Goal: Information Seeking & Learning: Learn about a topic

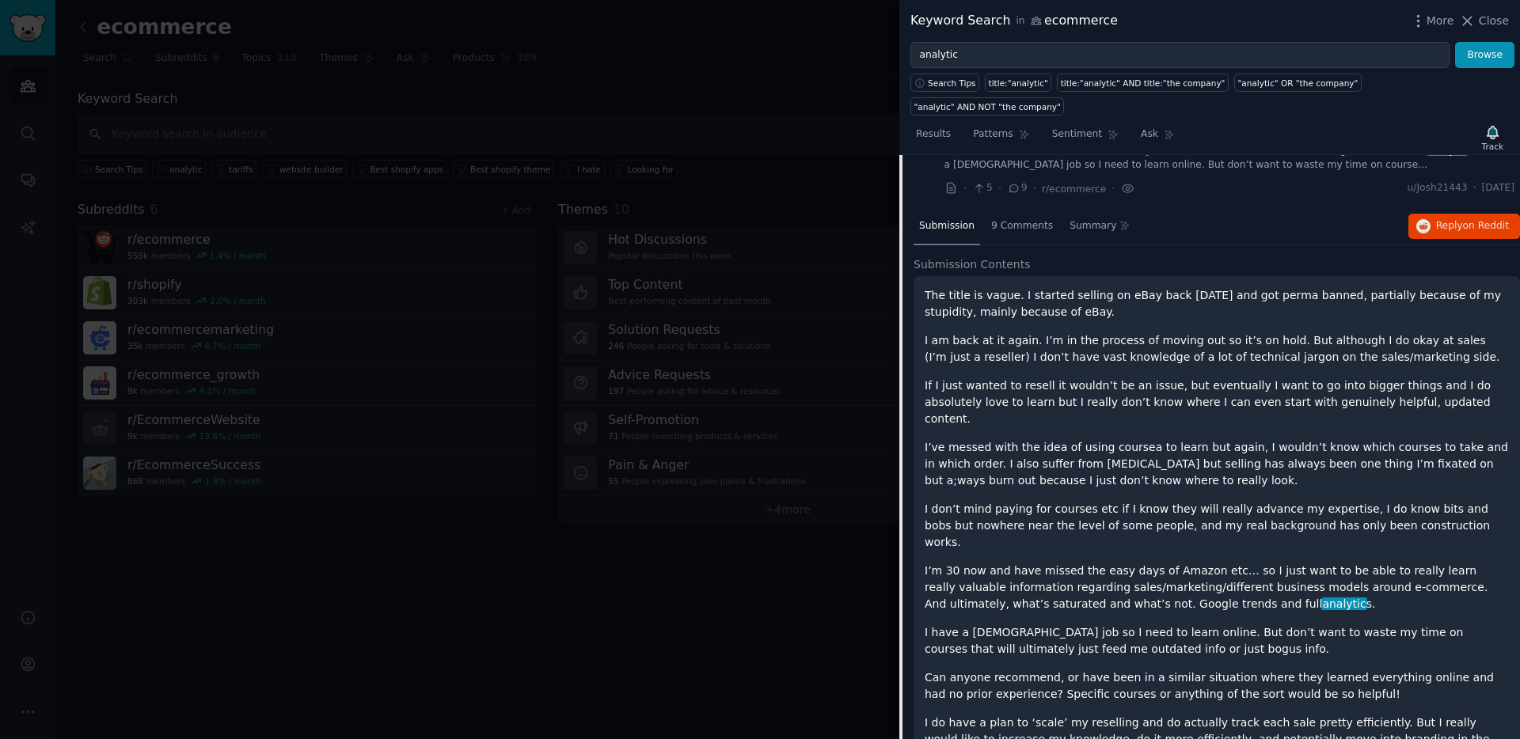
scroll to position [2599, 0]
click at [1460, 211] on button "Reply on Reddit" at bounding box center [1464, 223] width 112 height 25
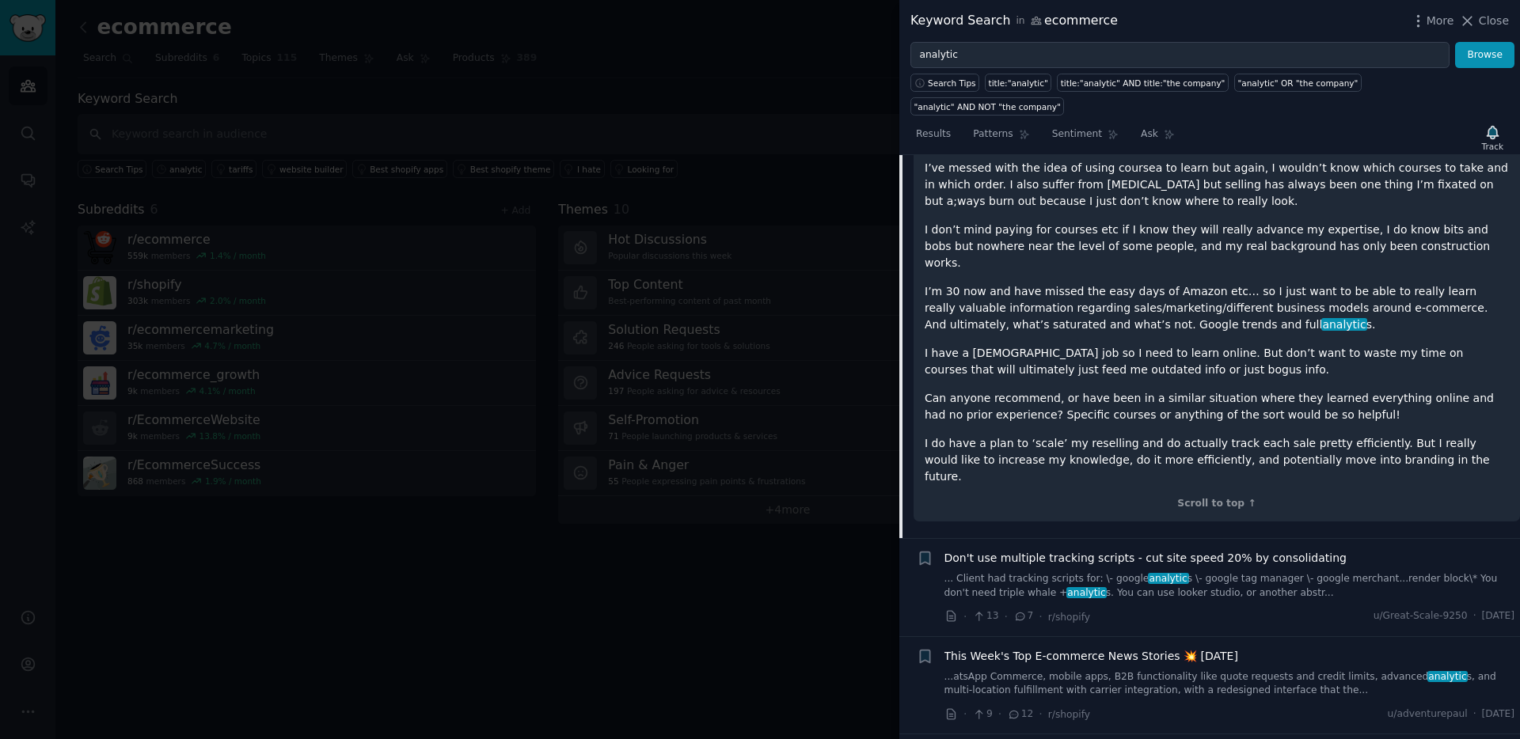
scroll to position [2892, 0]
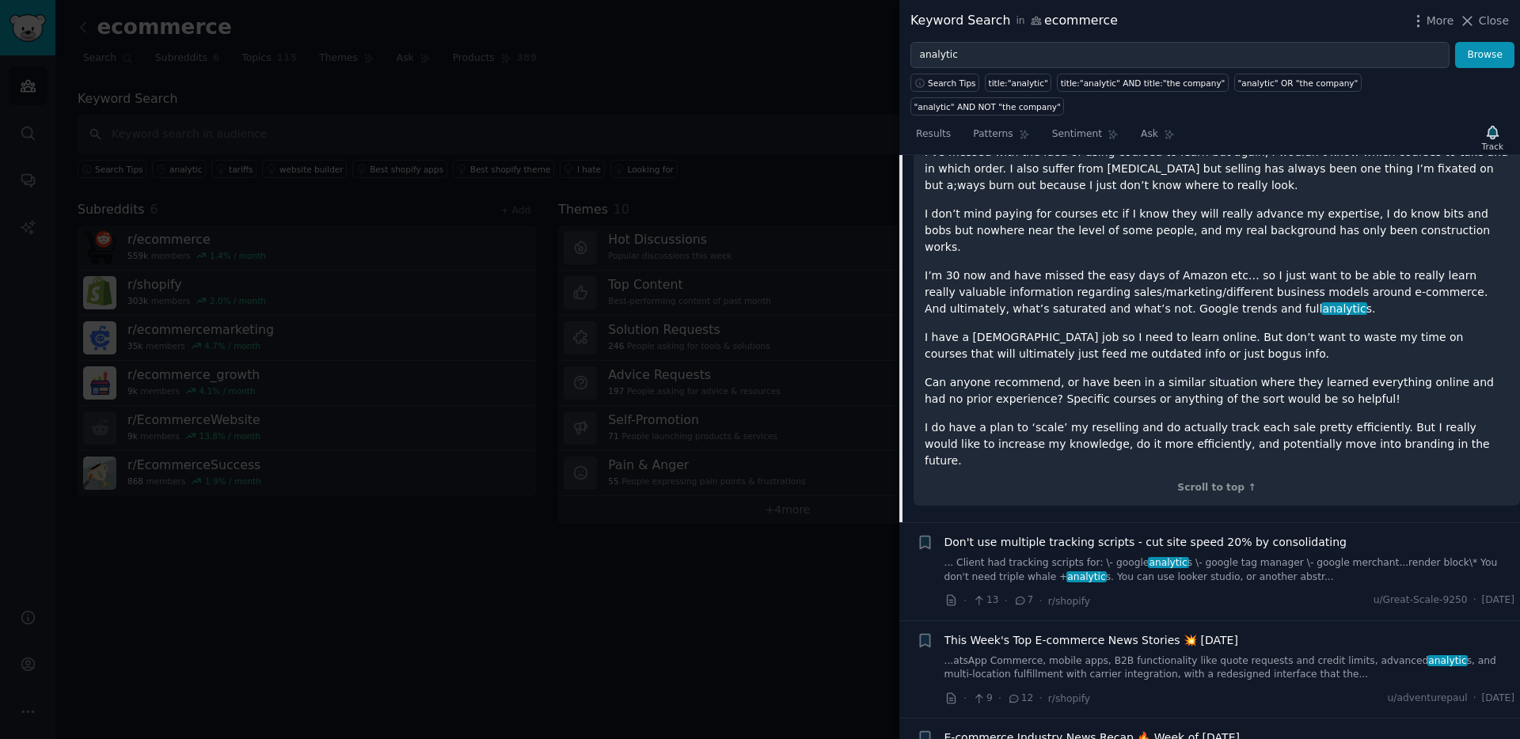
click at [1079, 534] on span "Don't use multiple tracking scripts - cut site speed 20% by consolidating" at bounding box center [1145, 542] width 402 height 17
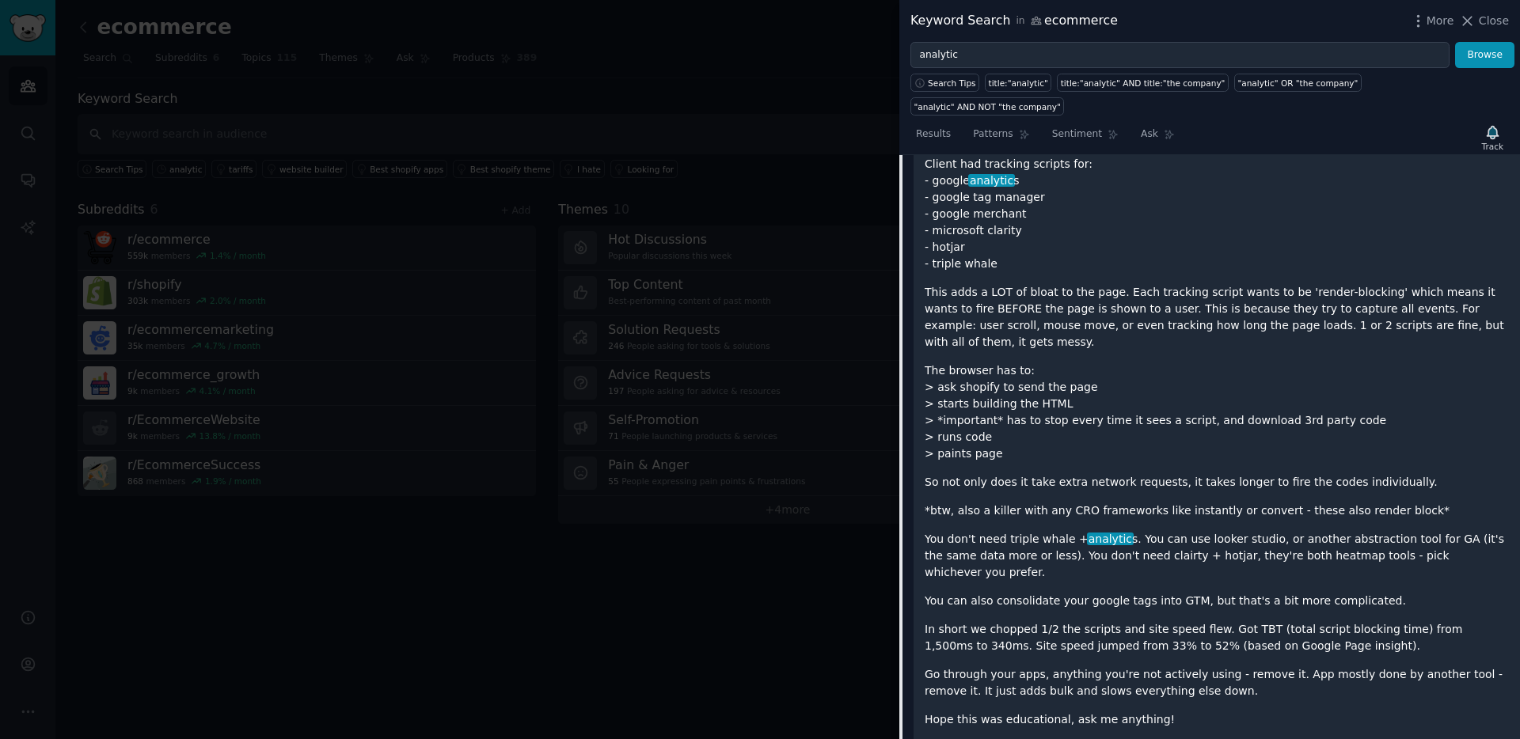
scroll to position [2898, 0]
click at [1107, 533] on p "You don't need triple whale + analytic s. You can use looker studio, or another…" at bounding box center [1216, 558] width 584 height 50
click at [1131, 533] on p "You don't need triple whale + analytic s. You can use looker studio, or another…" at bounding box center [1216, 558] width 584 height 50
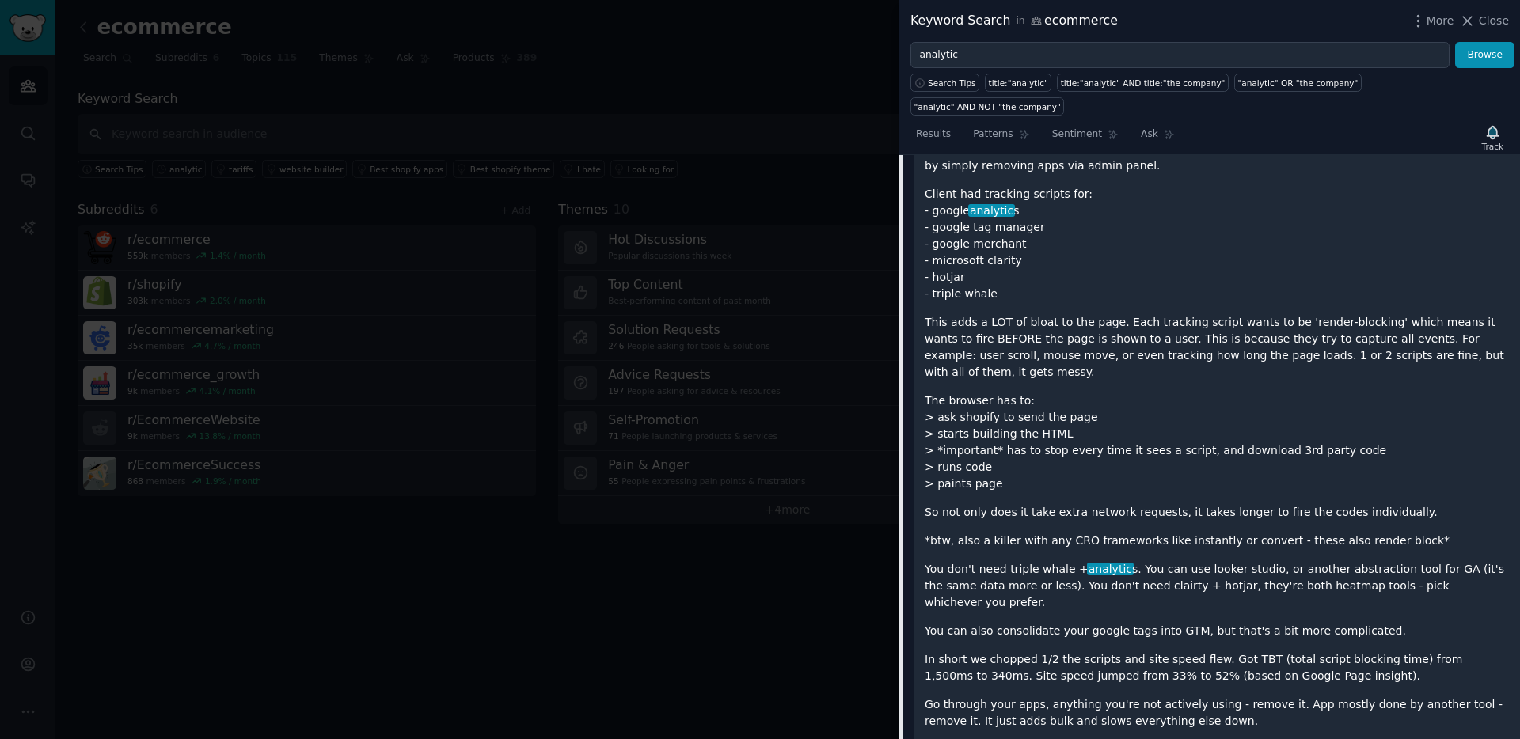
scroll to position [2871, 0]
drag, startPoint x: 1052, startPoint y: 532, endPoint x: 1163, endPoint y: 527, distance: 110.9
click at [1163, 560] on p "You don't need triple whale + analytic s. You can use looker studio, or another…" at bounding box center [1216, 585] width 584 height 50
drag, startPoint x: 1167, startPoint y: 527, endPoint x: 1095, endPoint y: 533, distance: 71.5
click at [1095, 560] on p "You don't need triple whale + analytic s. You can use looker studio, or another…" at bounding box center [1216, 585] width 584 height 50
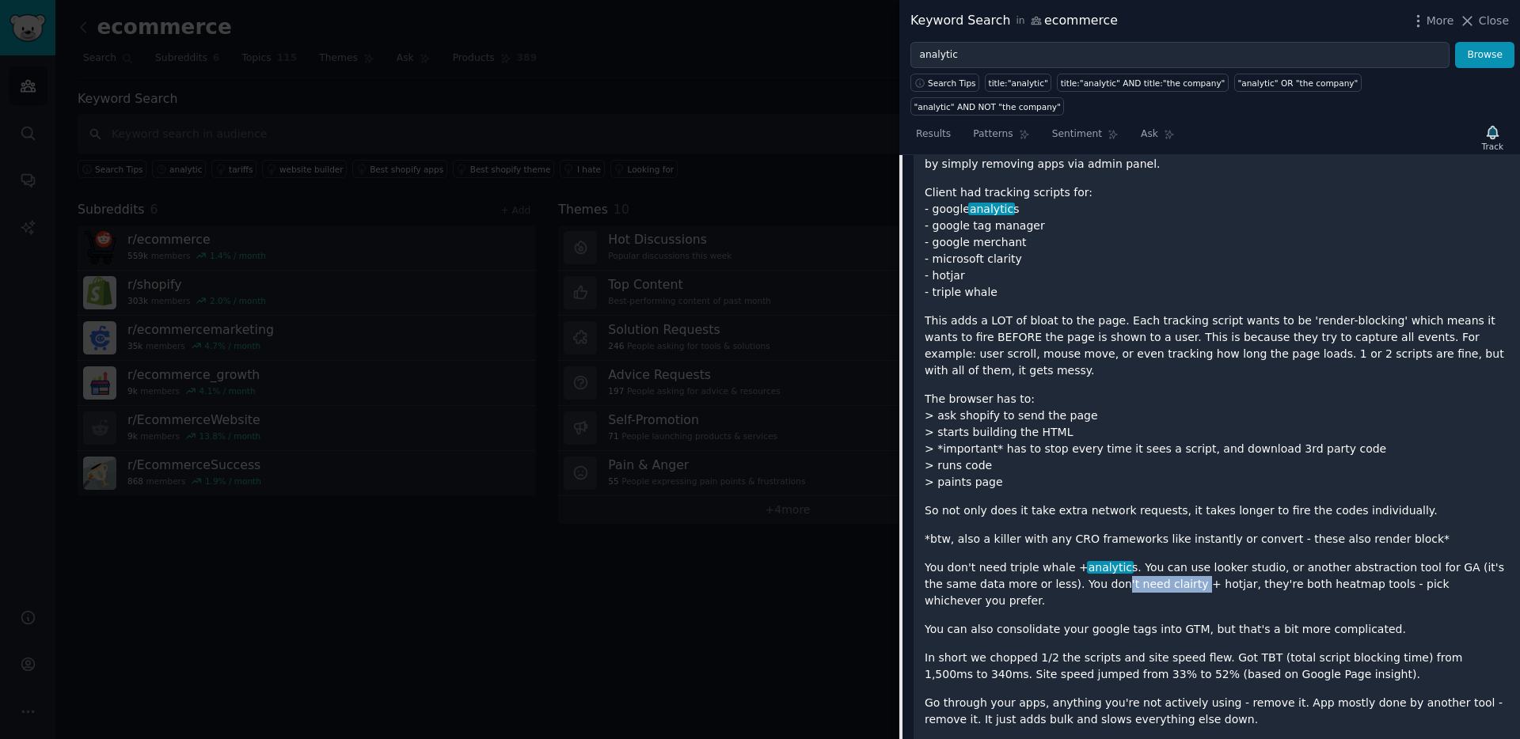
click at [1095, 560] on p "You don't need triple whale + analytic s. You can use looker studio, or another…" at bounding box center [1216, 585] width 584 height 50
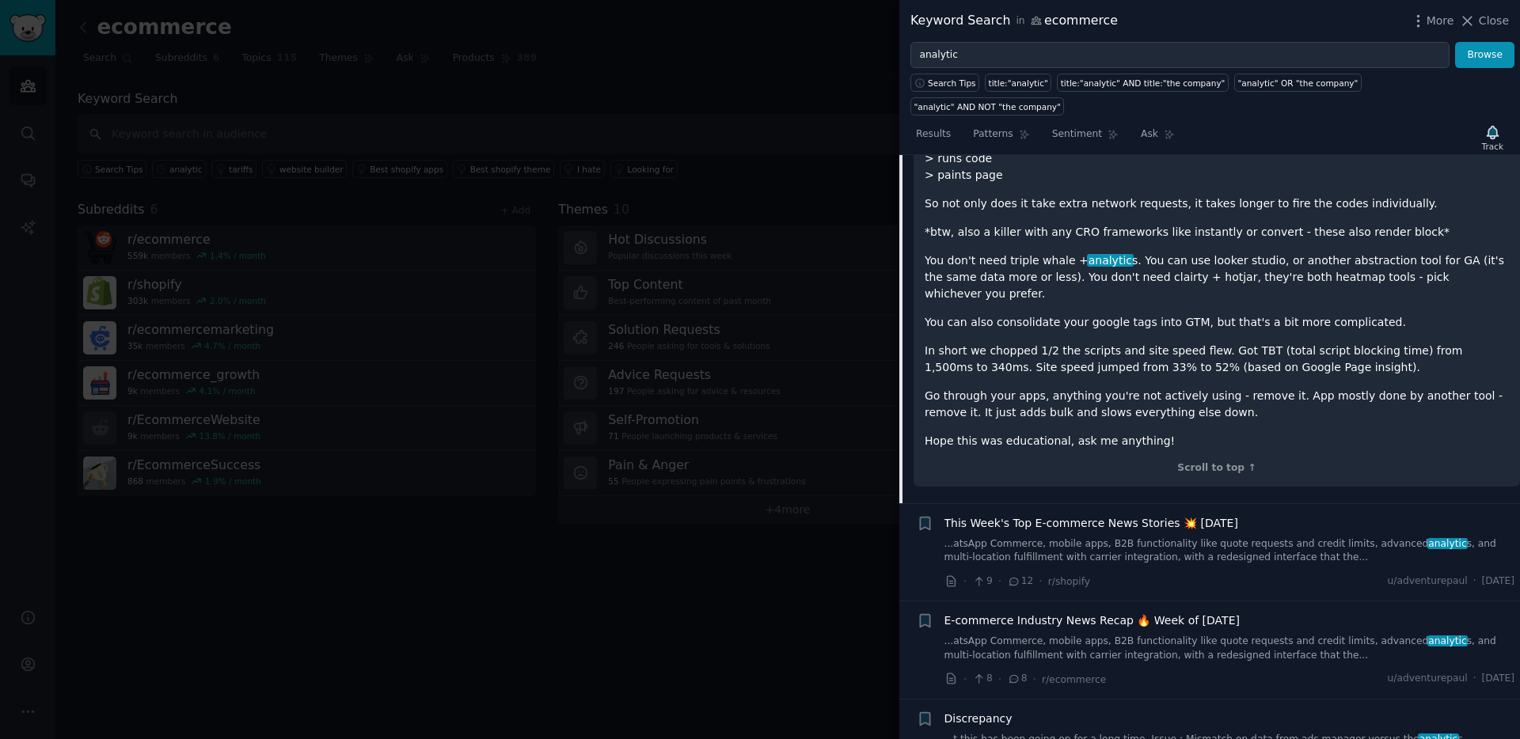
scroll to position [3182, 0]
click at [1092, 533] on link "...atsApp Commerce, mobile apps, B2B functionality like quote requests and cred…" at bounding box center [1229, 547] width 571 height 28
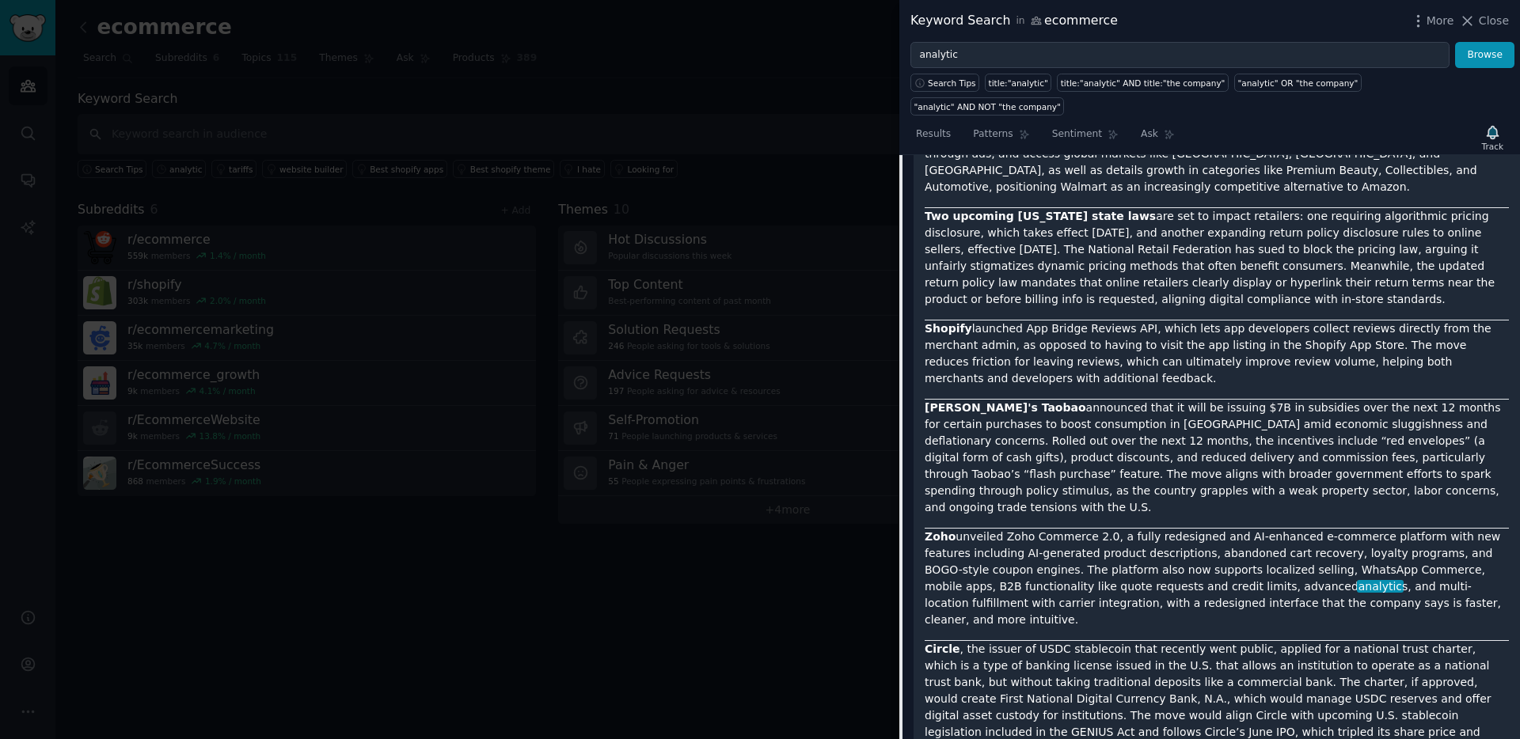
scroll to position [5855, 0]
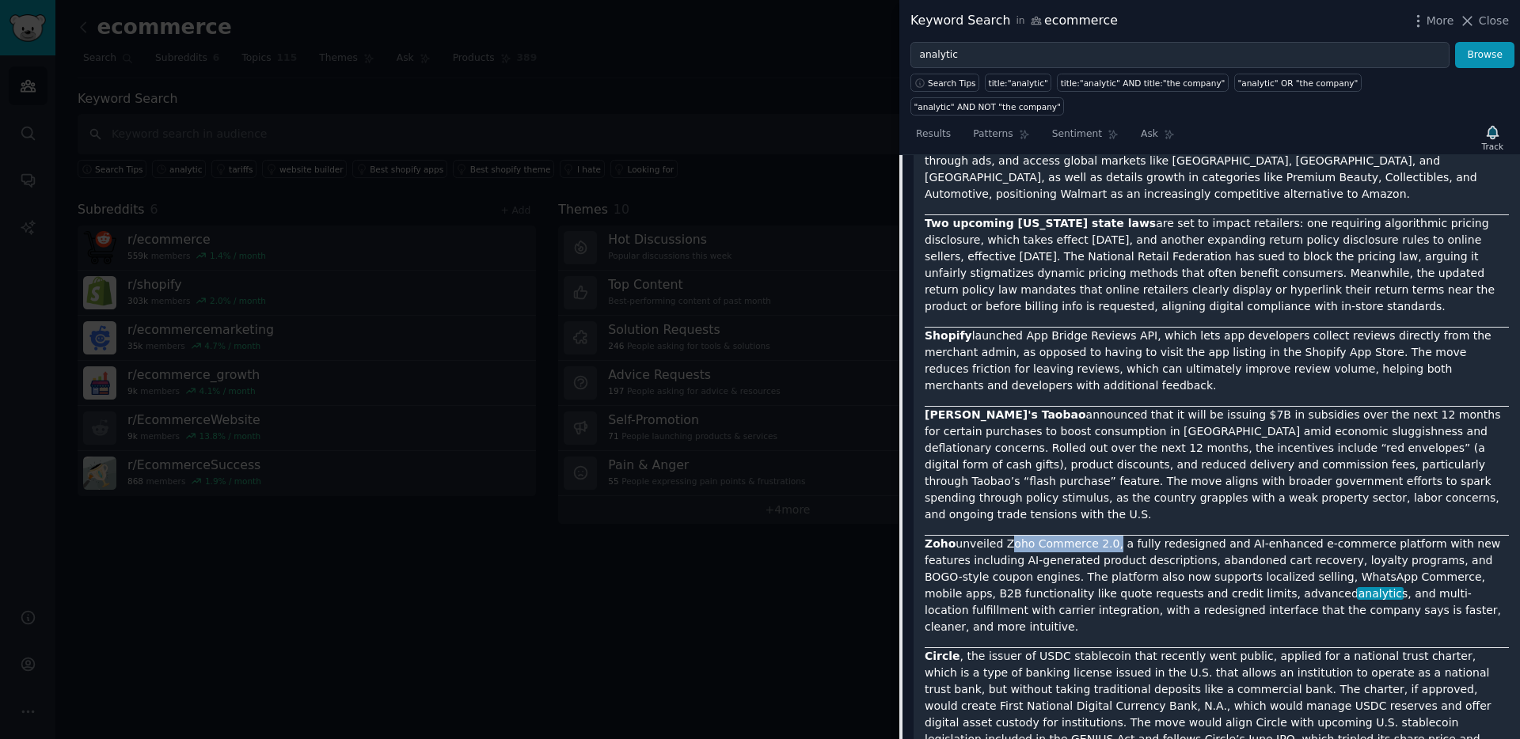
drag, startPoint x: 1000, startPoint y: 224, endPoint x: 1102, endPoint y: 222, distance: 102.9
click at [1102, 536] on p "Zoho unveiled Zoho Commerce 2.0, a fully redesigned and AI-enhanced e-commerce …" at bounding box center [1216, 586] width 584 height 100
copy p "Zoho Commerce 2.0"
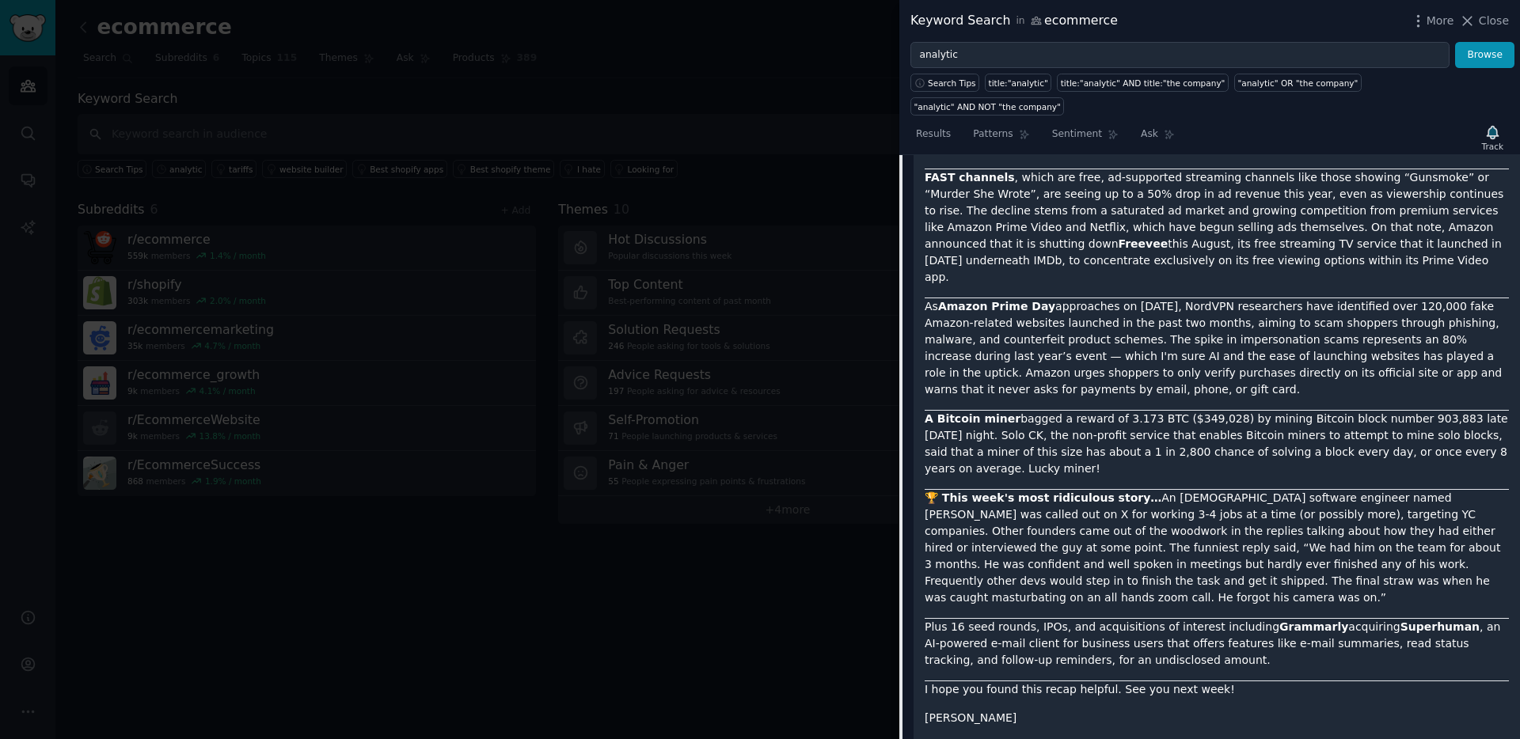
scroll to position [7334, 0]
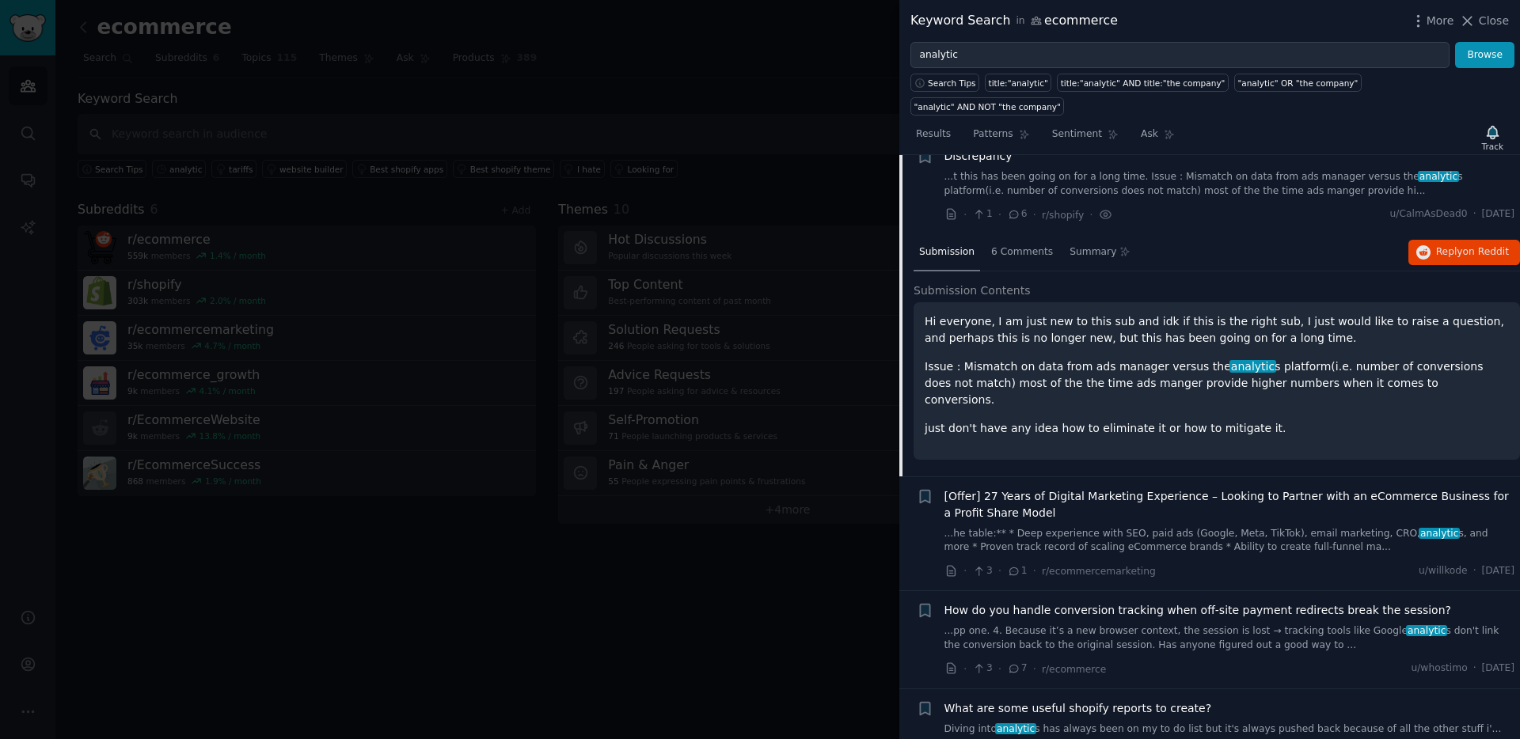
scroll to position [2963, 0]
click at [1181, 487] on span "[Offer] 27 Years of Digital Marketing Experience – Looking to Partner with an e…" at bounding box center [1229, 503] width 571 height 33
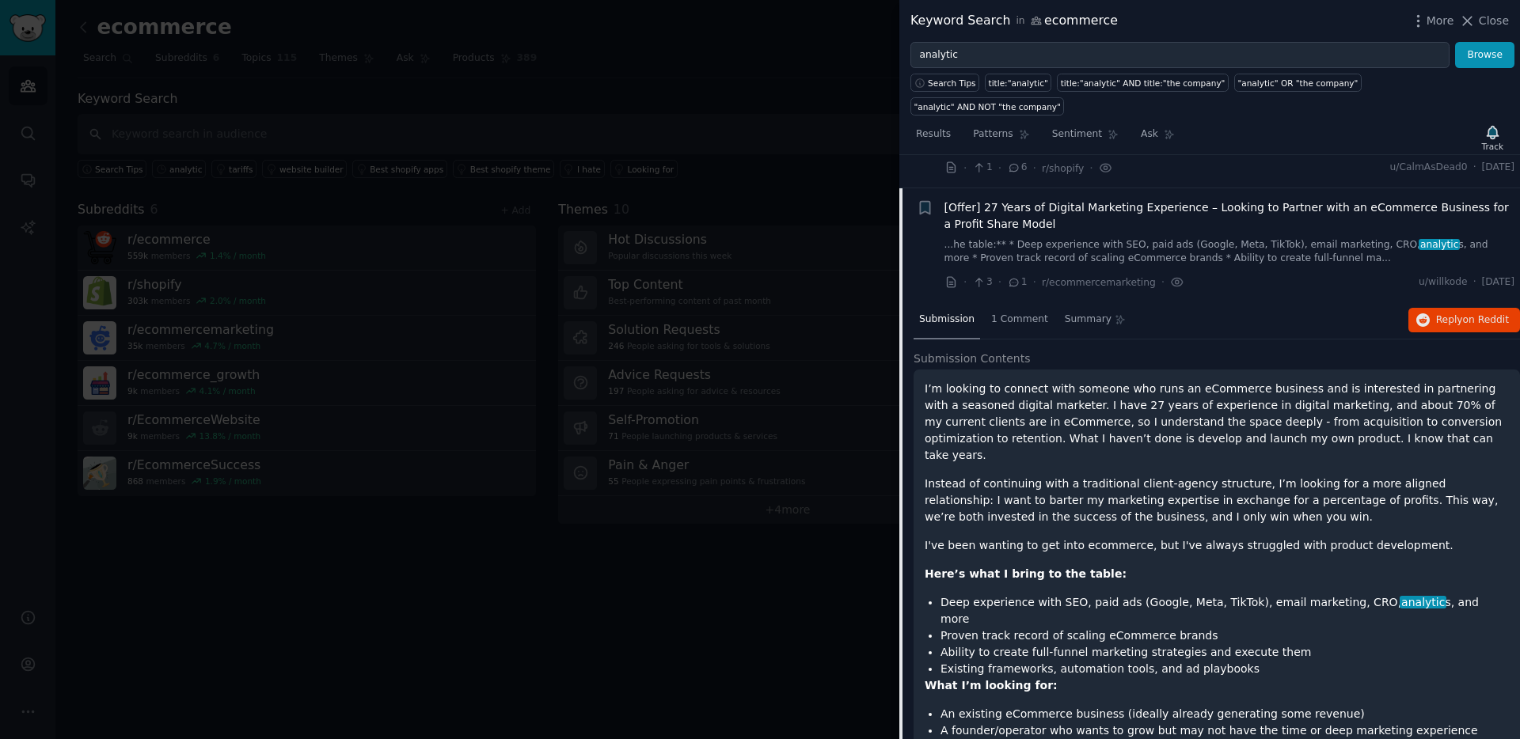
scroll to position [3027, 0]
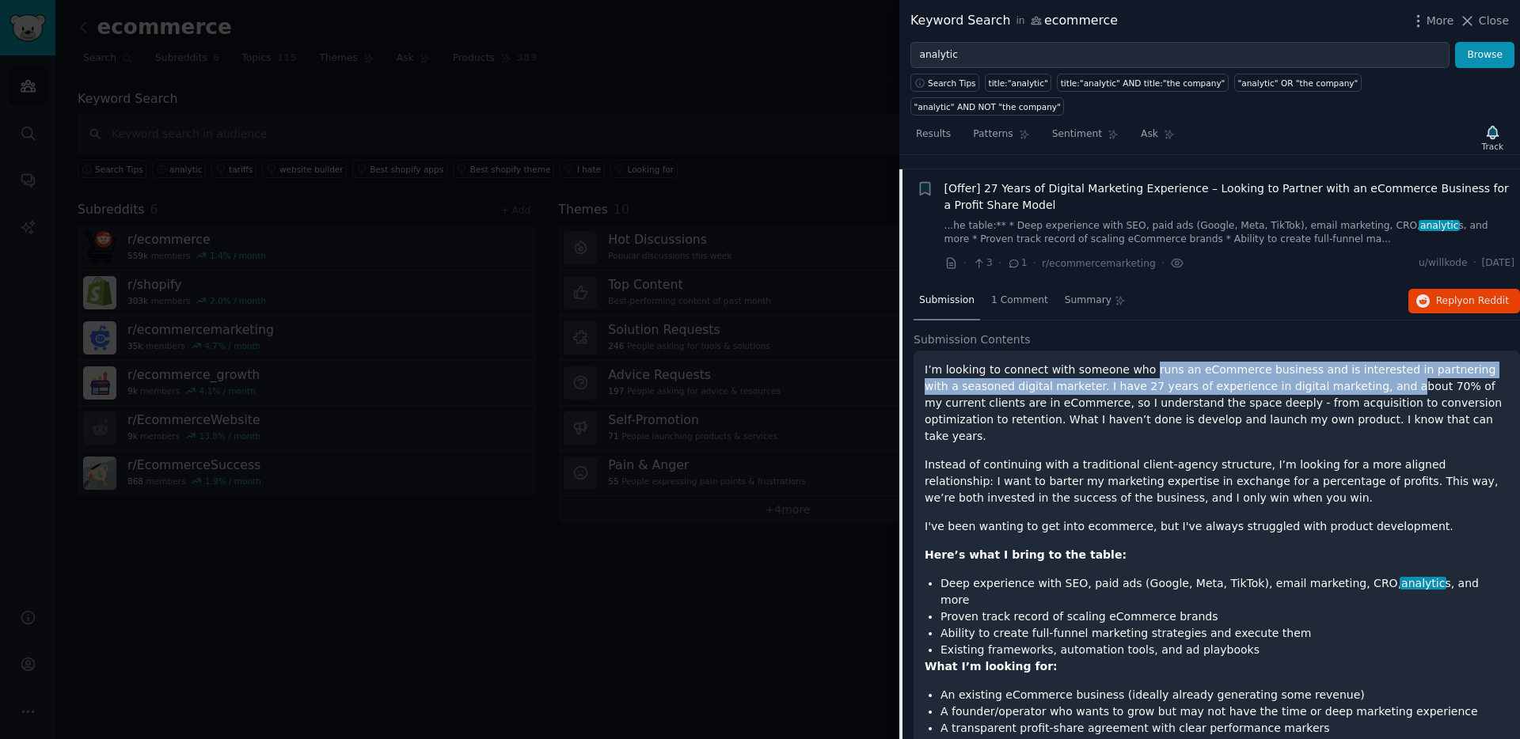
drag, startPoint x: 1138, startPoint y: 330, endPoint x: 1348, endPoint y: 345, distance: 210.3
click at [1348, 362] on p "I’m looking to connect with someone who runs an eCommerce business and is inter…" at bounding box center [1216, 403] width 584 height 83
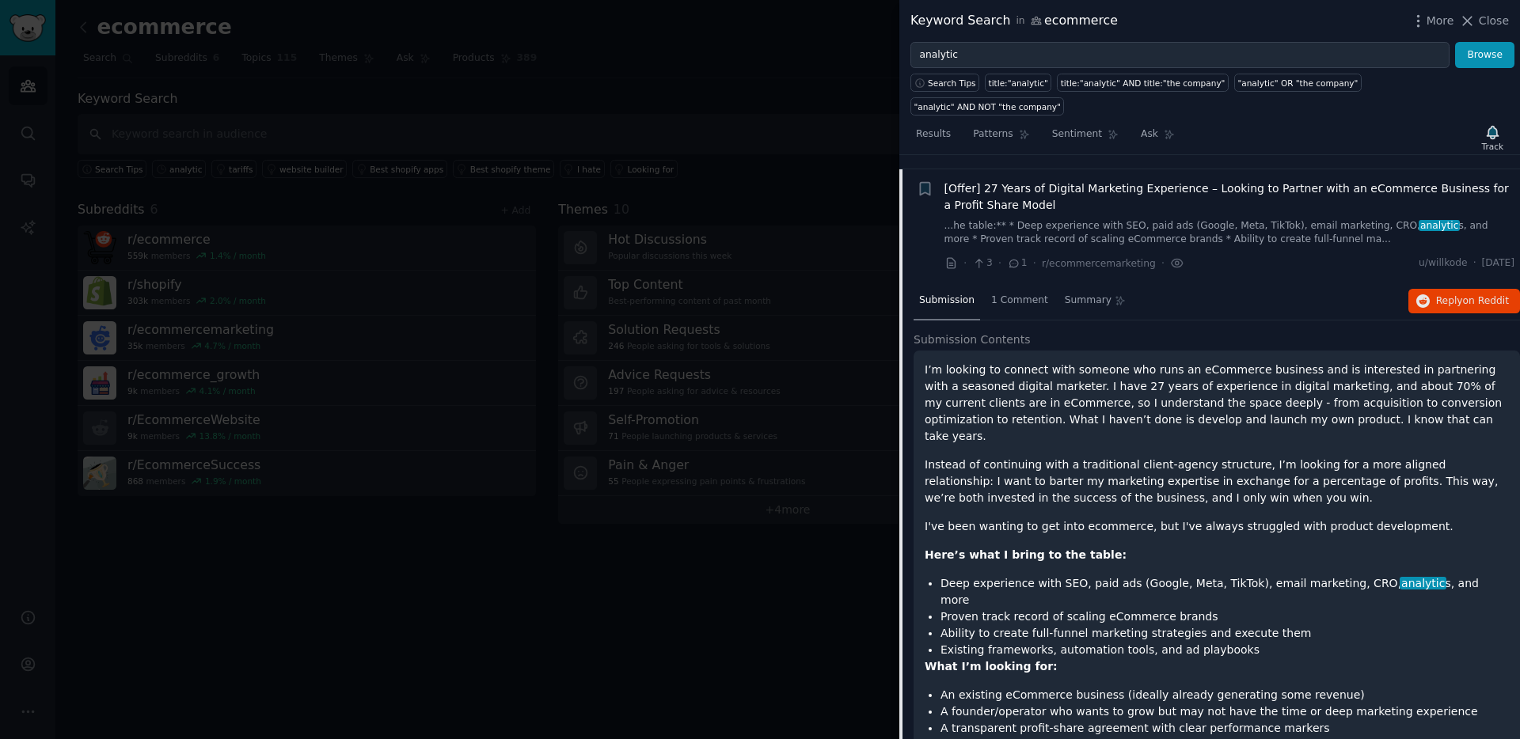
click at [1351, 362] on p "I’m looking to connect with someone who runs an eCommerce business and is inter…" at bounding box center [1216, 403] width 584 height 83
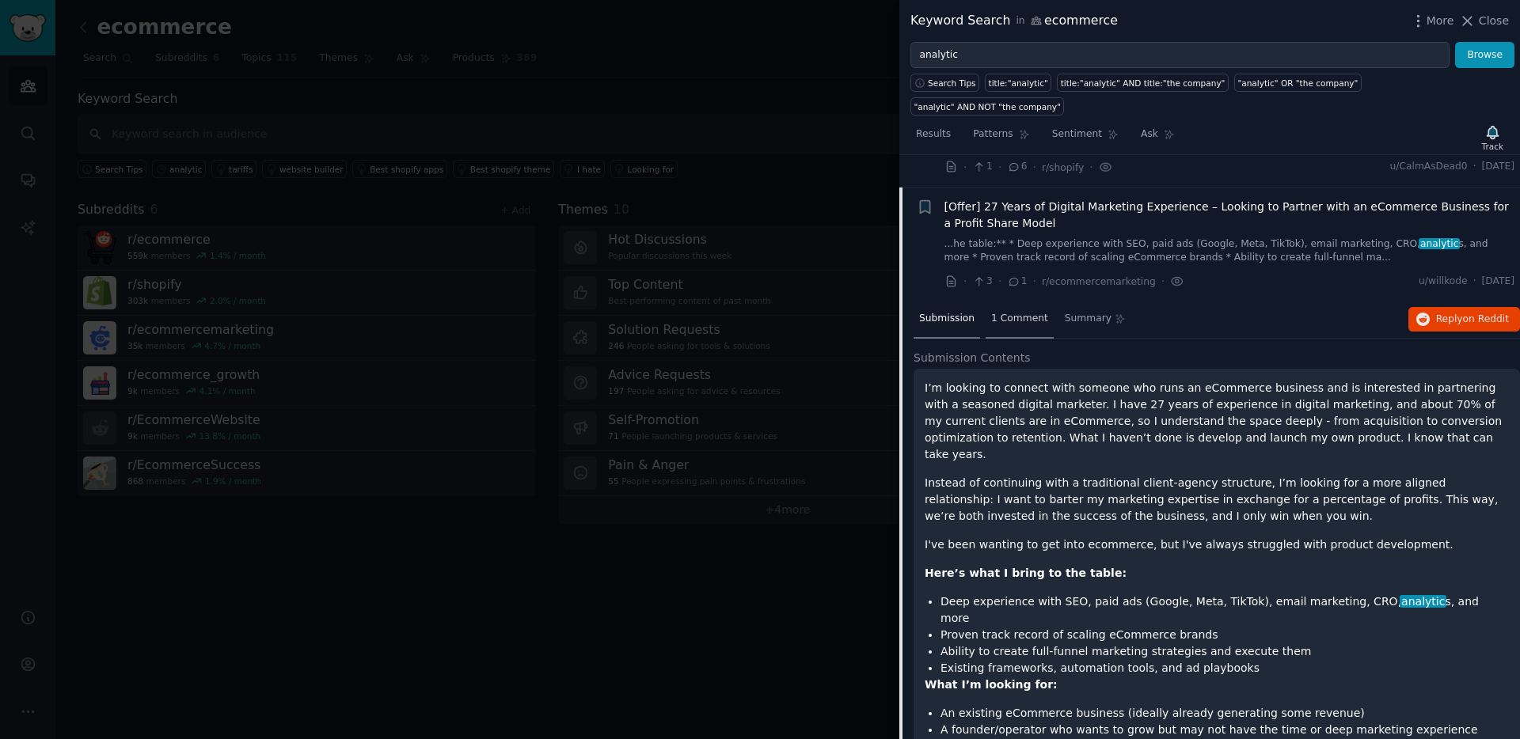
click at [1025, 301] on div "1 Comment" at bounding box center [1019, 320] width 68 height 38
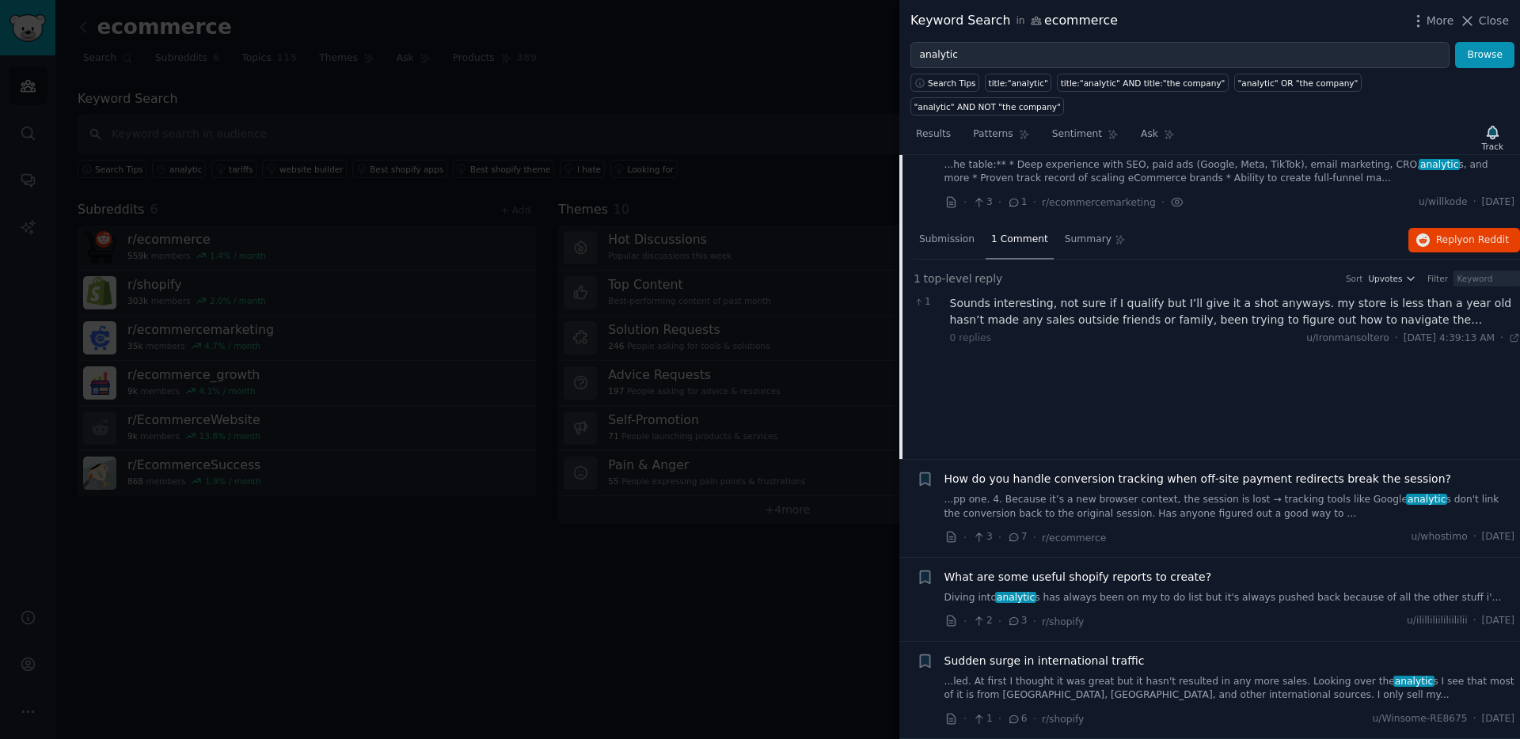
scroll to position [3133, 0]
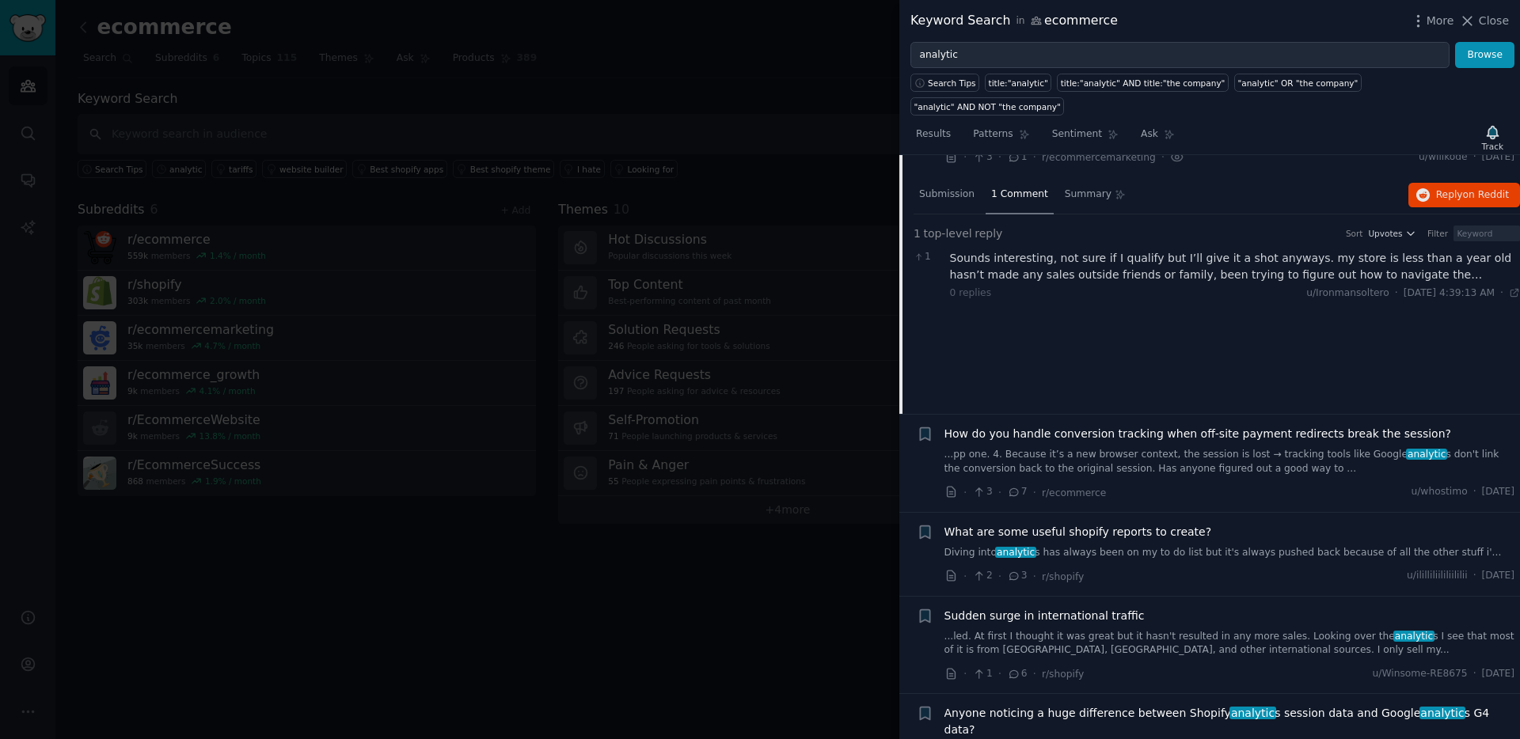
click at [1152, 546] on link "Diving into analytic s has always been on my to do list but it's always pushed …" at bounding box center [1229, 553] width 571 height 14
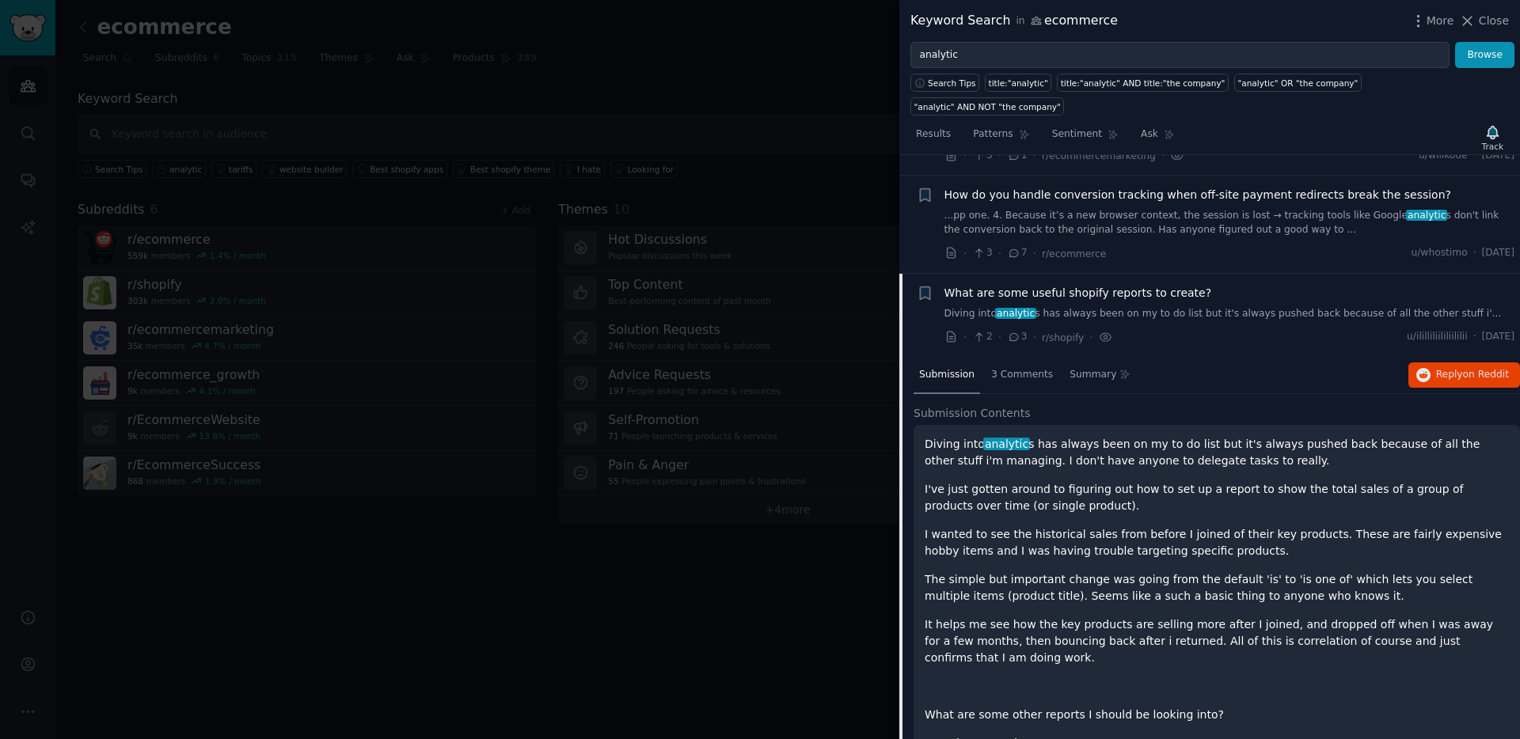
scroll to position [3126, 0]
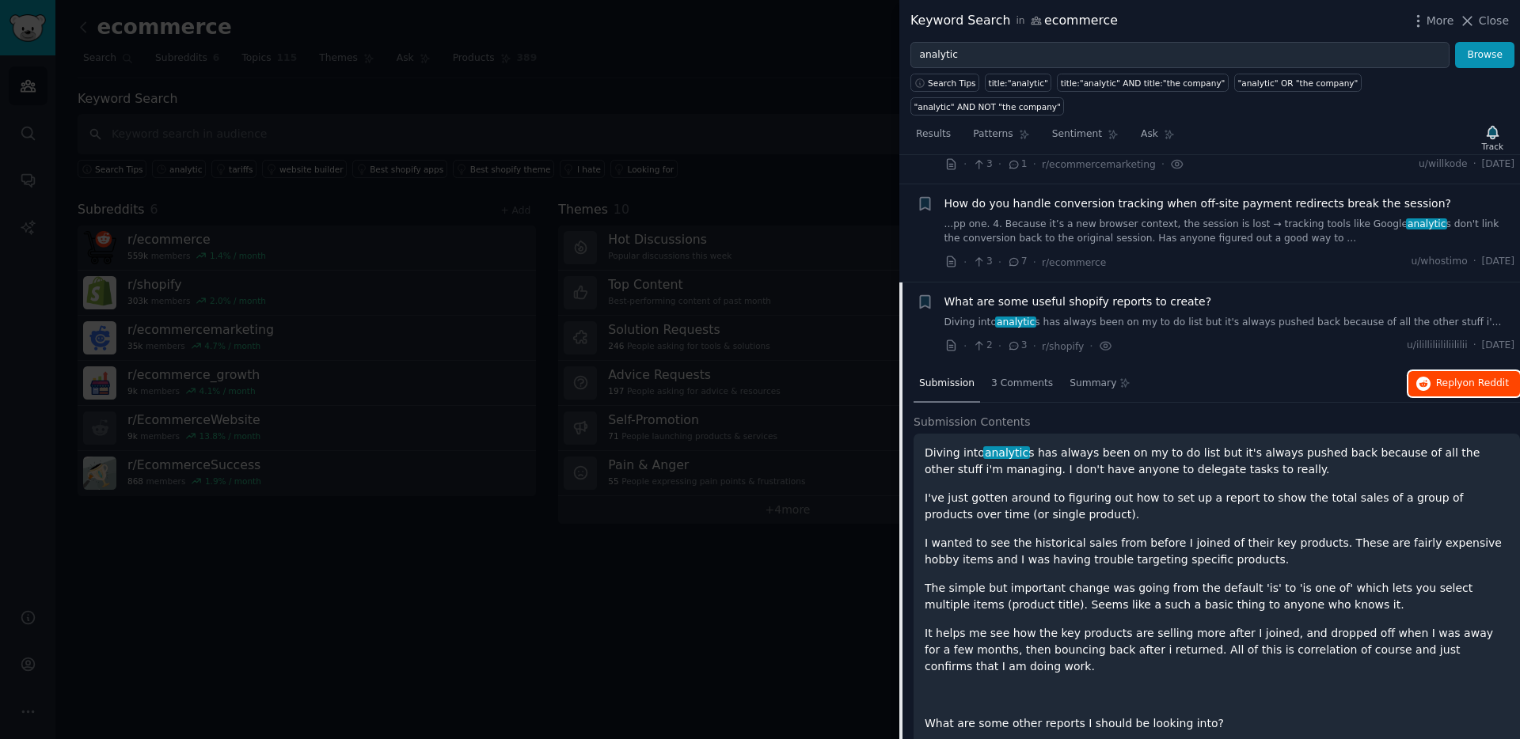
click at [1464, 371] on button "Reply on Reddit" at bounding box center [1464, 383] width 112 height 25
click at [920, 295] on icon "button" at bounding box center [924, 301] width 9 height 13
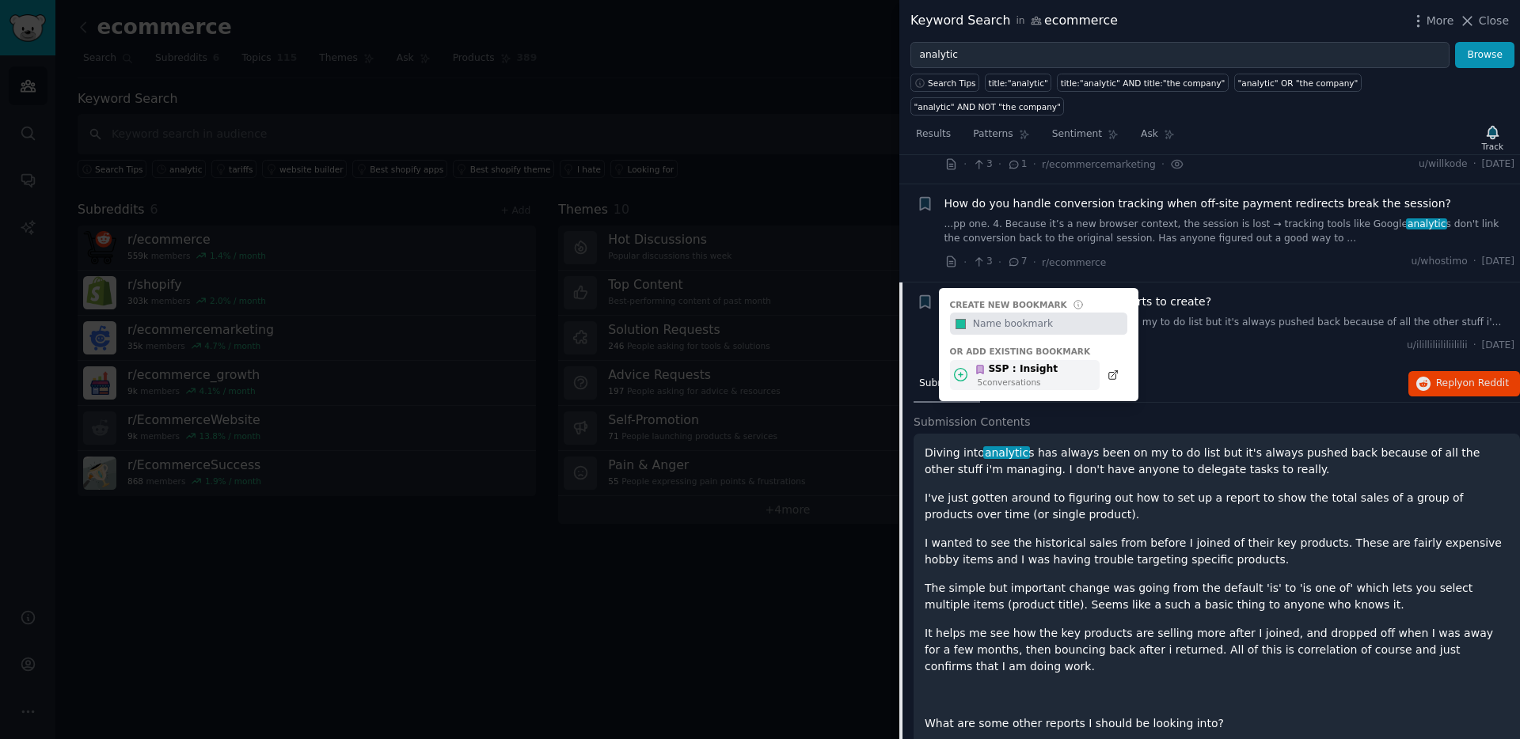
click at [995, 377] on div "5 conversation s" at bounding box center [1017, 382] width 81 height 11
click at [1205, 445] on p "Diving into analytic s has always been on my to do list but it's always pushed …" at bounding box center [1216, 461] width 584 height 33
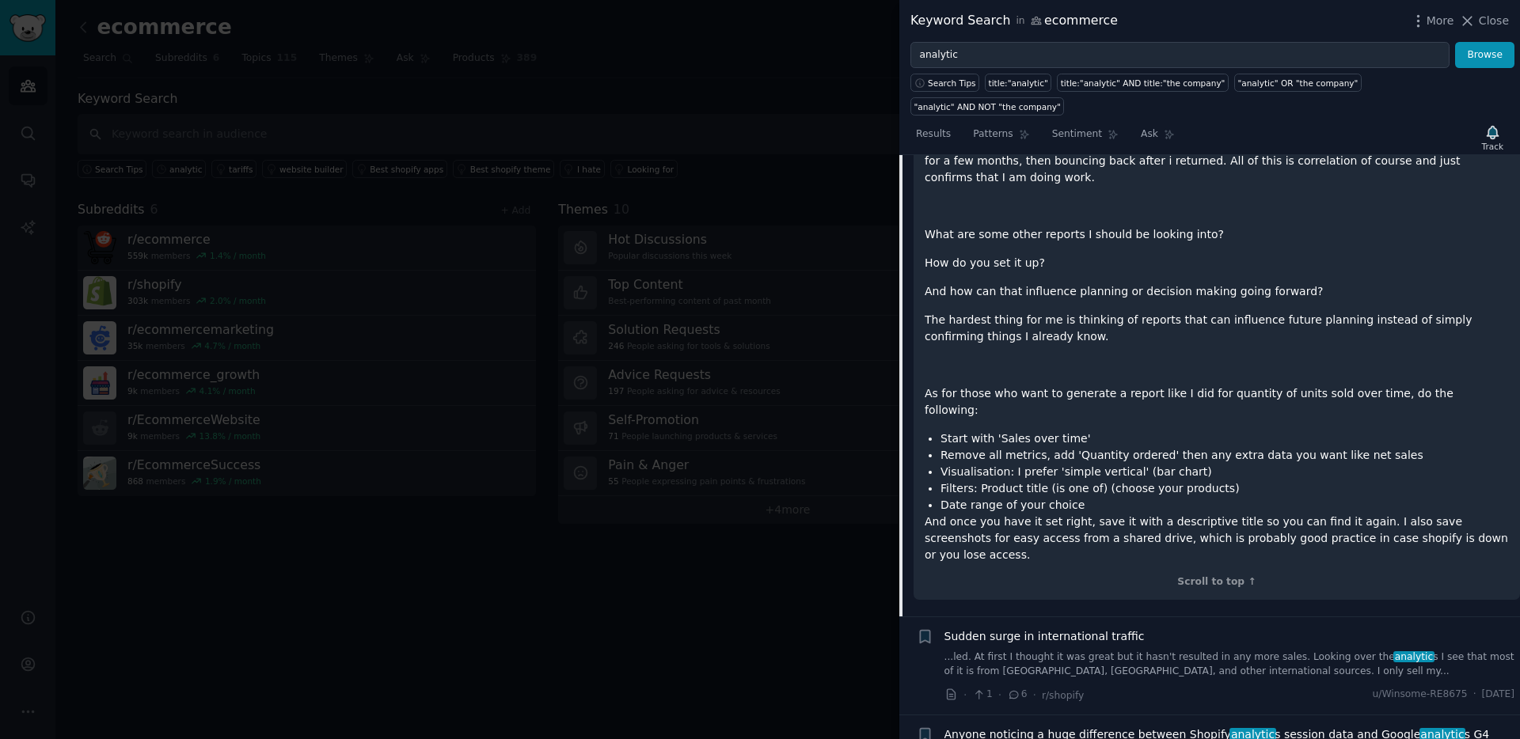
scroll to position [3835, 0]
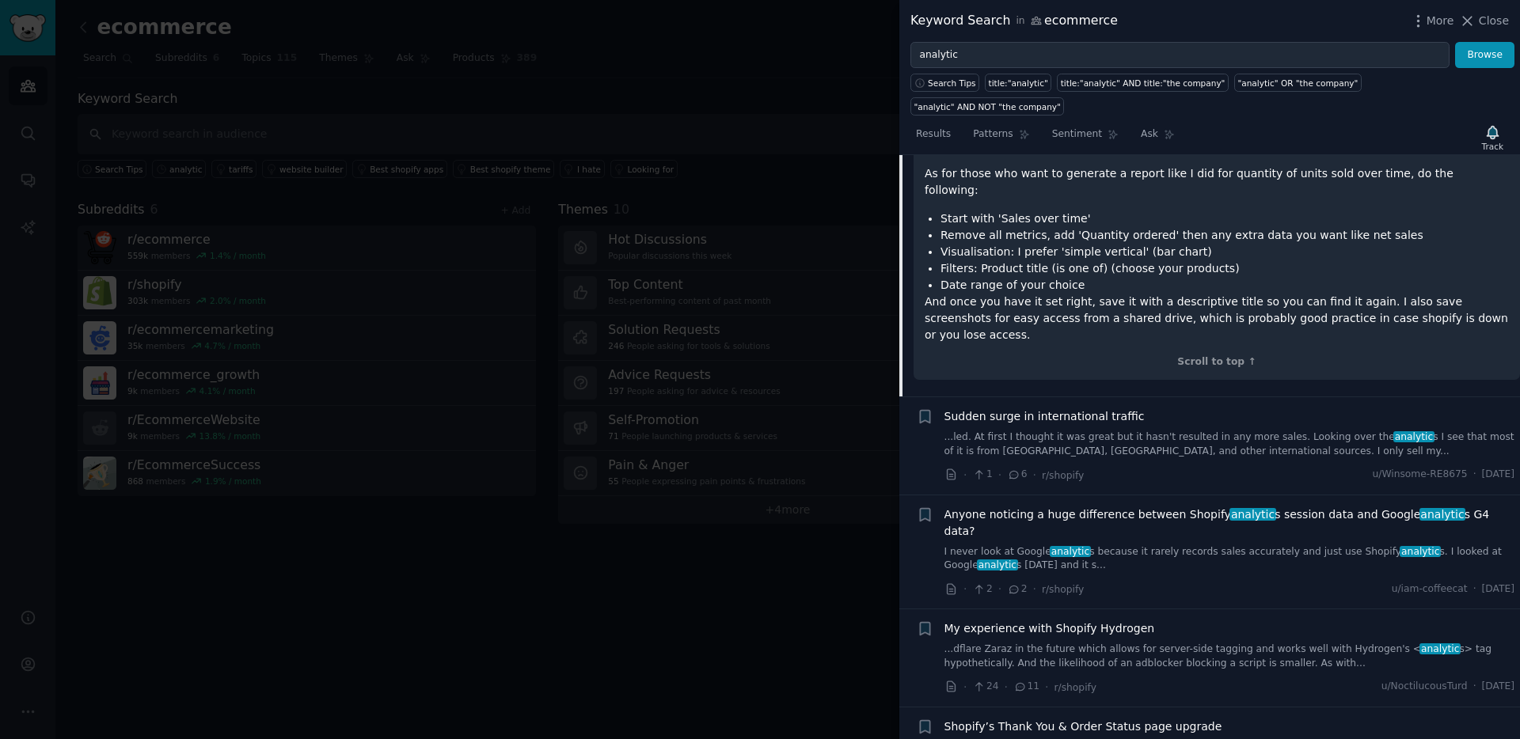
click at [1160, 545] on link "I never look at Google analytic s because it rarely records sales accurately an…" at bounding box center [1229, 559] width 571 height 28
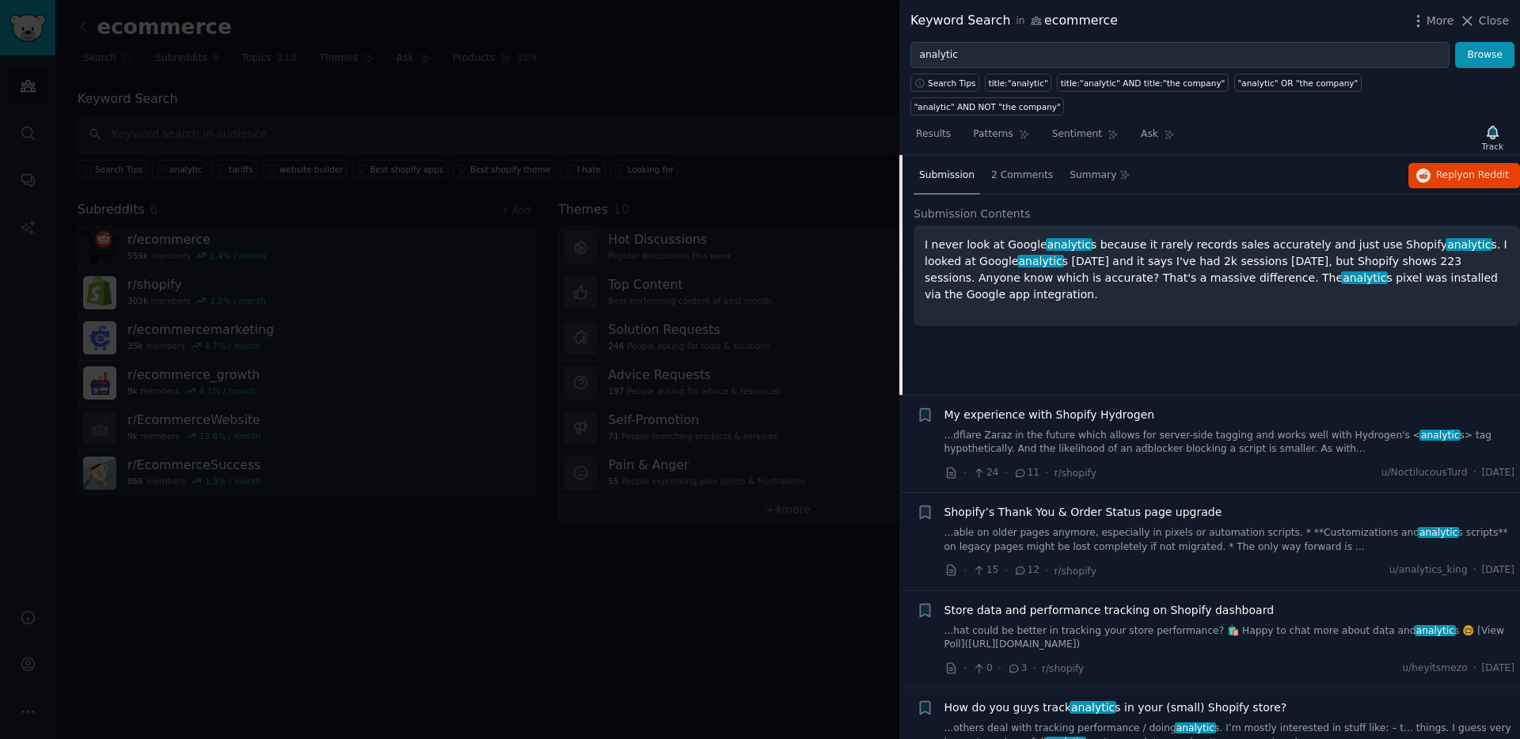
scroll to position [3604, 0]
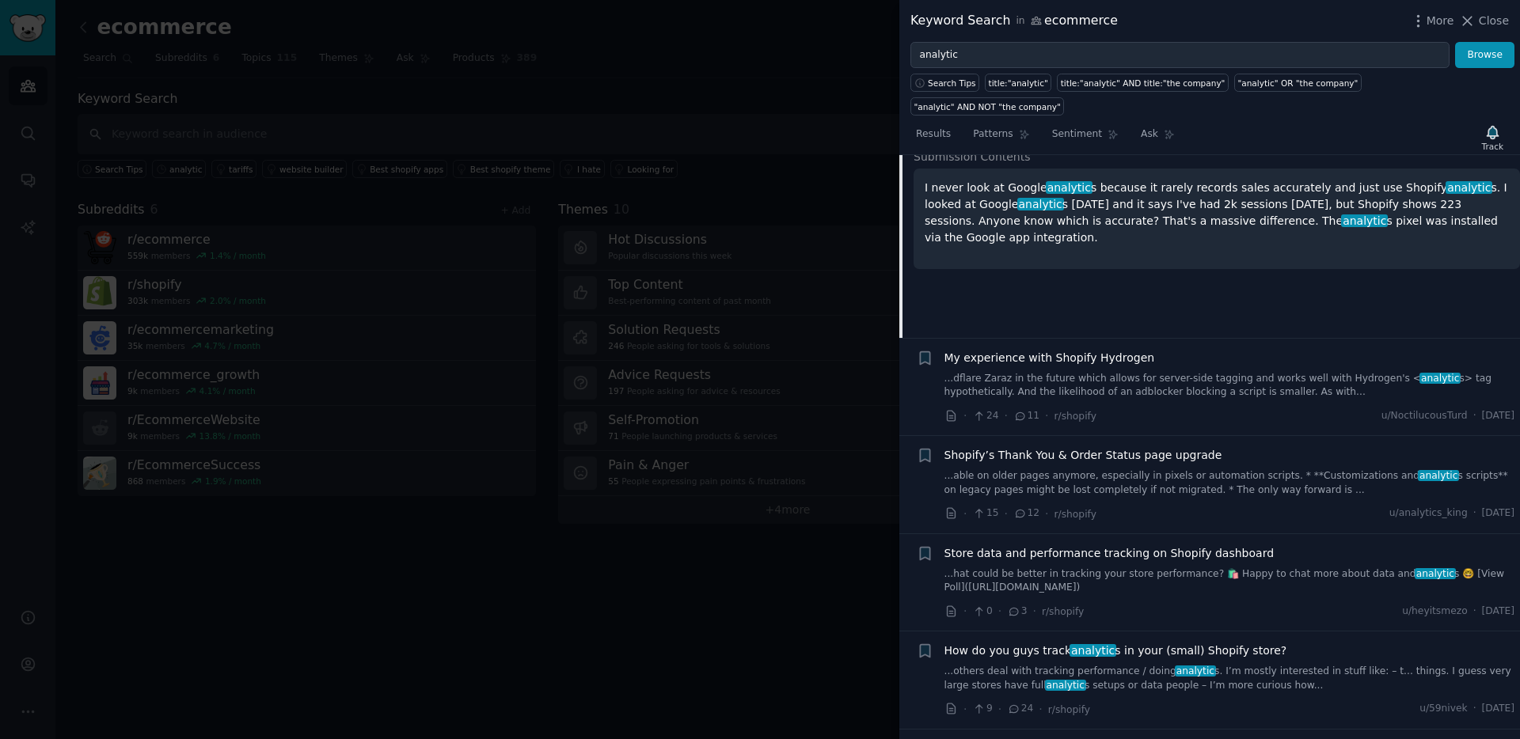
click at [1148, 567] on link "...hat could be better in tracking your store performance? 🛍️ Happy to chat mor…" at bounding box center [1229, 581] width 571 height 28
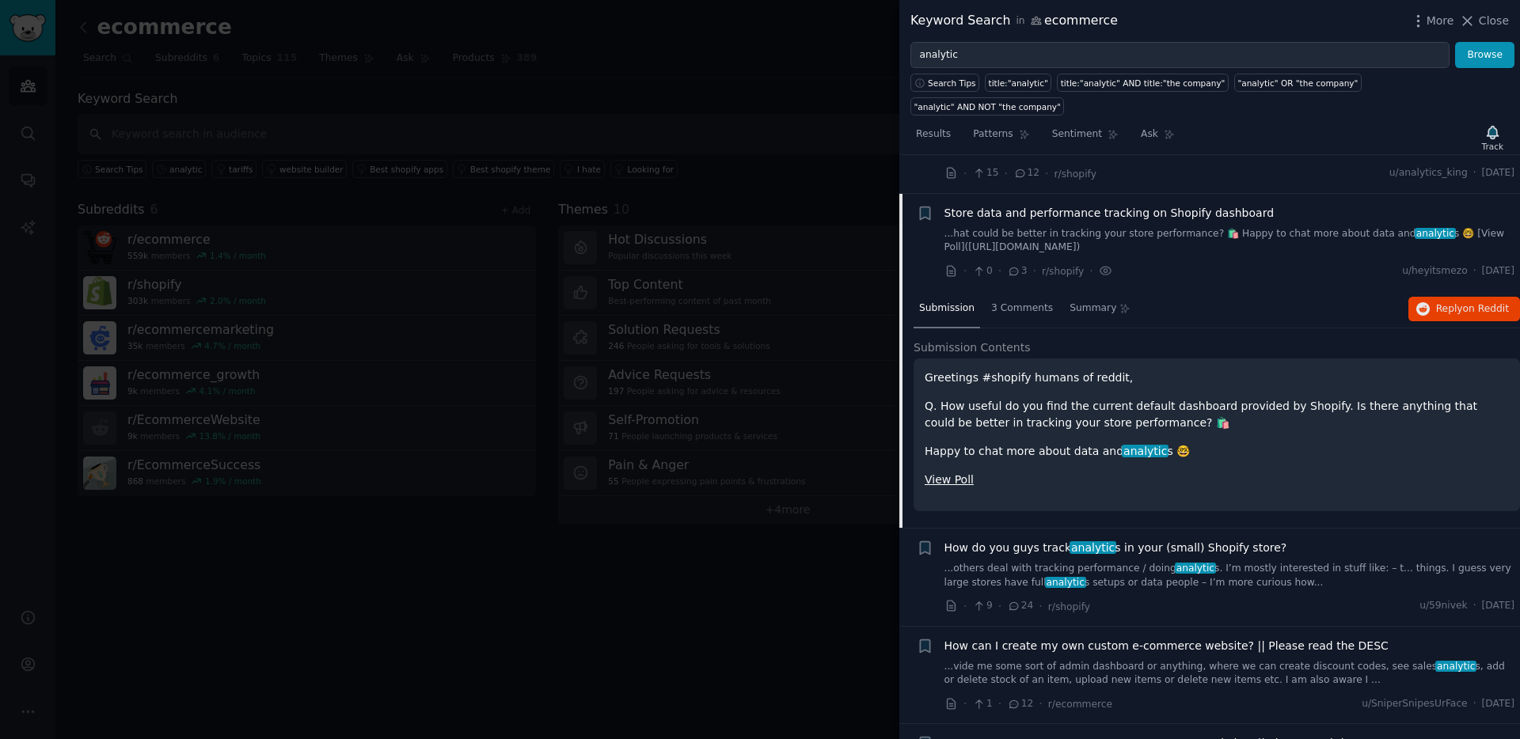
scroll to position [3714, 0]
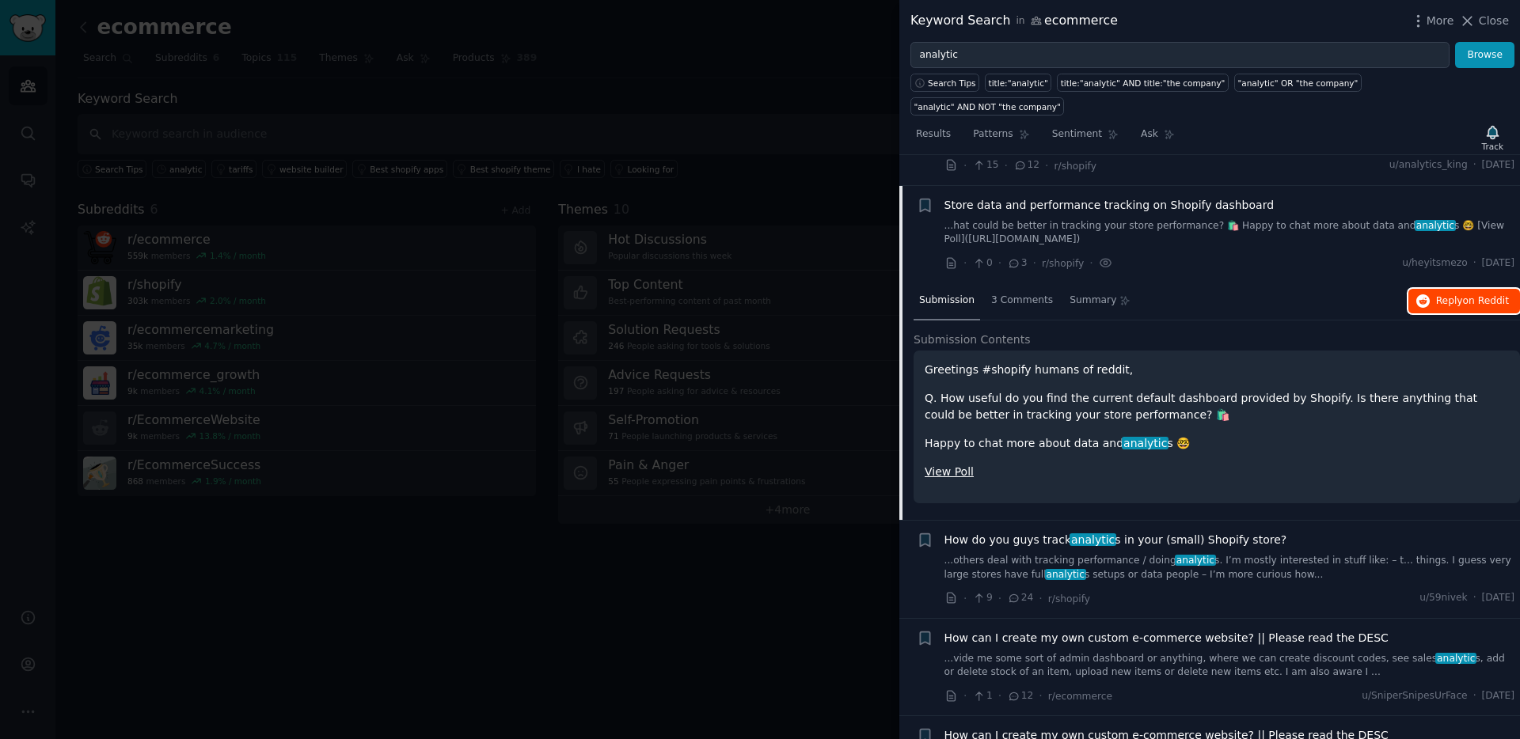
click at [1421, 294] on icon "button" at bounding box center [1423, 301] width 14 height 14
click at [923, 199] on icon "button" at bounding box center [924, 205] width 9 height 13
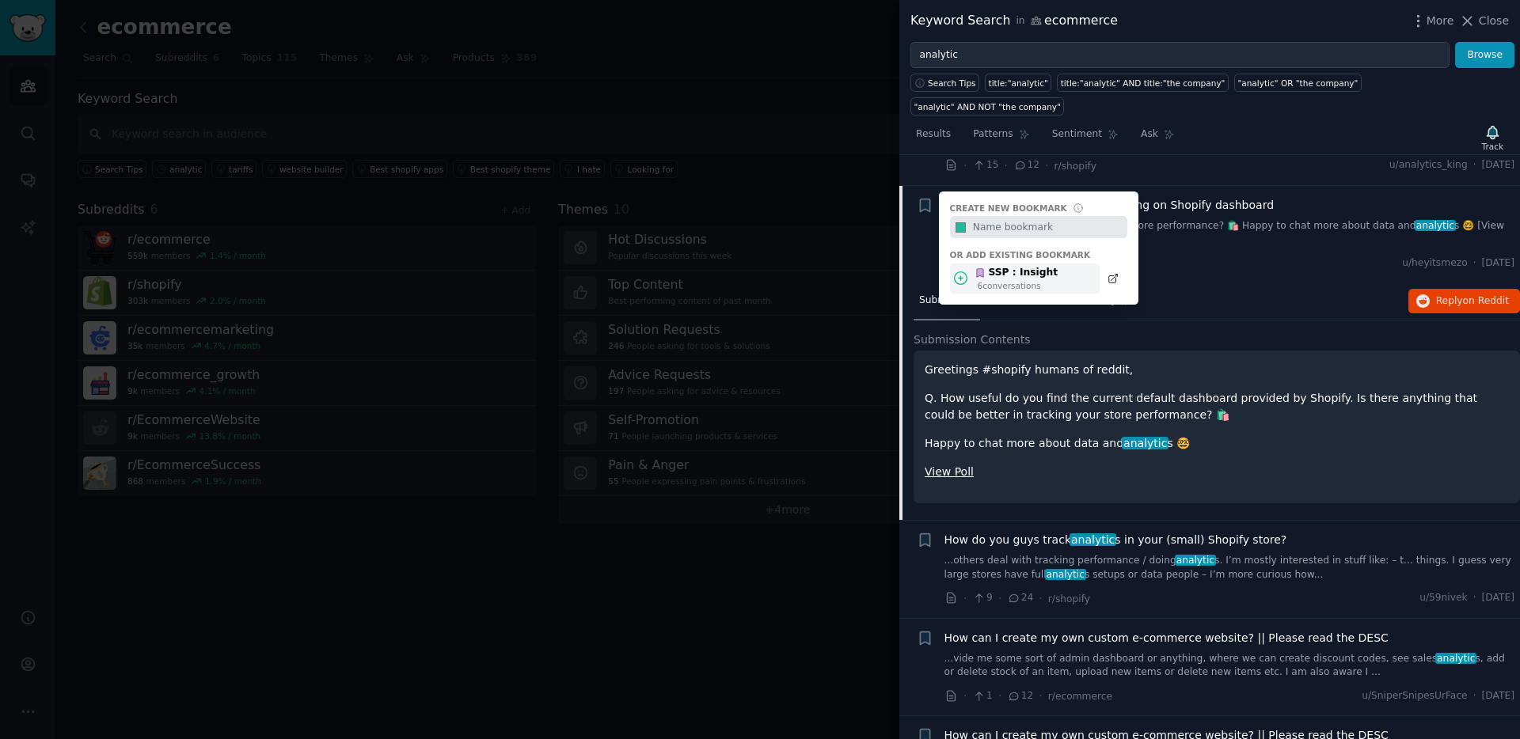
click at [1004, 266] on div "SSP : Insight" at bounding box center [1015, 273] width 83 height 14
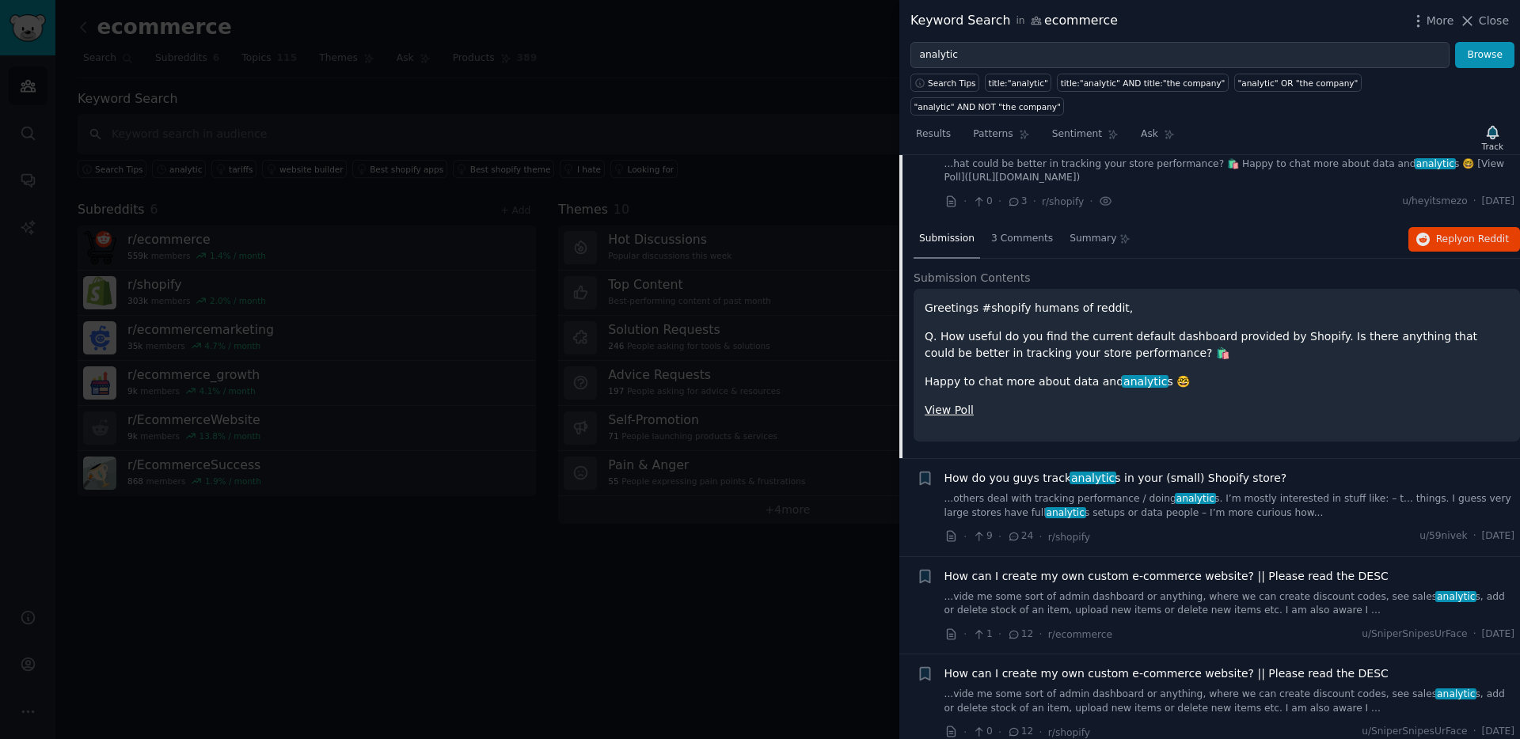
scroll to position [3778, 0]
click at [1148, 491] on link "...others deal with tracking performance / doing analytic s. I’m mostly interes…" at bounding box center [1229, 505] width 571 height 28
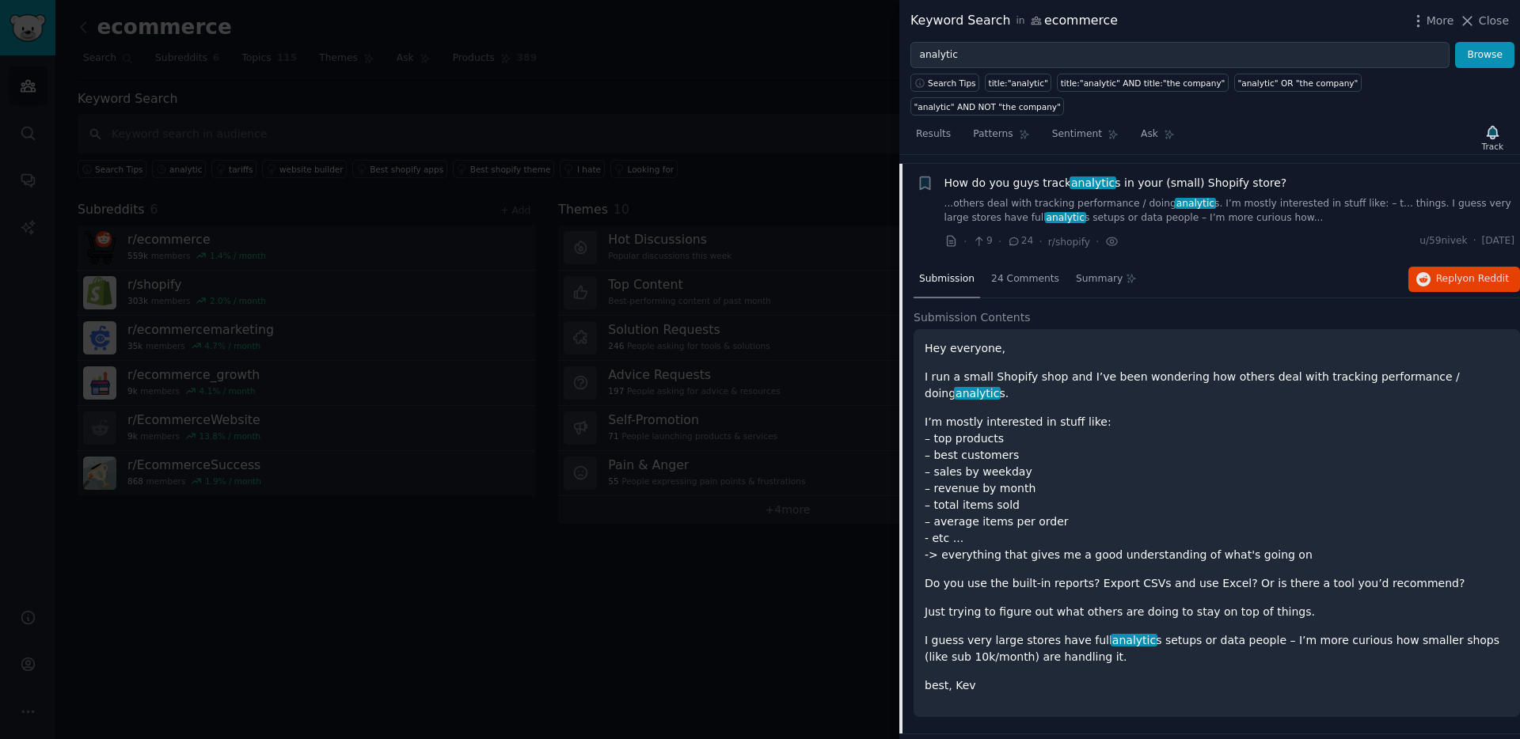
scroll to position [3892, 0]
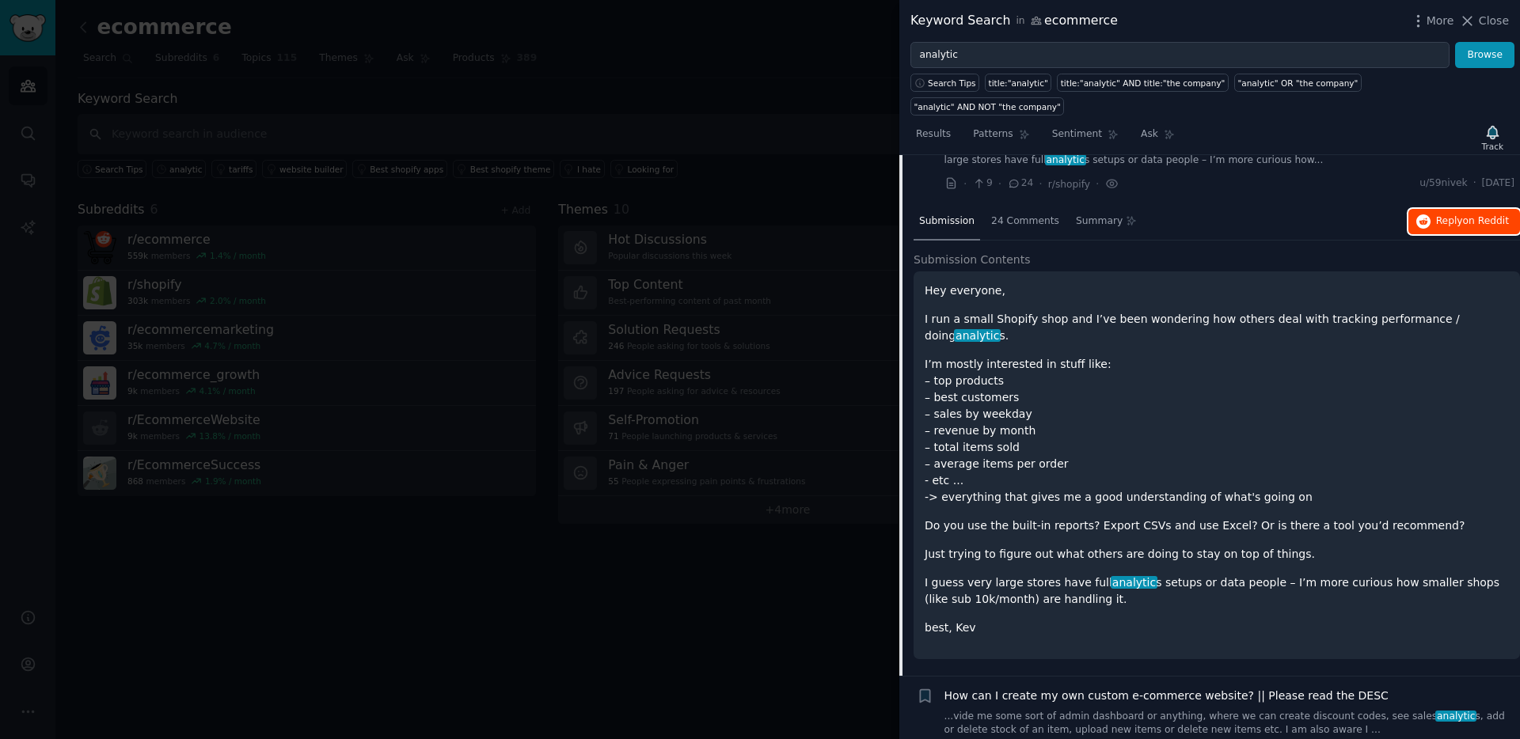
click at [1445, 214] on span "Reply on Reddit" at bounding box center [1472, 221] width 73 height 14
click at [1072, 283] on div "Hey everyone, I run a small Shopify shop and I’ve been wondering how others dea…" at bounding box center [1216, 460] width 584 height 354
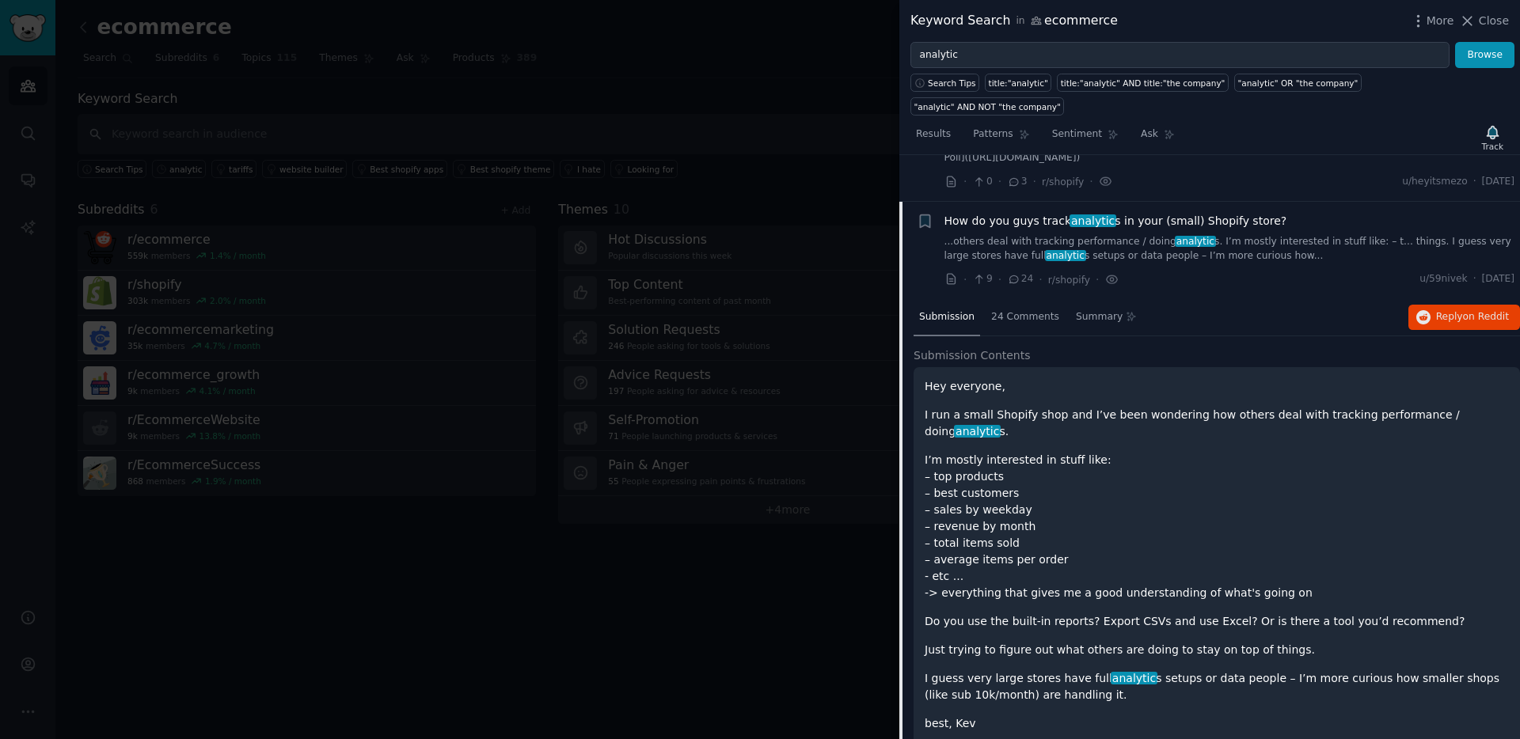
scroll to position [3772, 0]
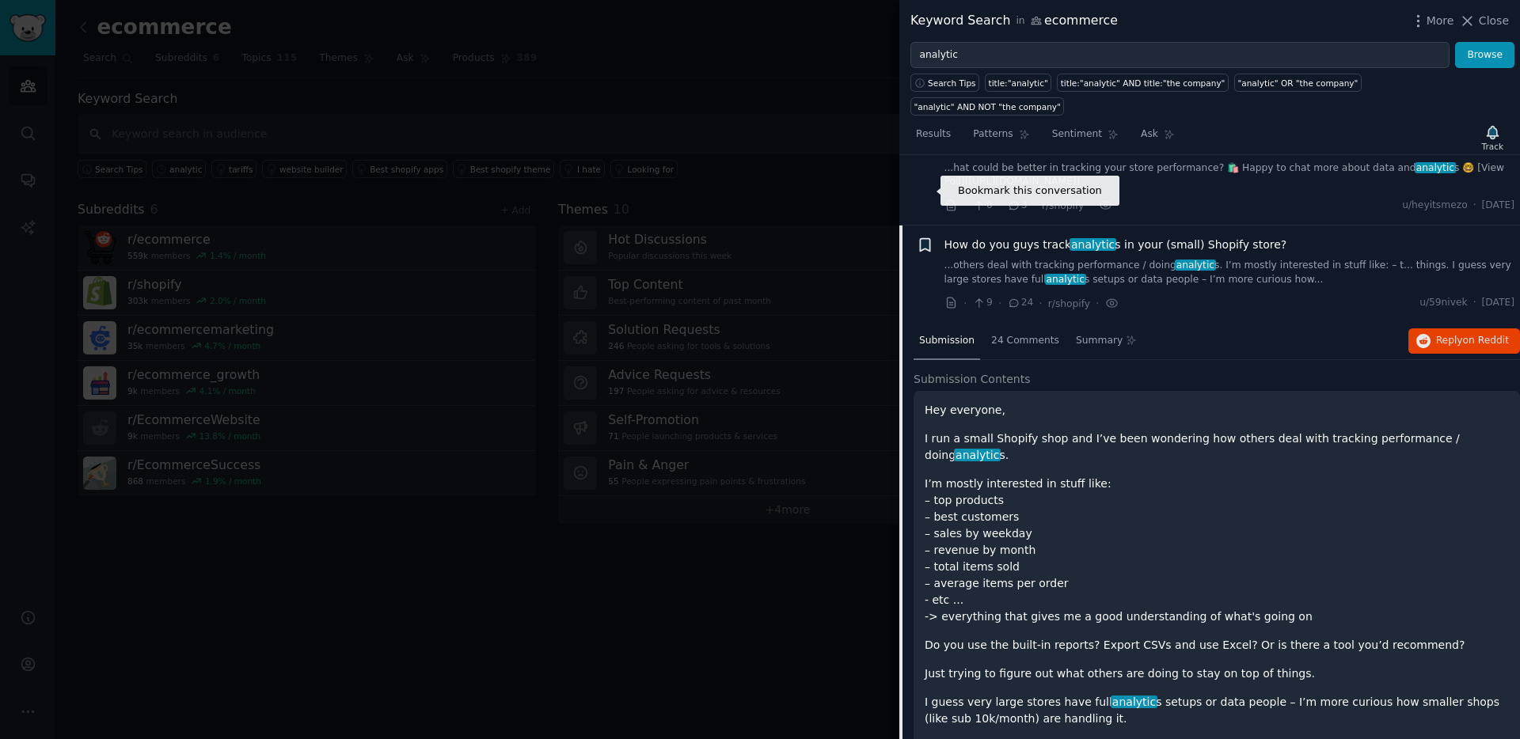
click at [921, 239] on icon "button" at bounding box center [924, 245] width 9 height 13
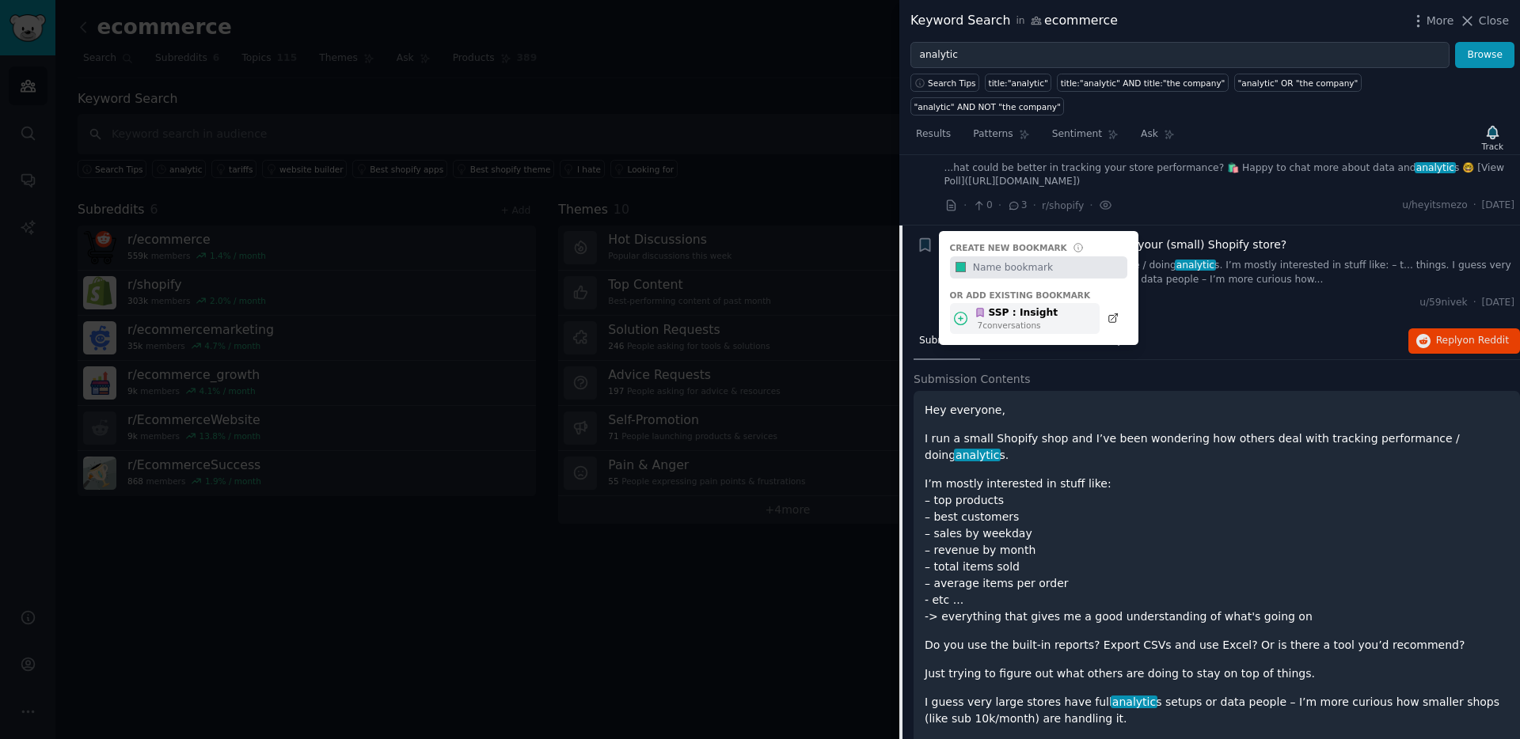
click at [1004, 306] on div "SSP : Insight" at bounding box center [1015, 313] width 83 height 14
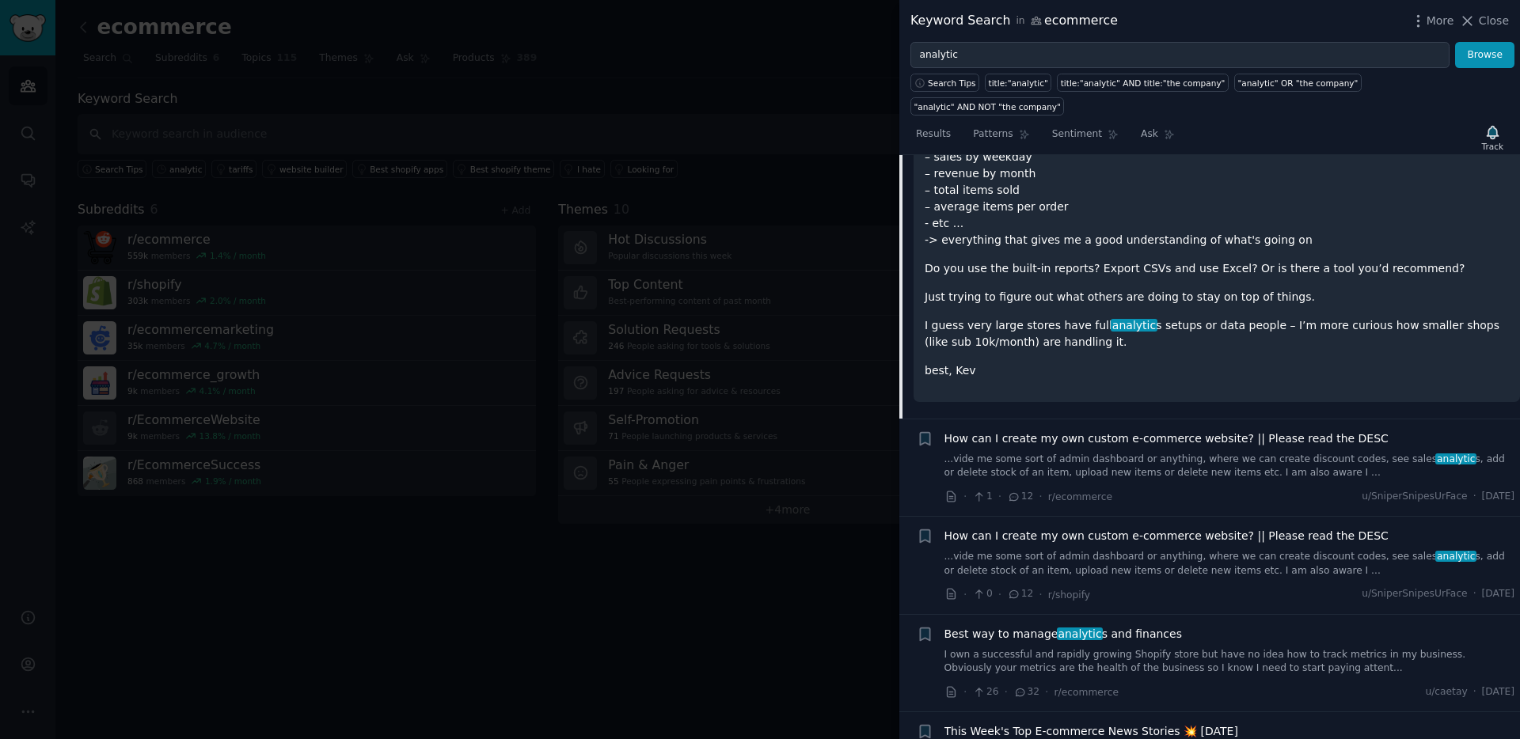
scroll to position [4150, 0]
click at [1121, 624] on span "Best way to manage analytic s and finances" at bounding box center [1062, 632] width 237 height 17
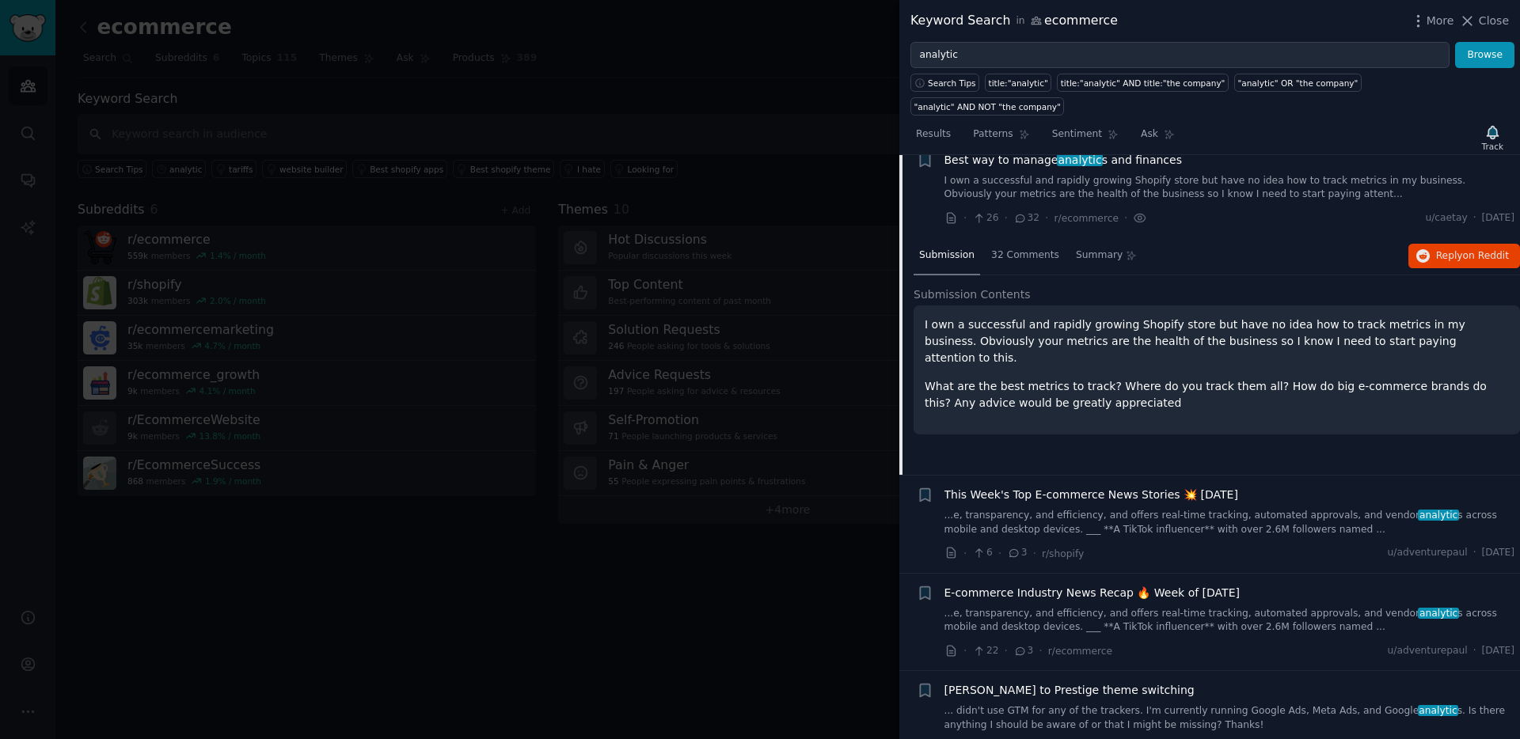
scroll to position [4105, 0]
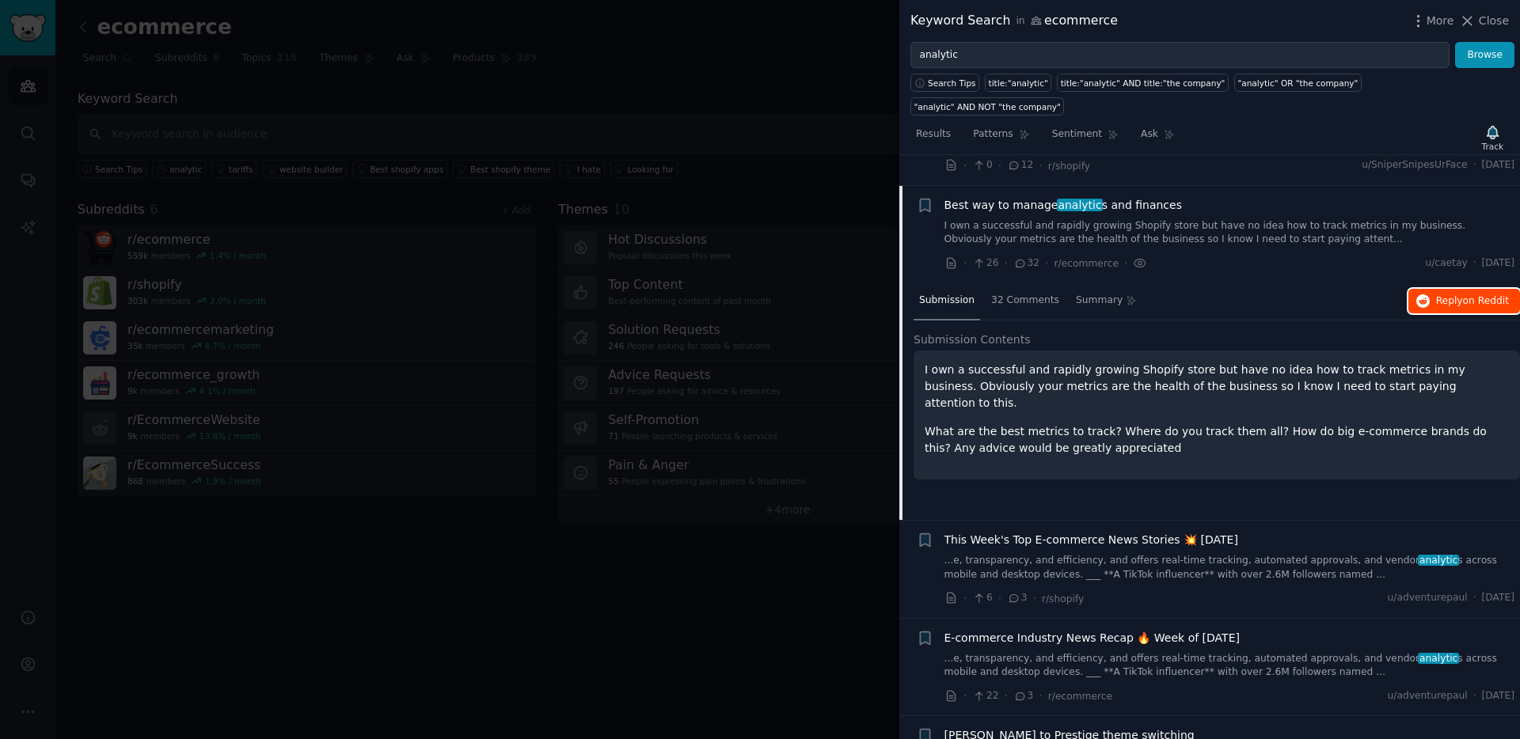
click at [1421, 294] on icon "button" at bounding box center [1423, 301] width 14 height 14
click at [920, 199] on icon "button" at bounding box center [924, 205] width 9 height 13
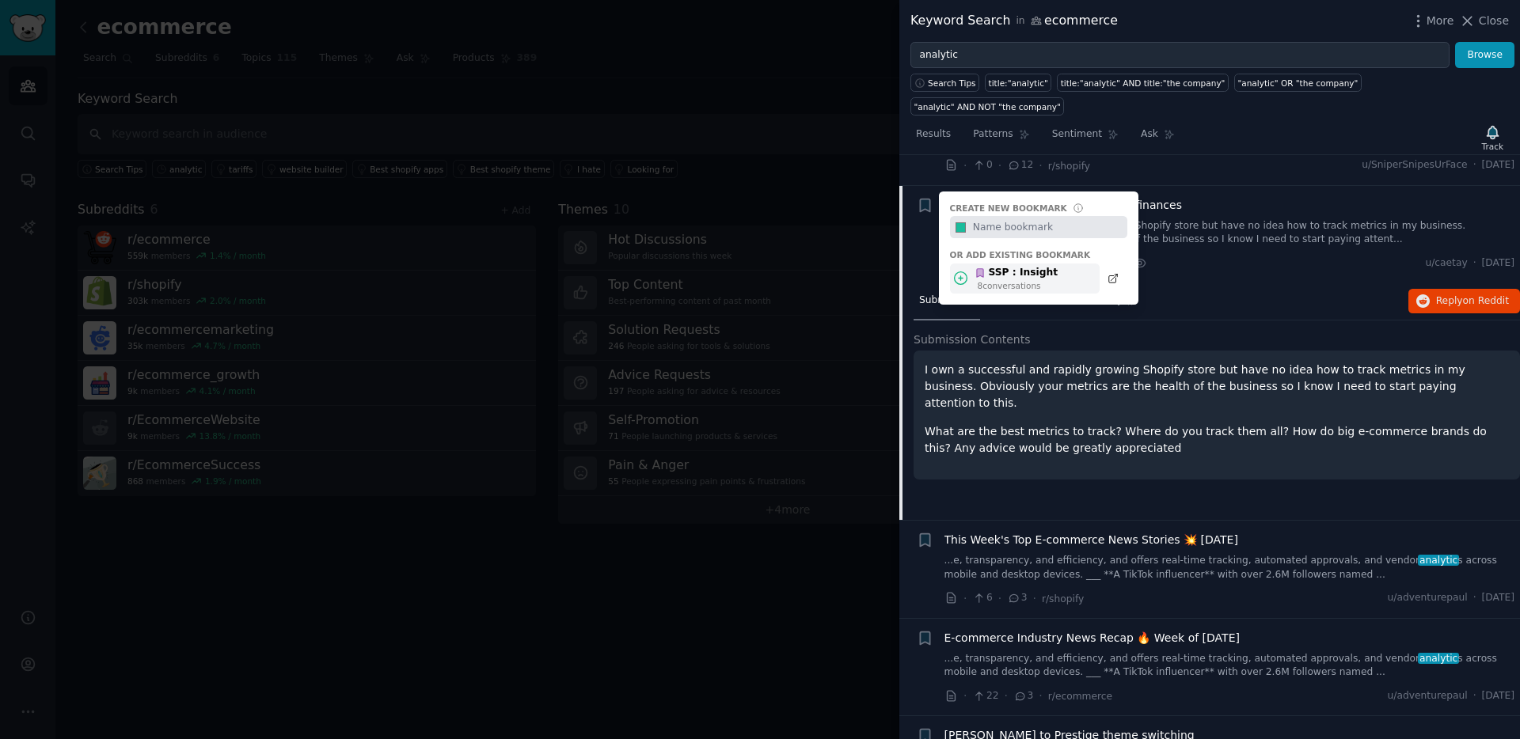
click at [988, 266] on div "SSP : Insight" at bounding box center [1015, 273] width 83 height 14
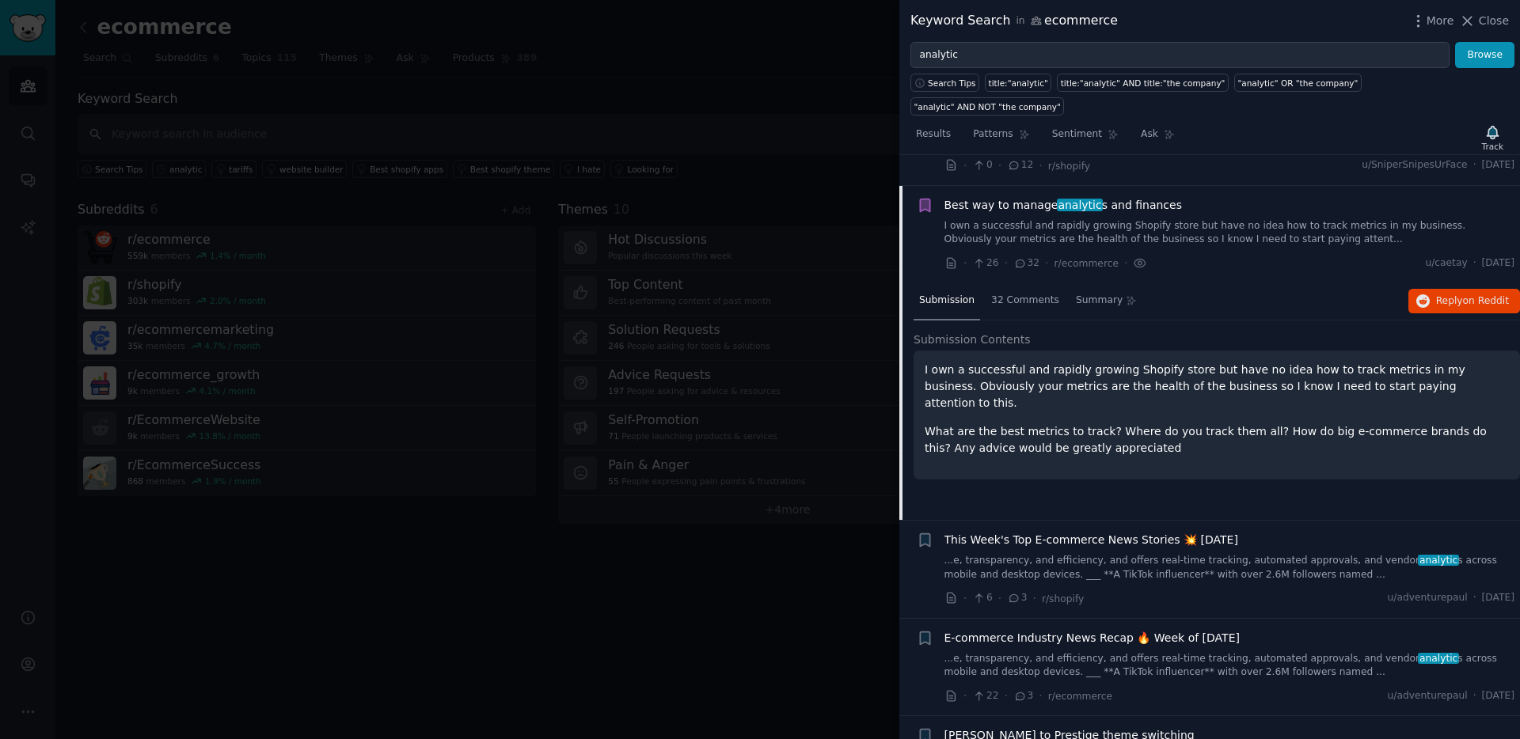
click at [1108, 362] on div "I own a successful and rapidly growing Shopify store but have no idea how to tr…" at bounding box center [1216, 409] width 584 height 95
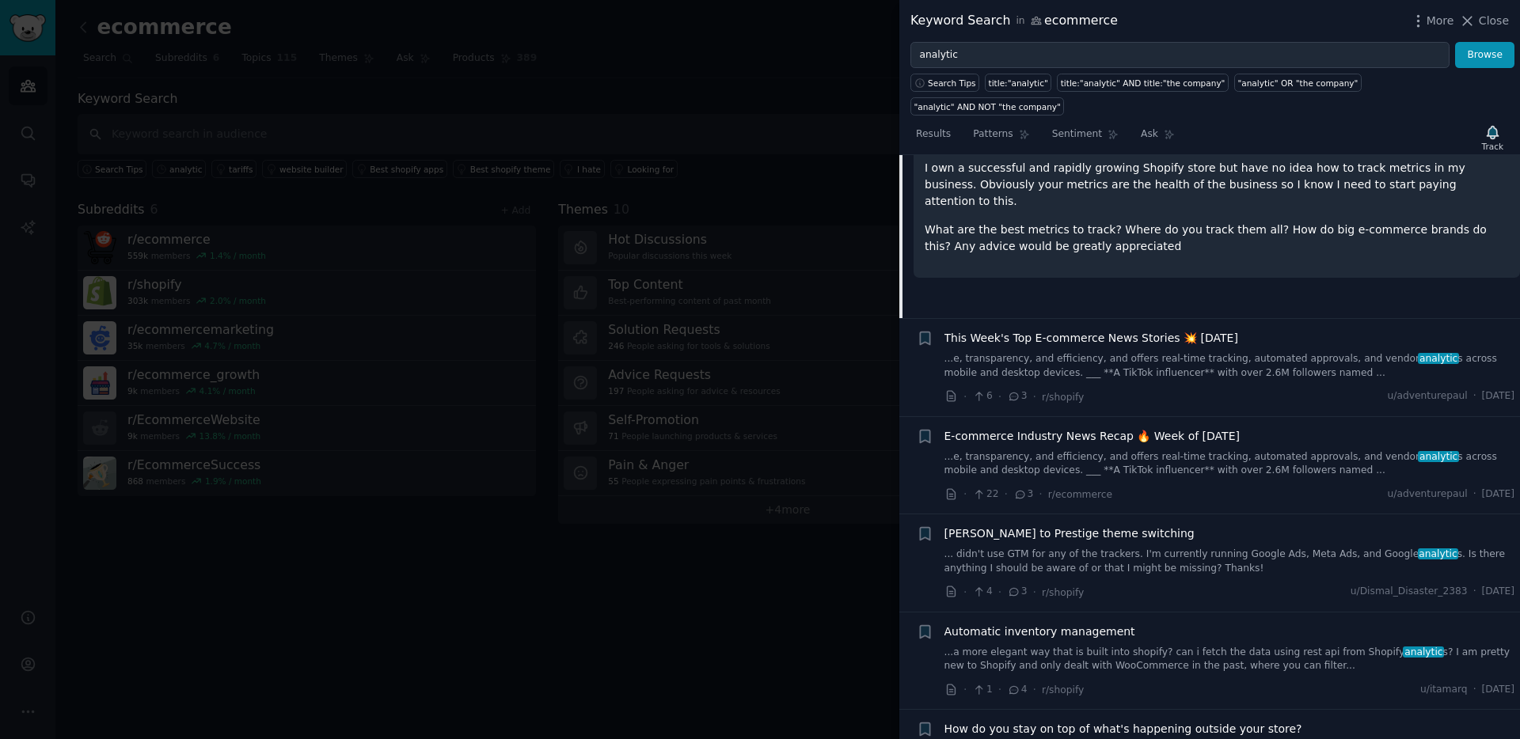
scroll to position [4325, 0]
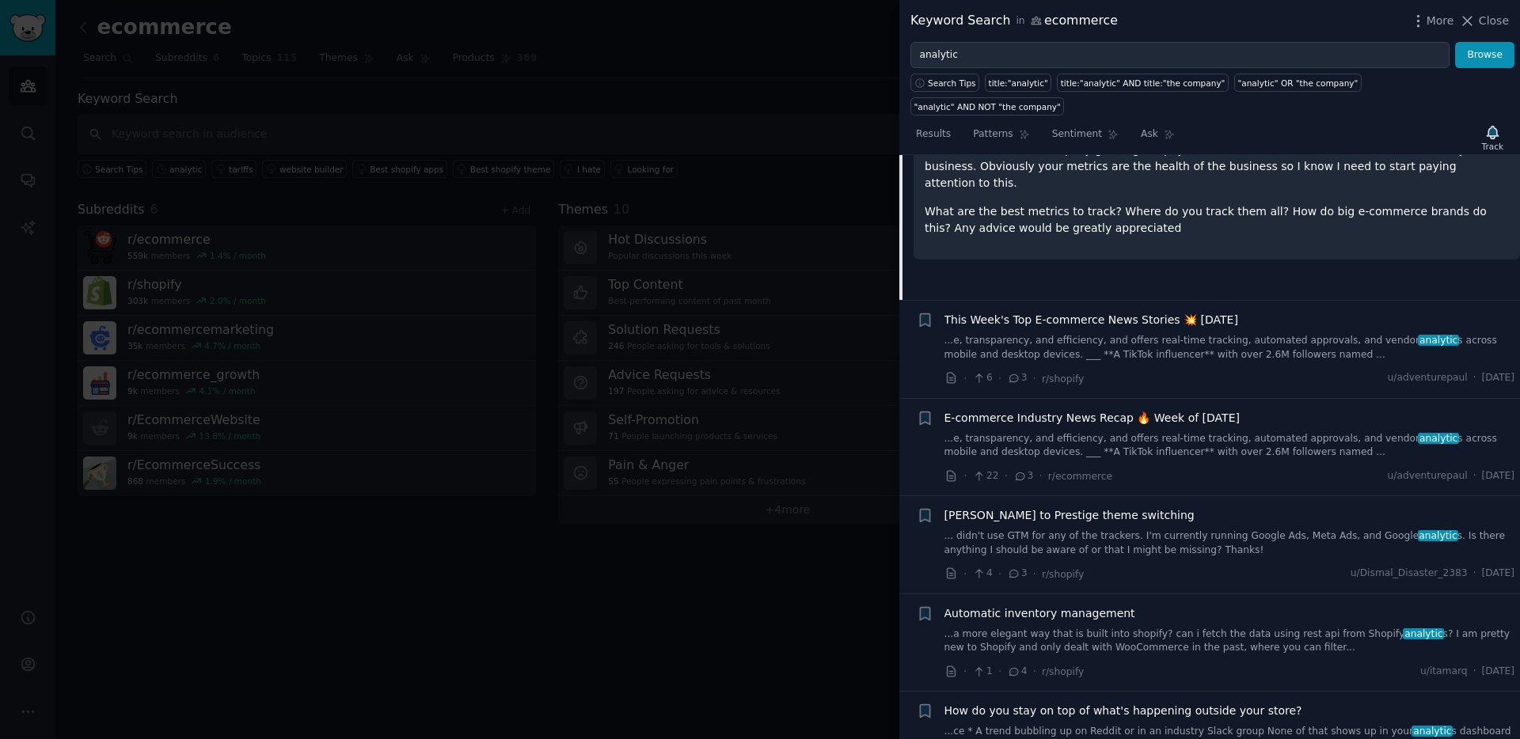
click at [1170, 628] on link "...a more elegant way that is built into shopify? can i fetch the data using re…" at bounding box center [1229, 642] width 571 height 28
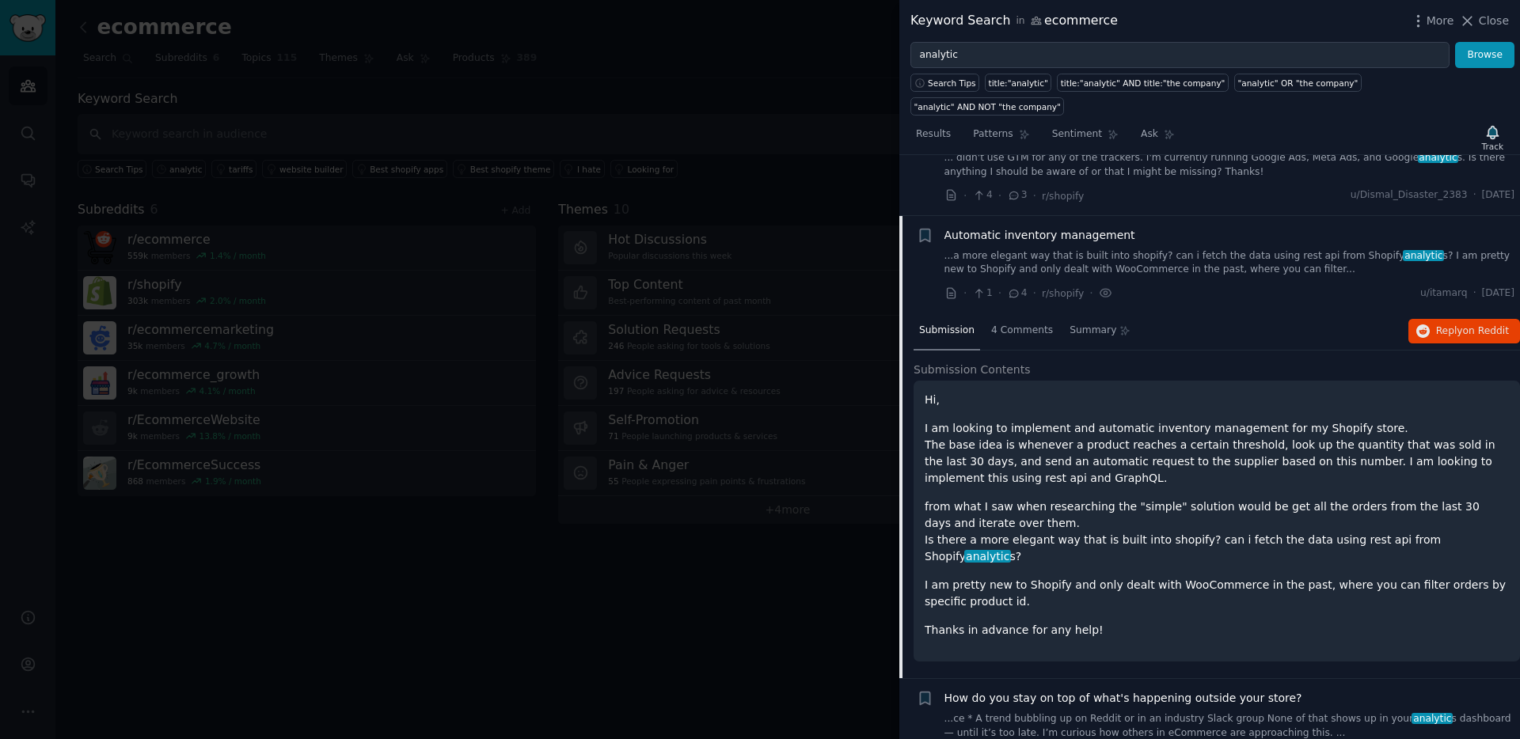
scroll to position [4496, 0]
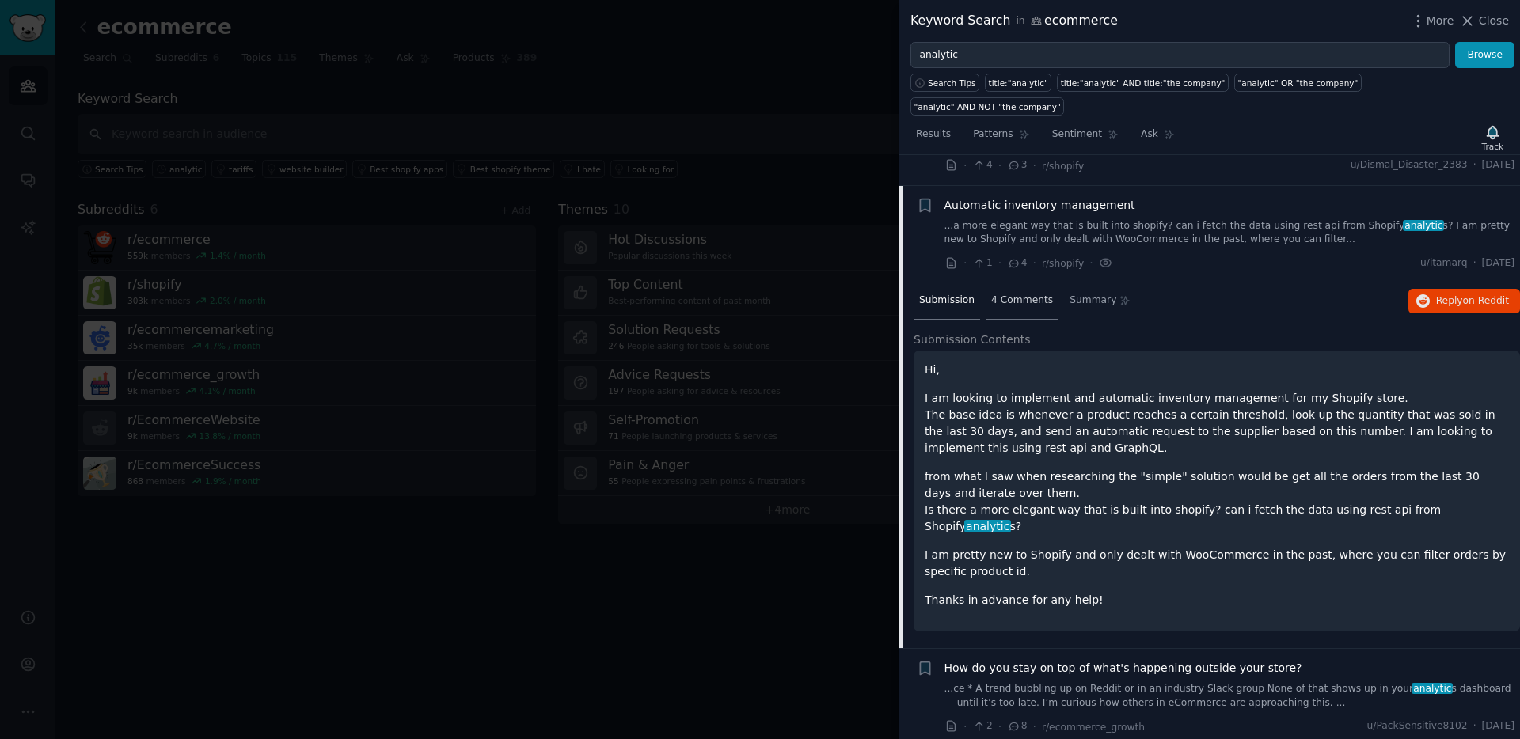
click at [1039, 283] on div "4 Comments" at bounding box center [1021, 302] width 73 height 38
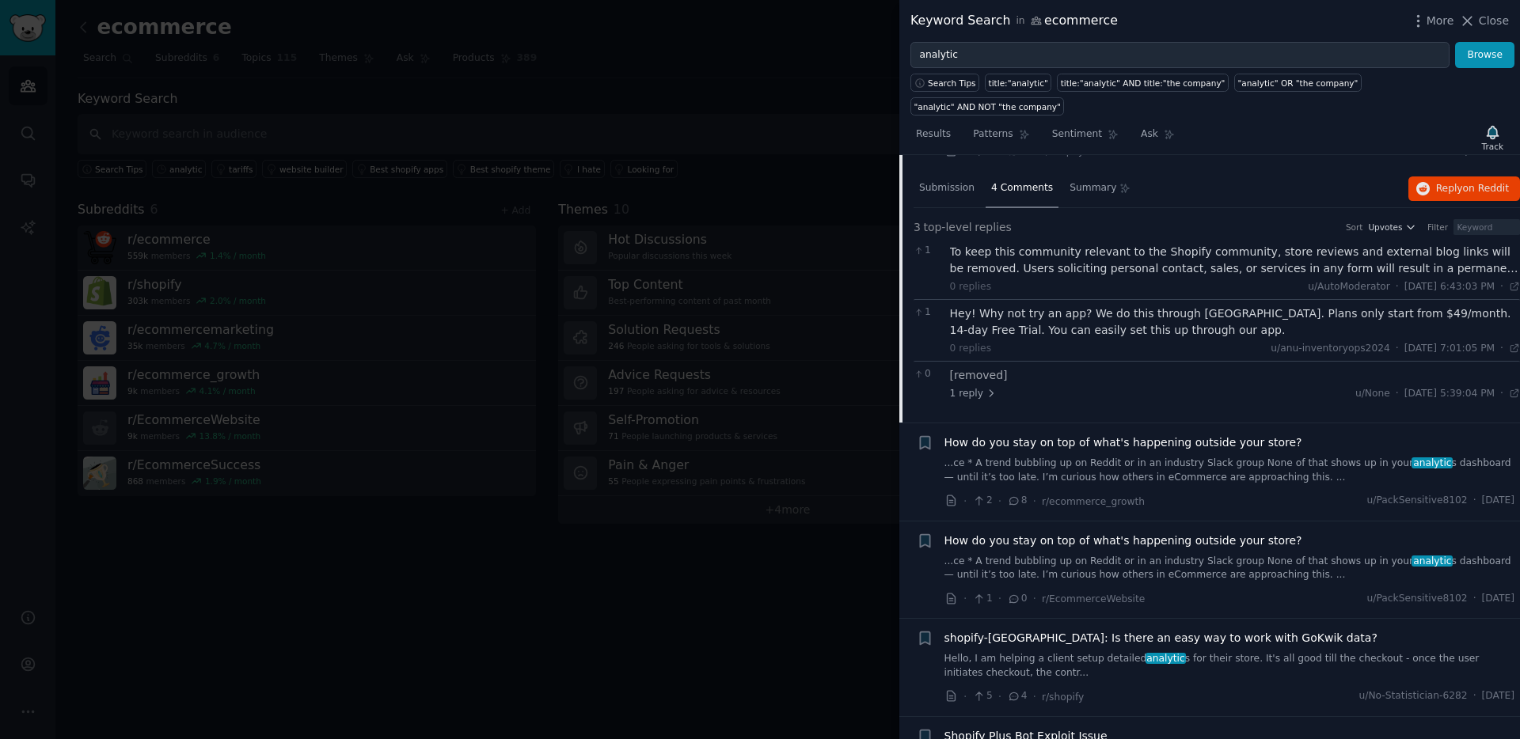
scroll to position [4615, 0]
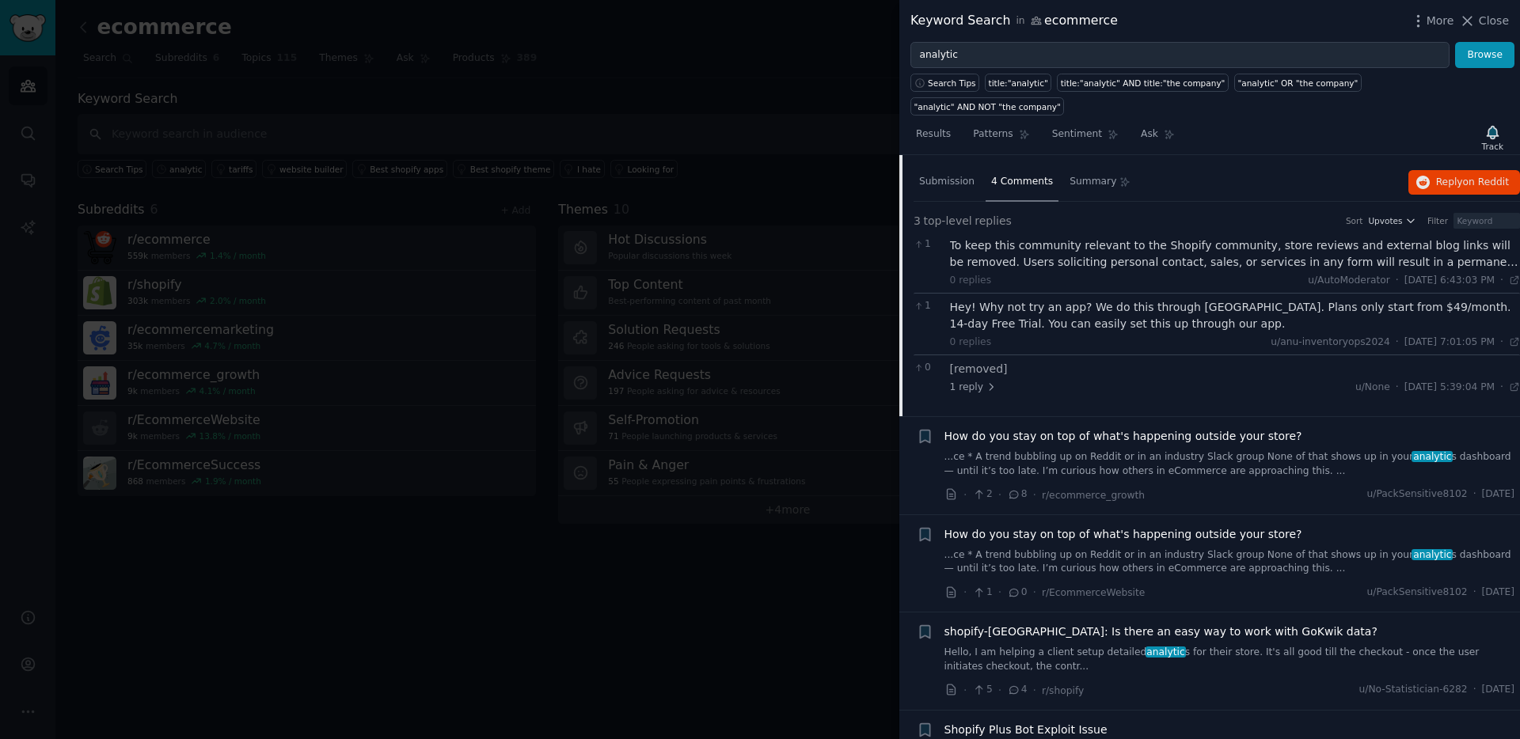
click at [1174, 450] on link "...ce * A trend bubbling up on Reddit or in an industry Slack group None of tha…" at bounding box center [1229, 464] width 571 height 28
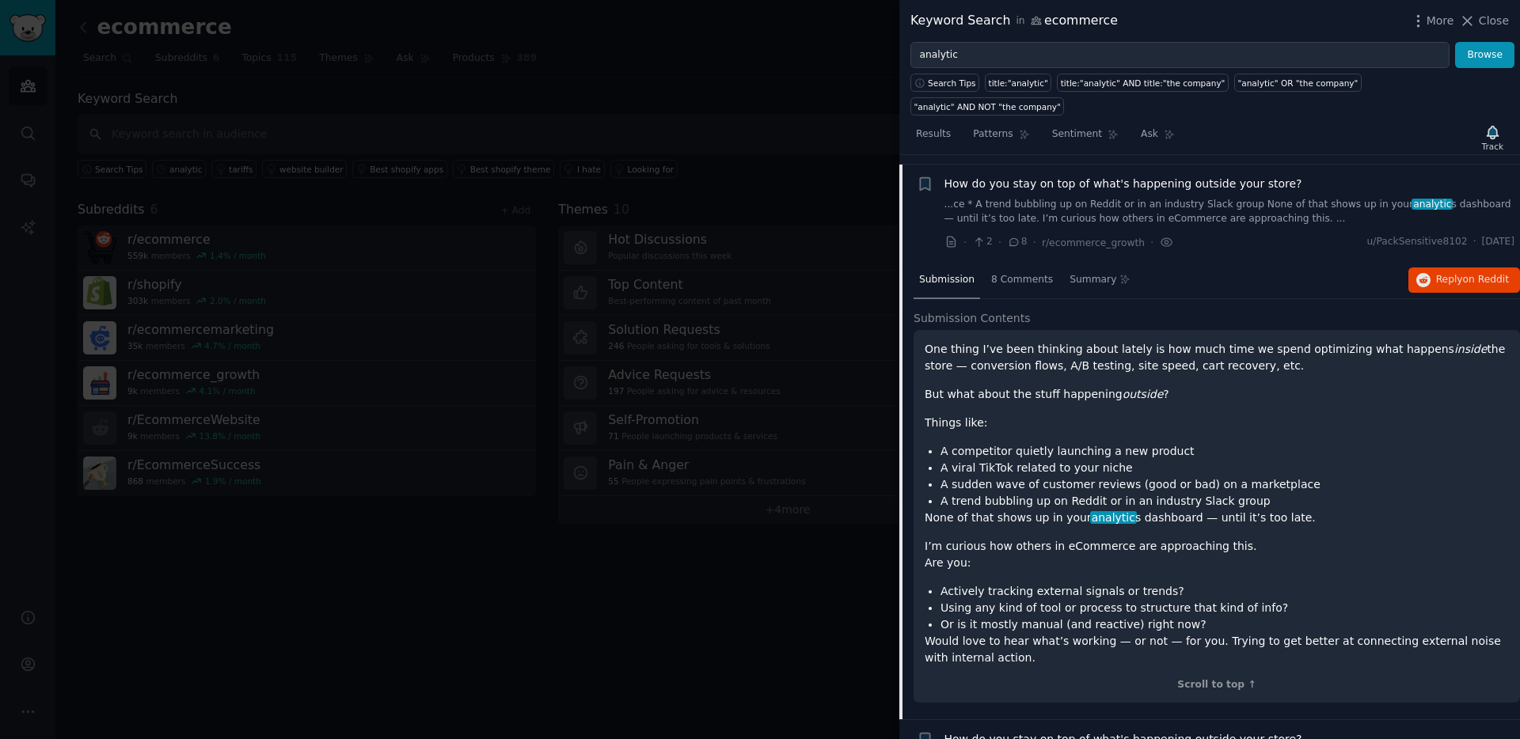
scroll to position [4594, 0]
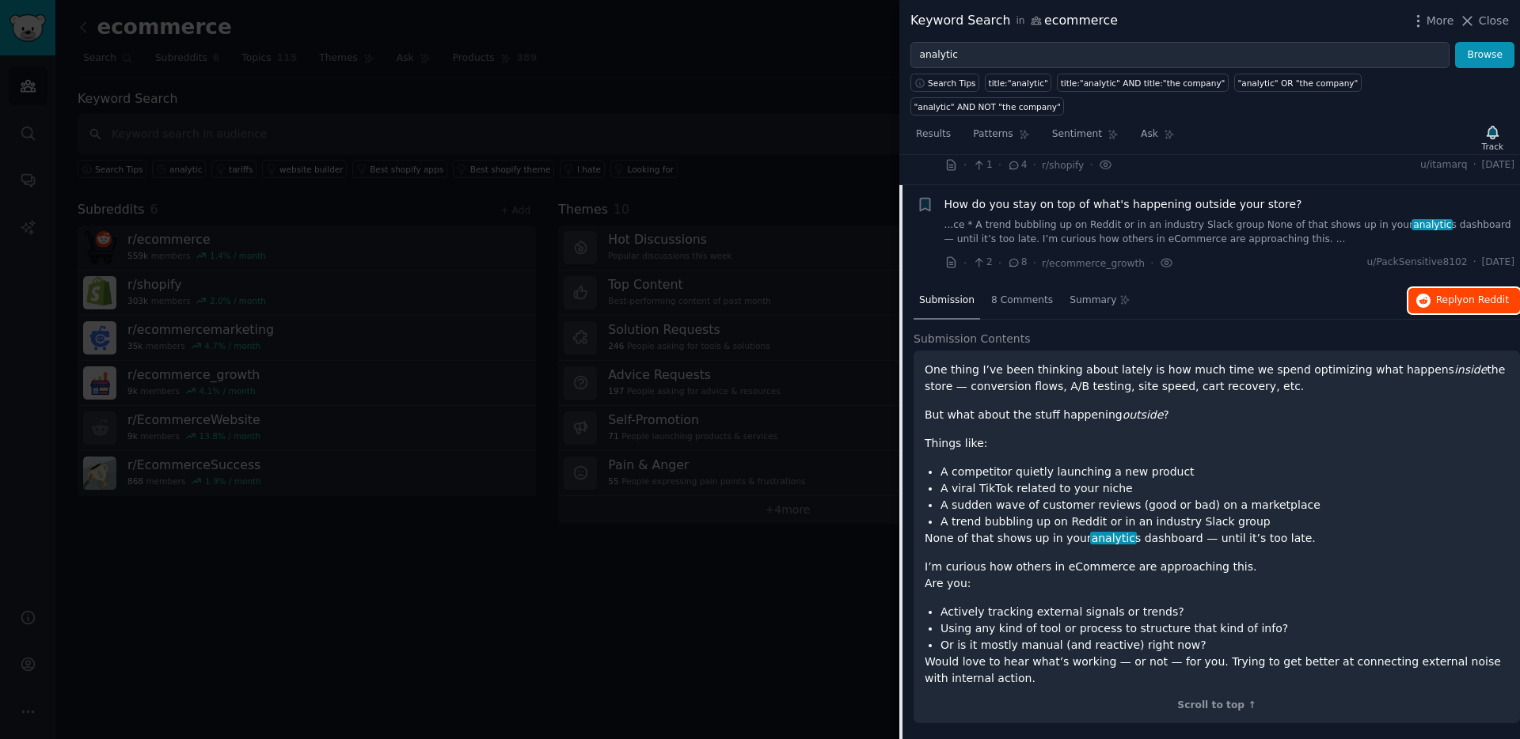
click at [1428, 288] on button "Reply on Reddit" at bounding box center [1464, 300] width 112 height 25
click at [924, 199] on icon "button" at bounding box center [924, 205] width 9 height 13
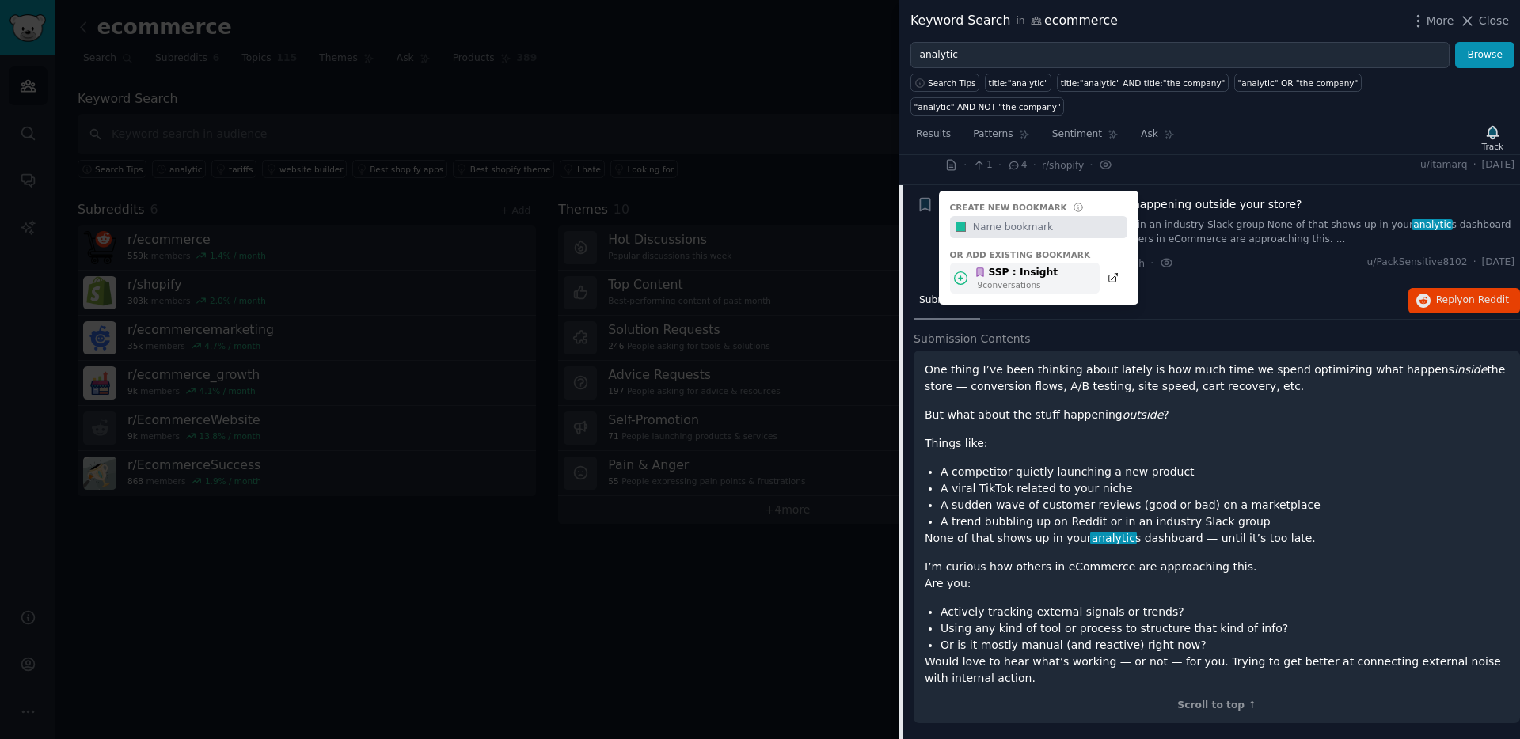
click at [997, 266] on div "SSP : Insight" at bounding box center [1015, 273] width 83 height 14
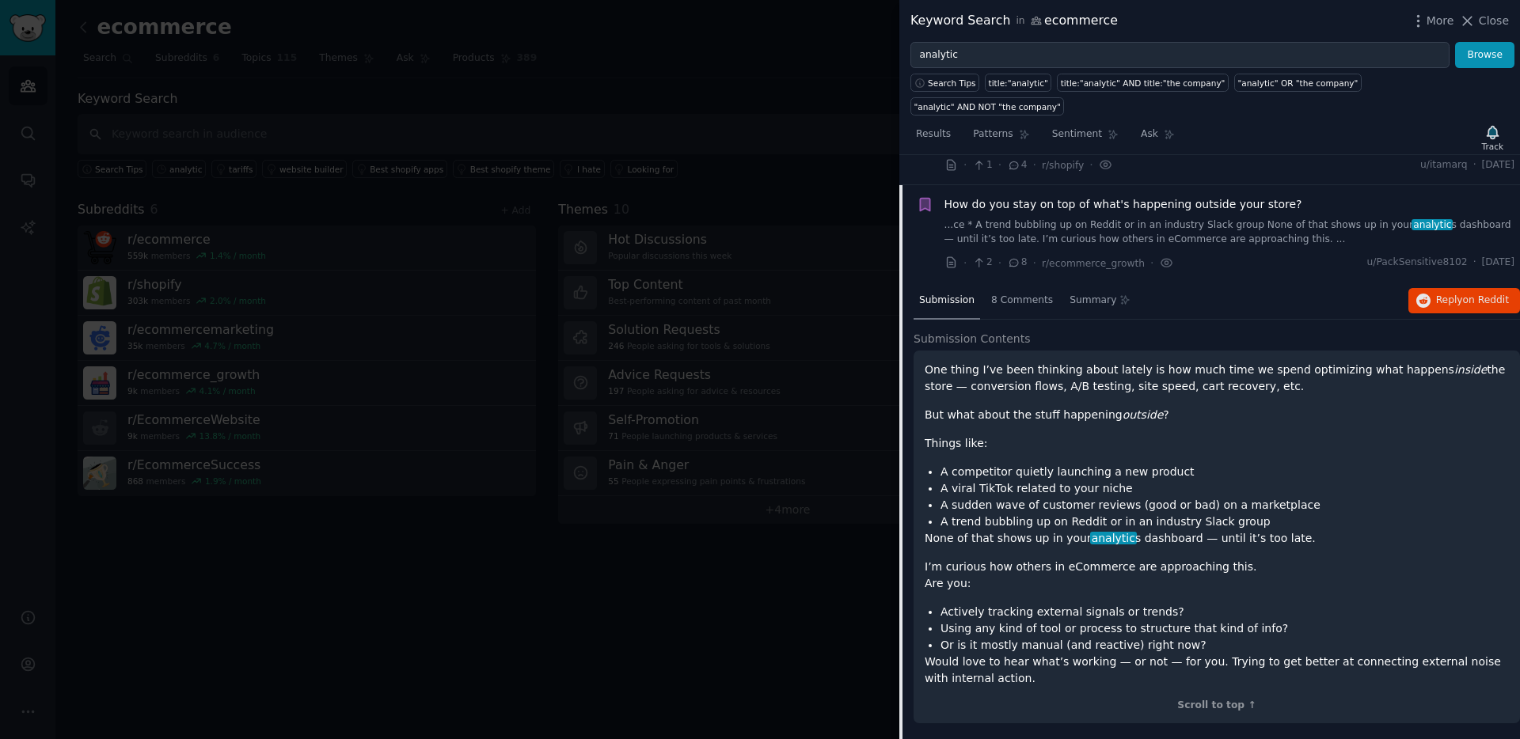
click at [1094, 407] on p "But what about the stuff happening outside ?" at bounding box center [1216, 415] width 584 height 17
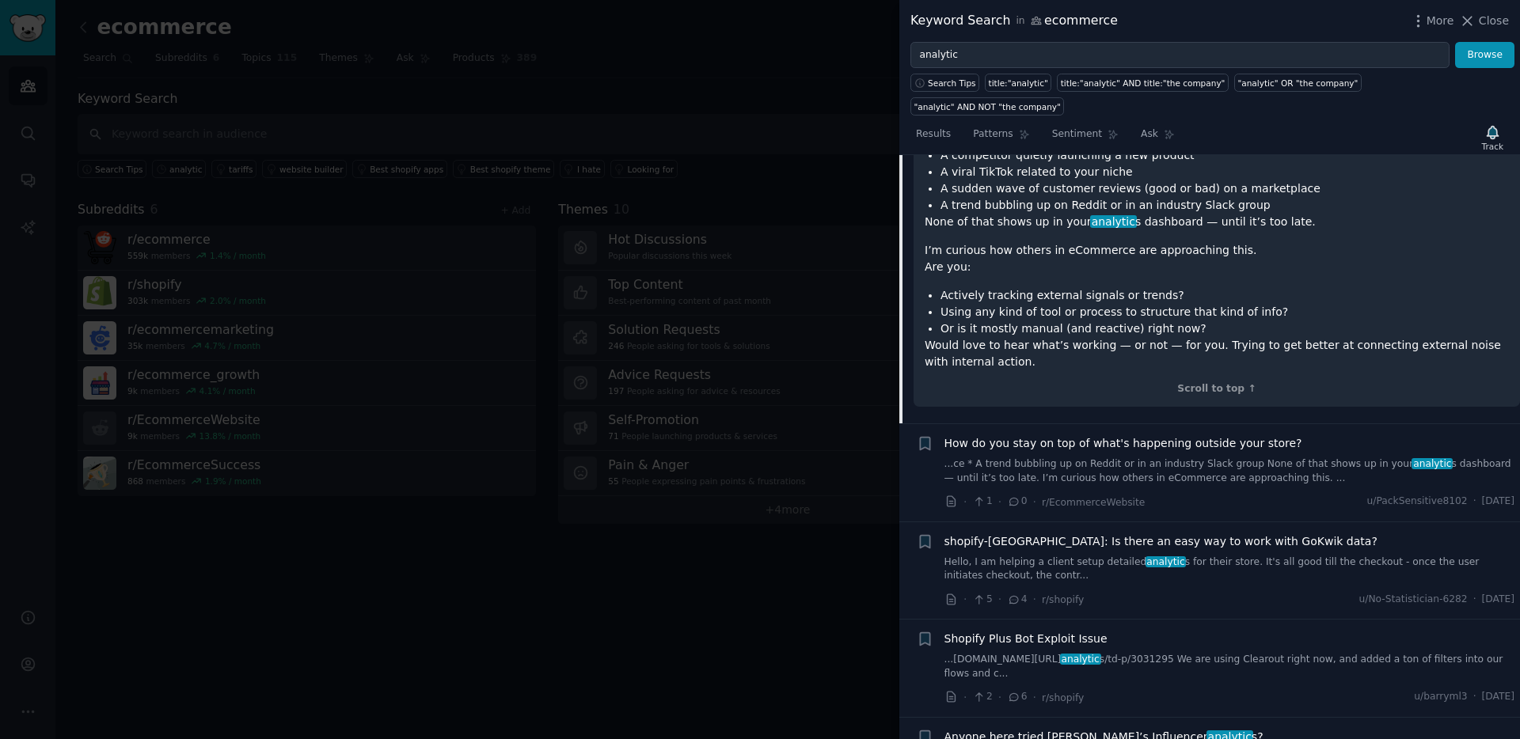
scroll to position [4947, 0]
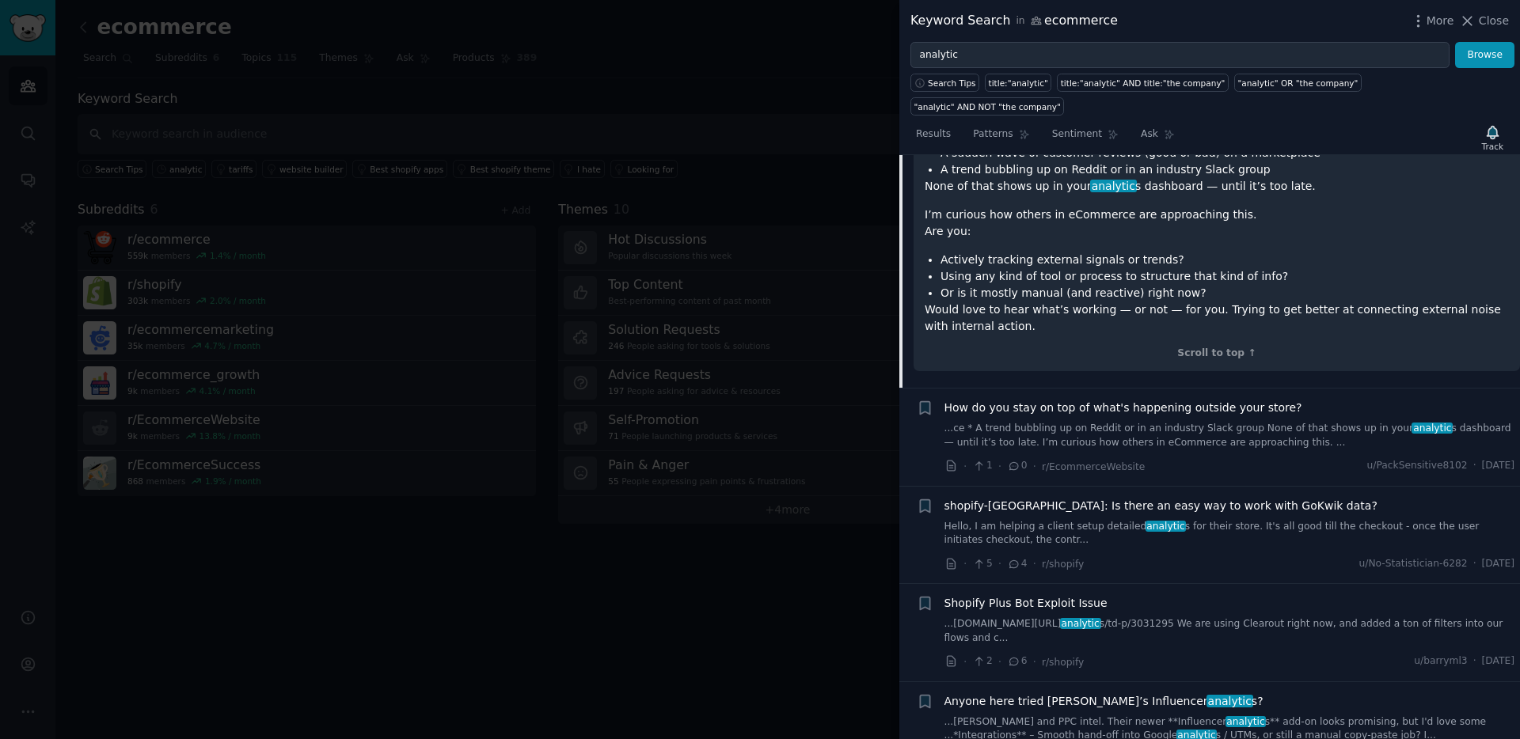
click at [1102, 400] on span "How do you stay on top of what's happening outside your store?" at bounding box center [1123, 408] width 358 height 17
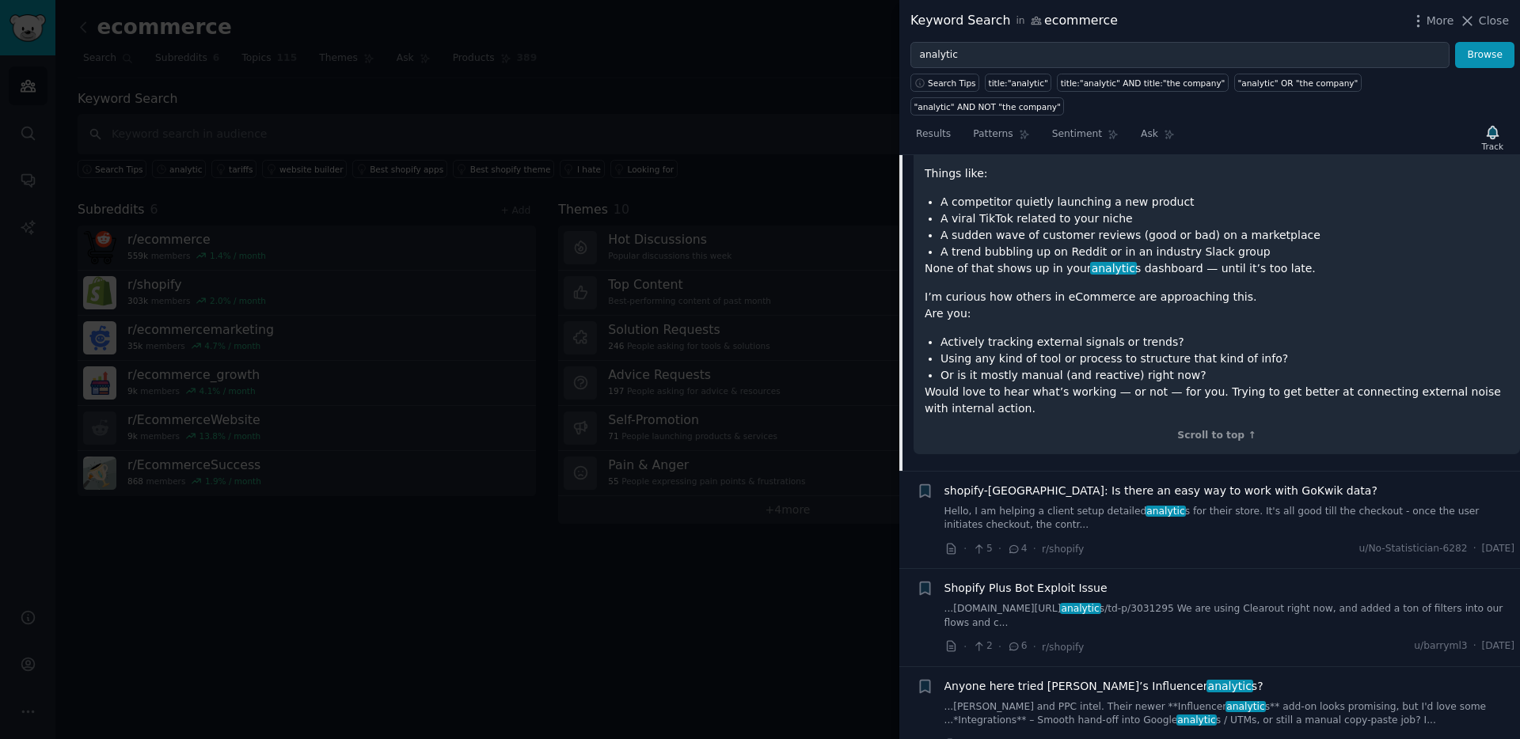
scroll to position [4963, 0]
click at [1109, 503] on link "Hello, I am helping a client setup detailed analytic s for their store. It's al…" at bounding box center [1229, 517] width 571 height 28
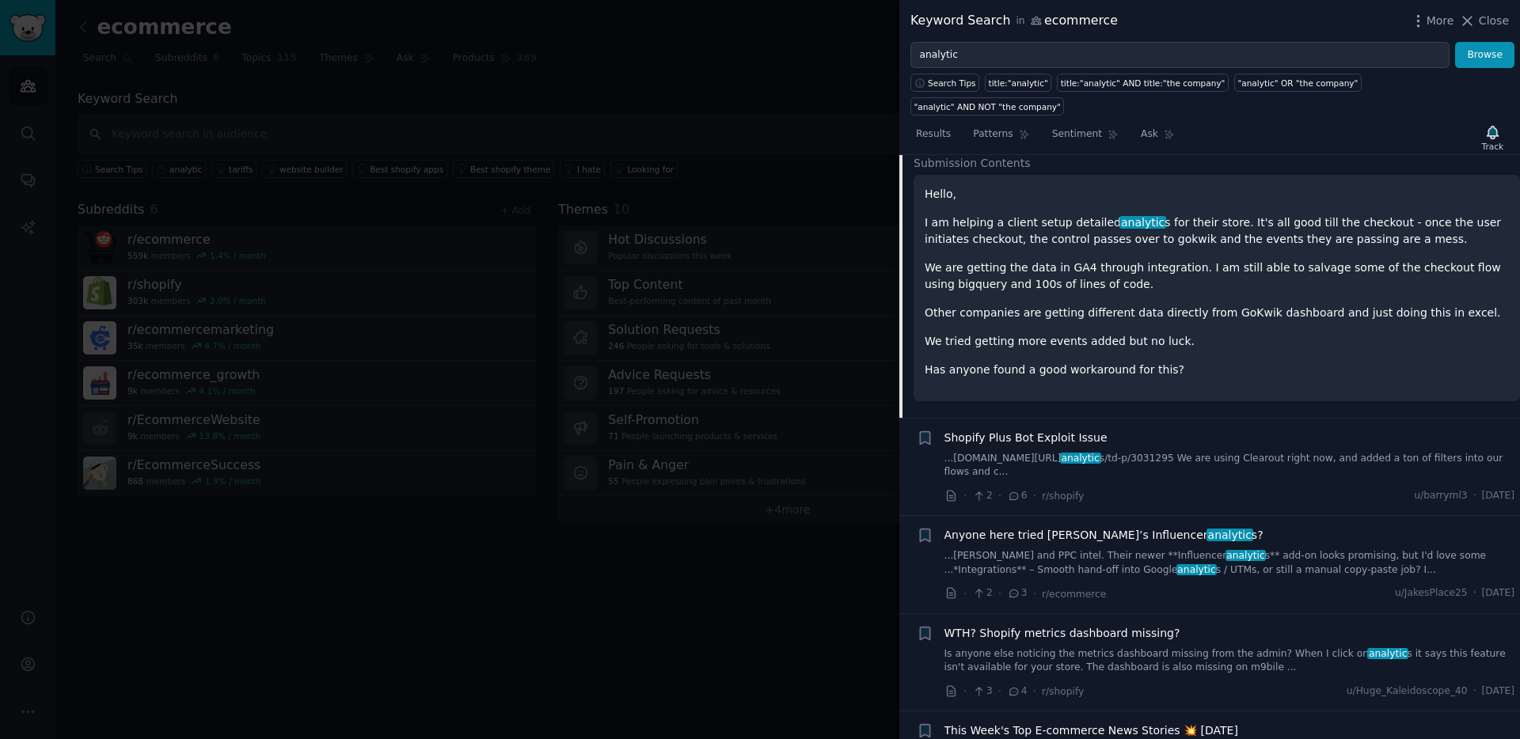
scroll to position [4969, 0]
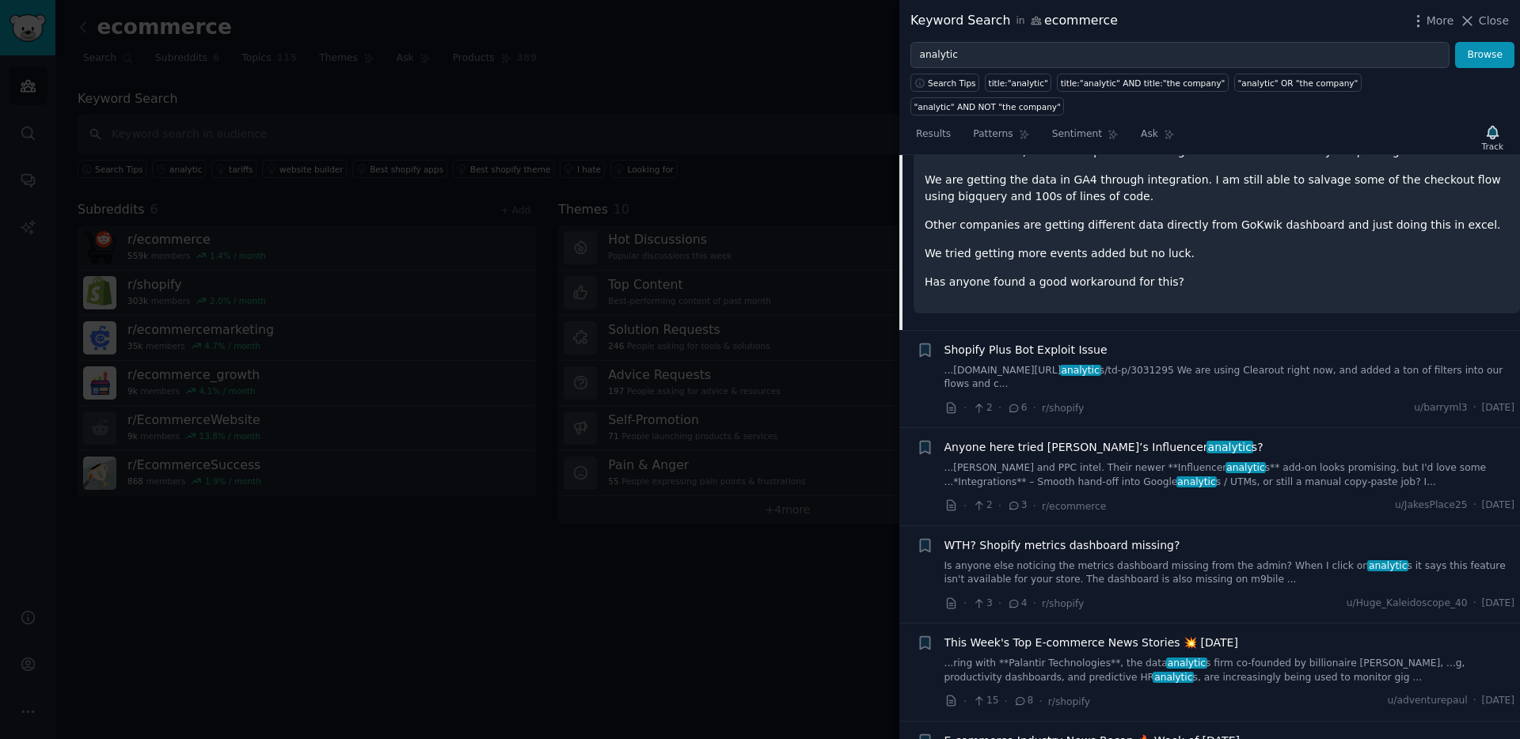
click at [1128, 537] on span "WTH? Shopify metrics dashboard missing?" at bounding box center [1062, 545] width 236 height 17
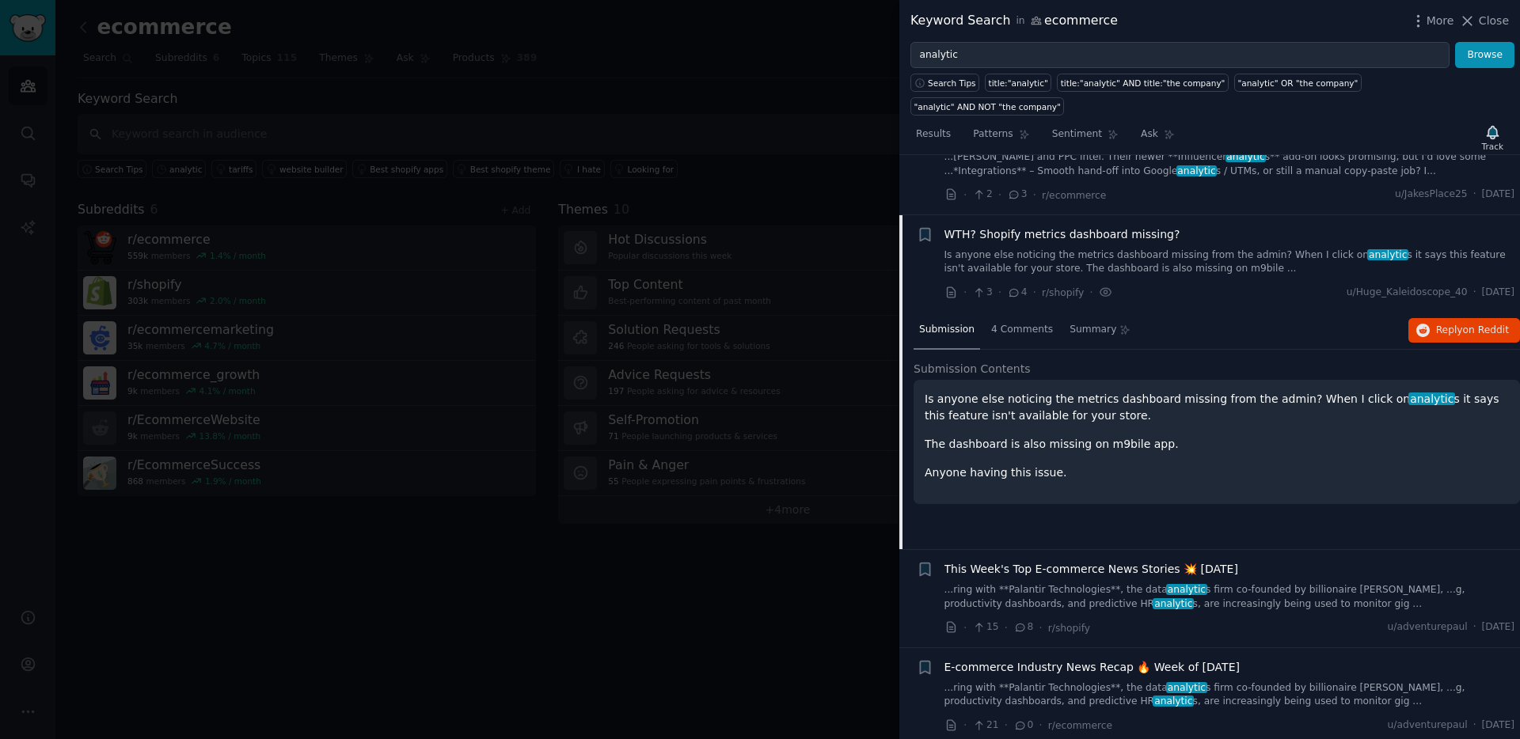
scroll to position [5083, 0]
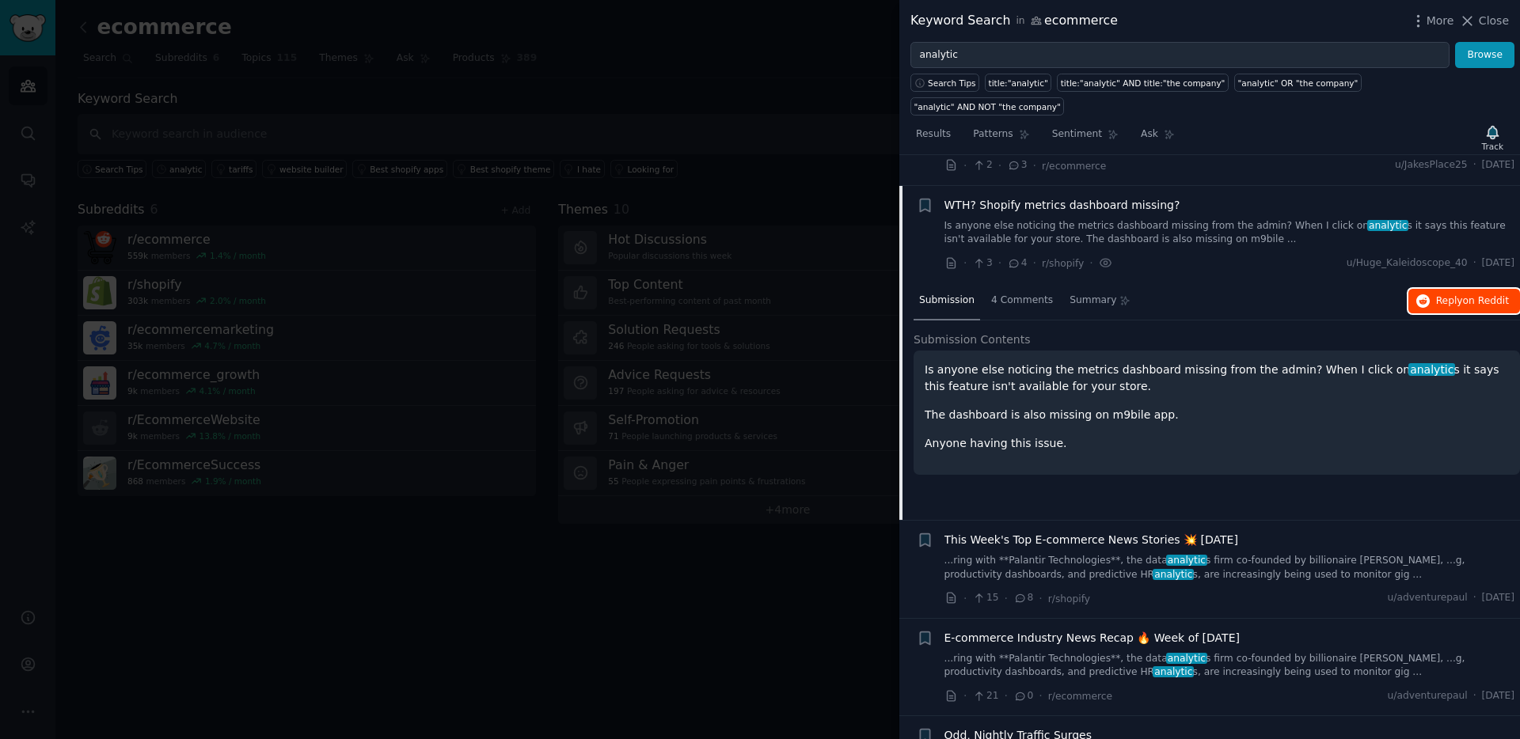
click at [1436, 294] on span "Reply on Reddit" at bounding box center [1472, 301] width 73 height 14
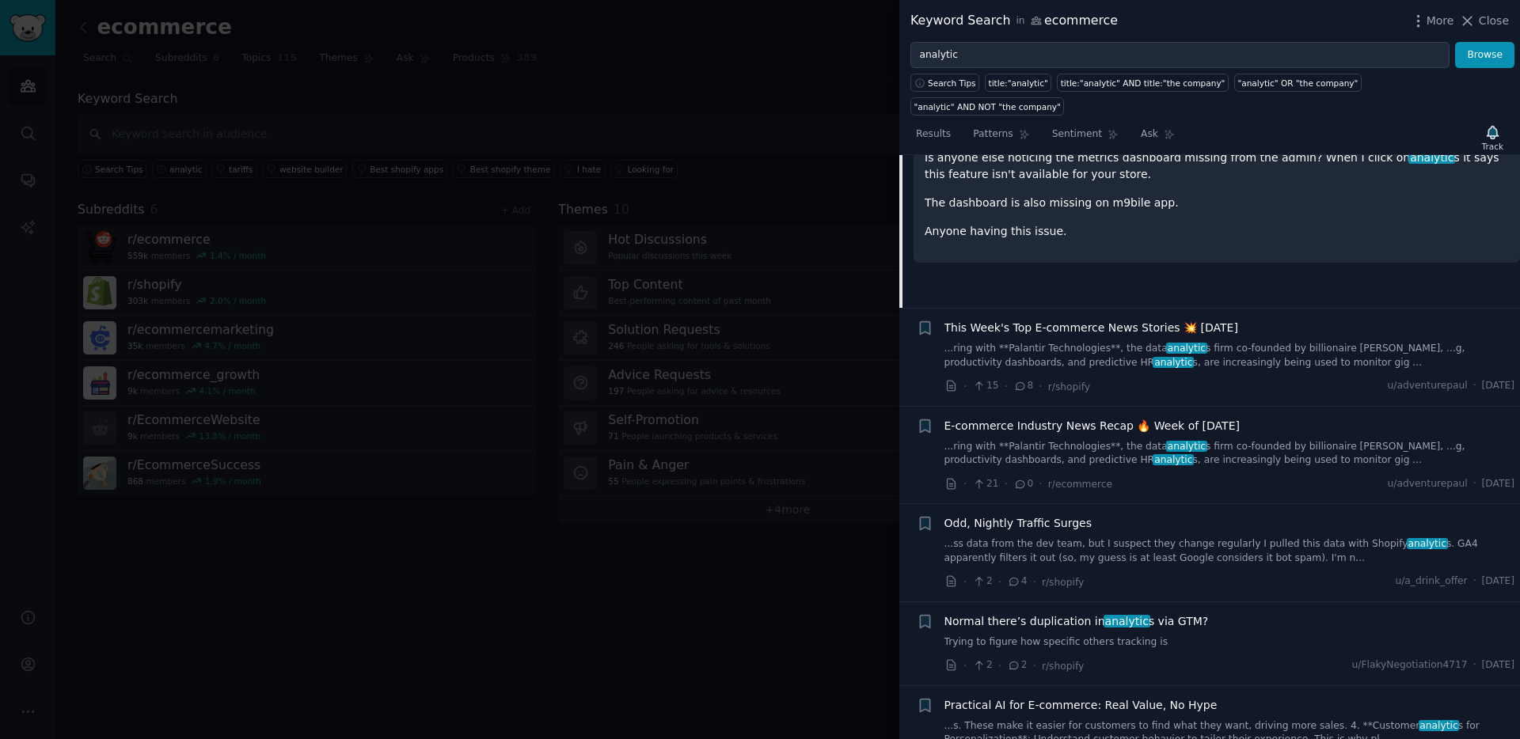
scroll to position [5304, 0]
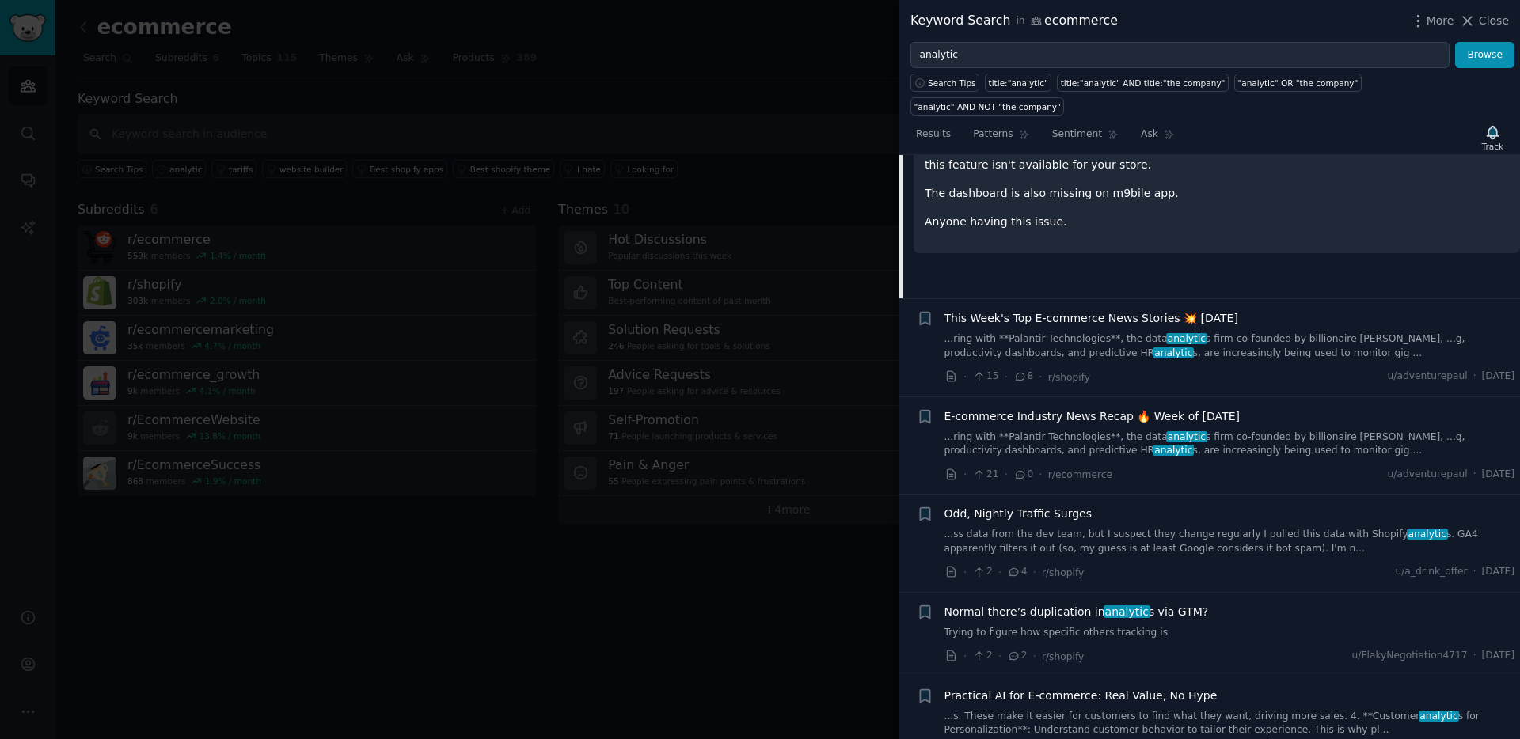
click at [1176, 528] on link "...ss data from the dev team, but I suspect they change regularly I pulled this…" at bounding box center [1229, 542] width 571 height 28
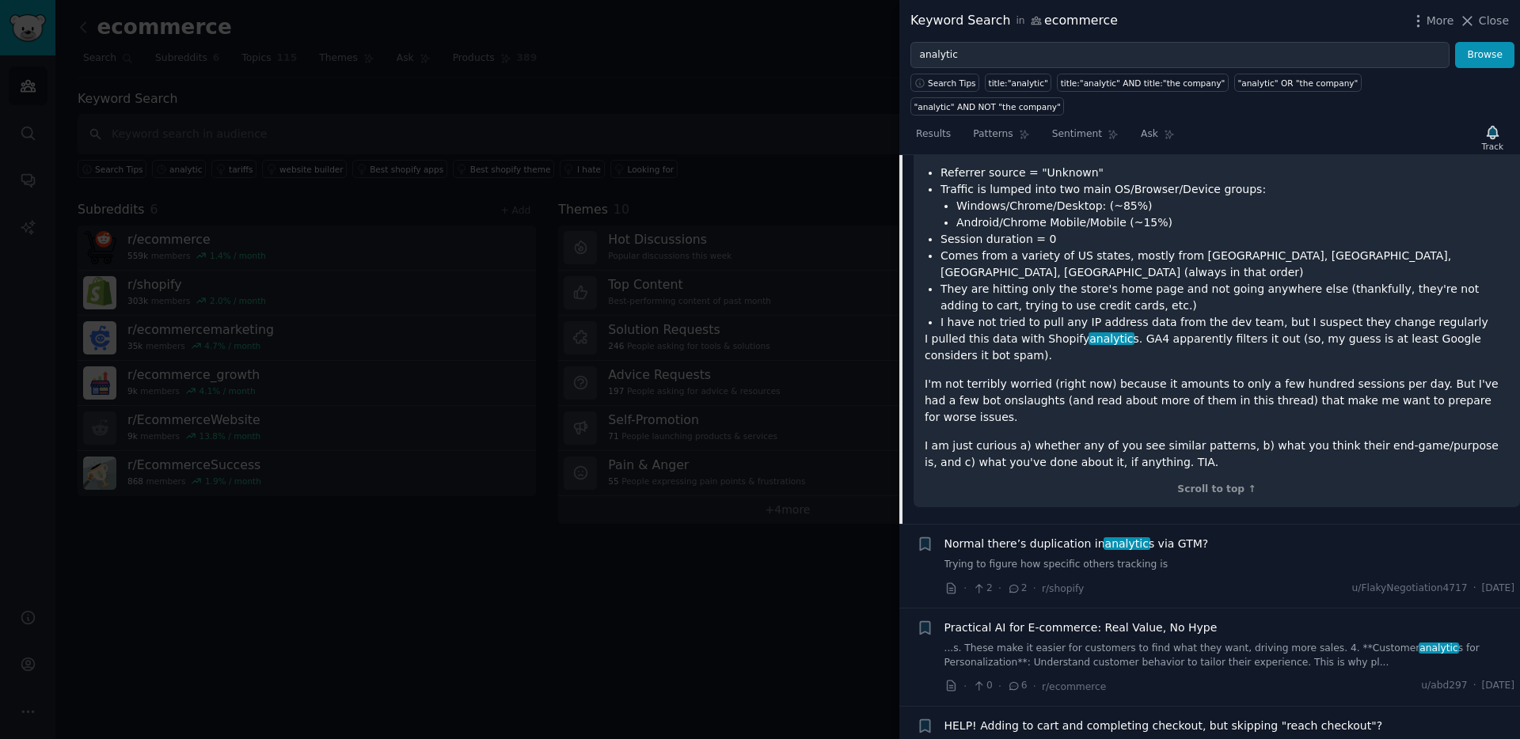
scroll to position [5654, 0]
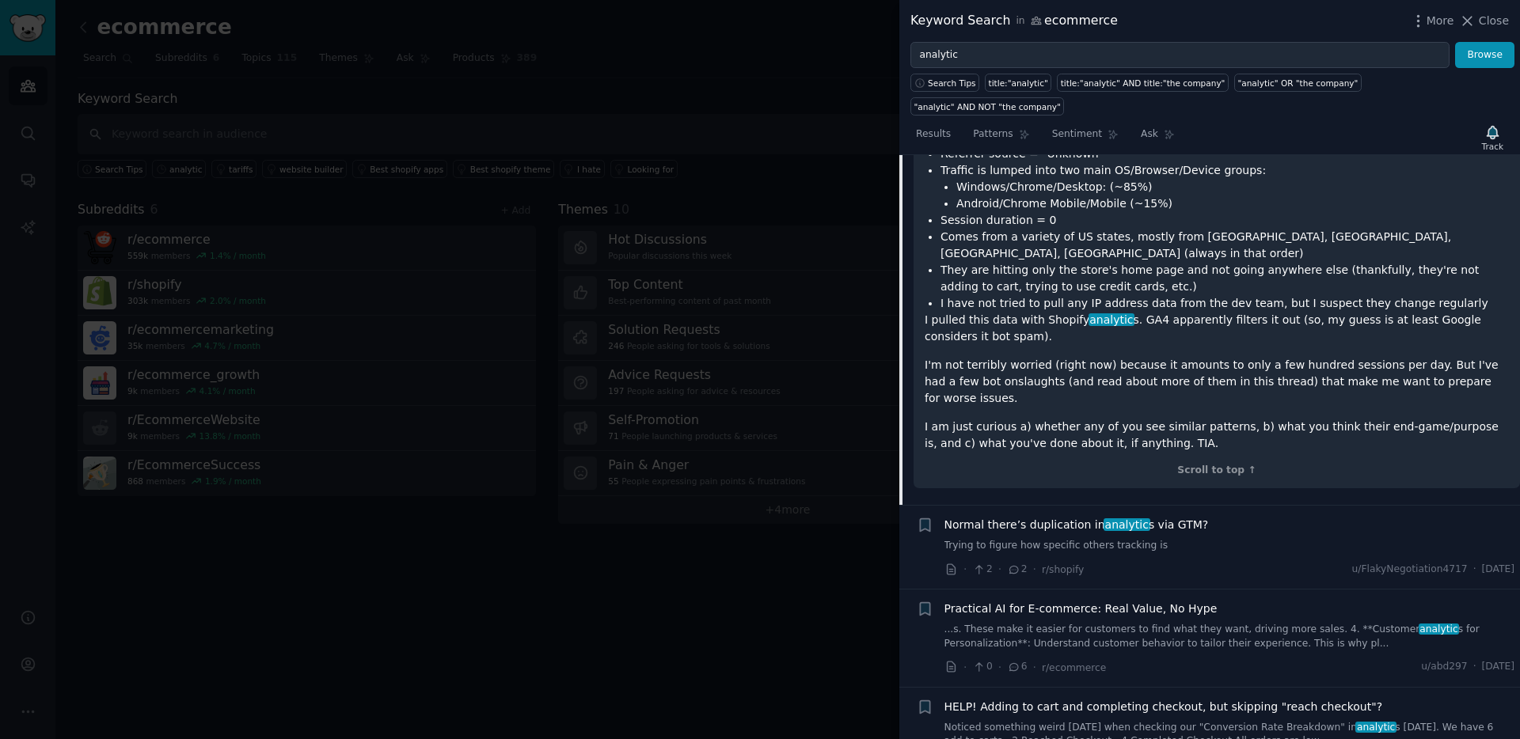
click at [1166, 601] on span "Practical AI for E-commerce: Real Value, No Hype" at bounding box center [1080, 609] width 273 height 17
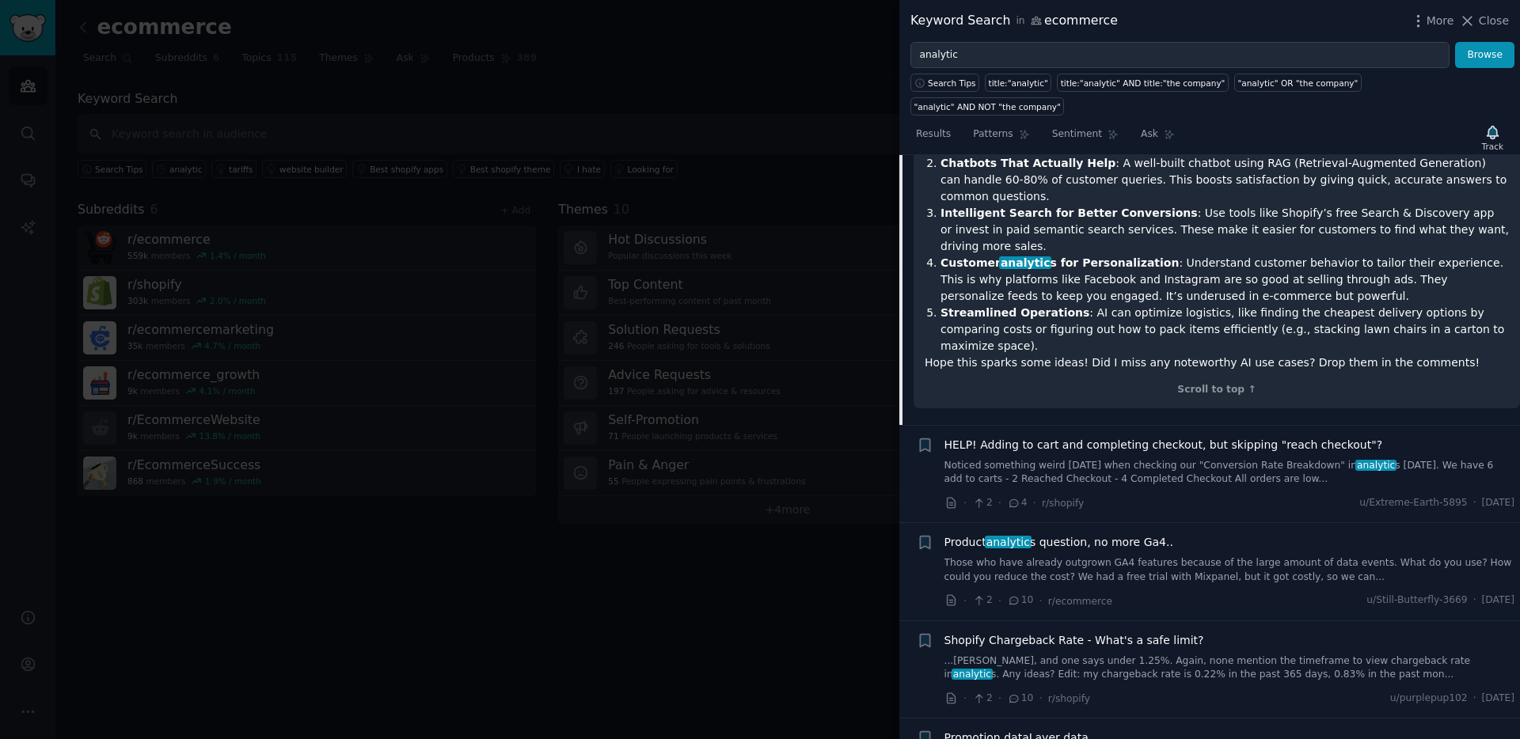
scroll to position [5908, 0]
click at [1107, 433] on div "HELP! Adding to cart and completing checkout, but skipping "reach checkout"? No…" at bounding box center [1229, 458] width 571 height 50
click at [1091, 433] on span "HELP! Adding to cart and completing checkout, but skipping "reach checkout"?" at bounding box center [1163, 441] width 438 height 17
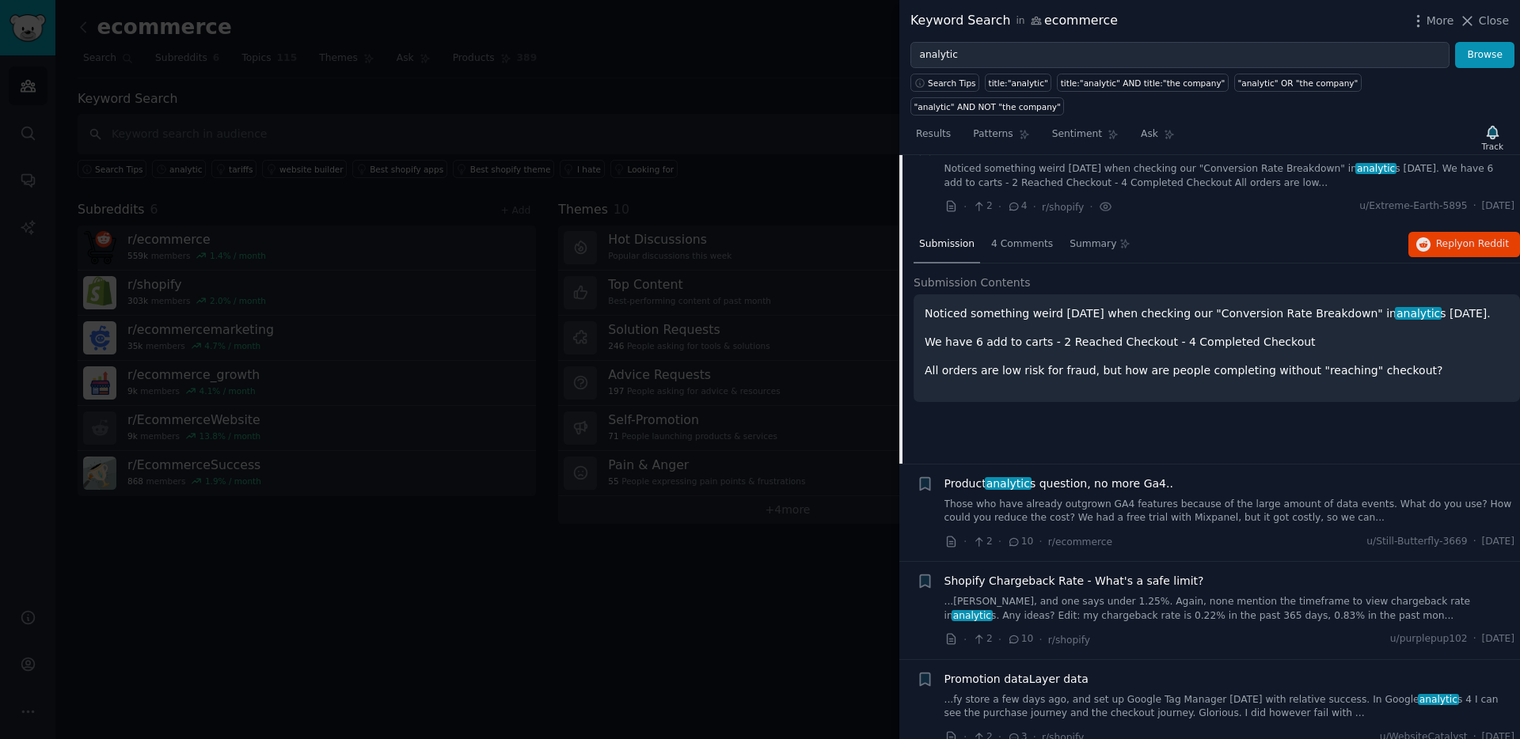
scroll to position [5656, 0]
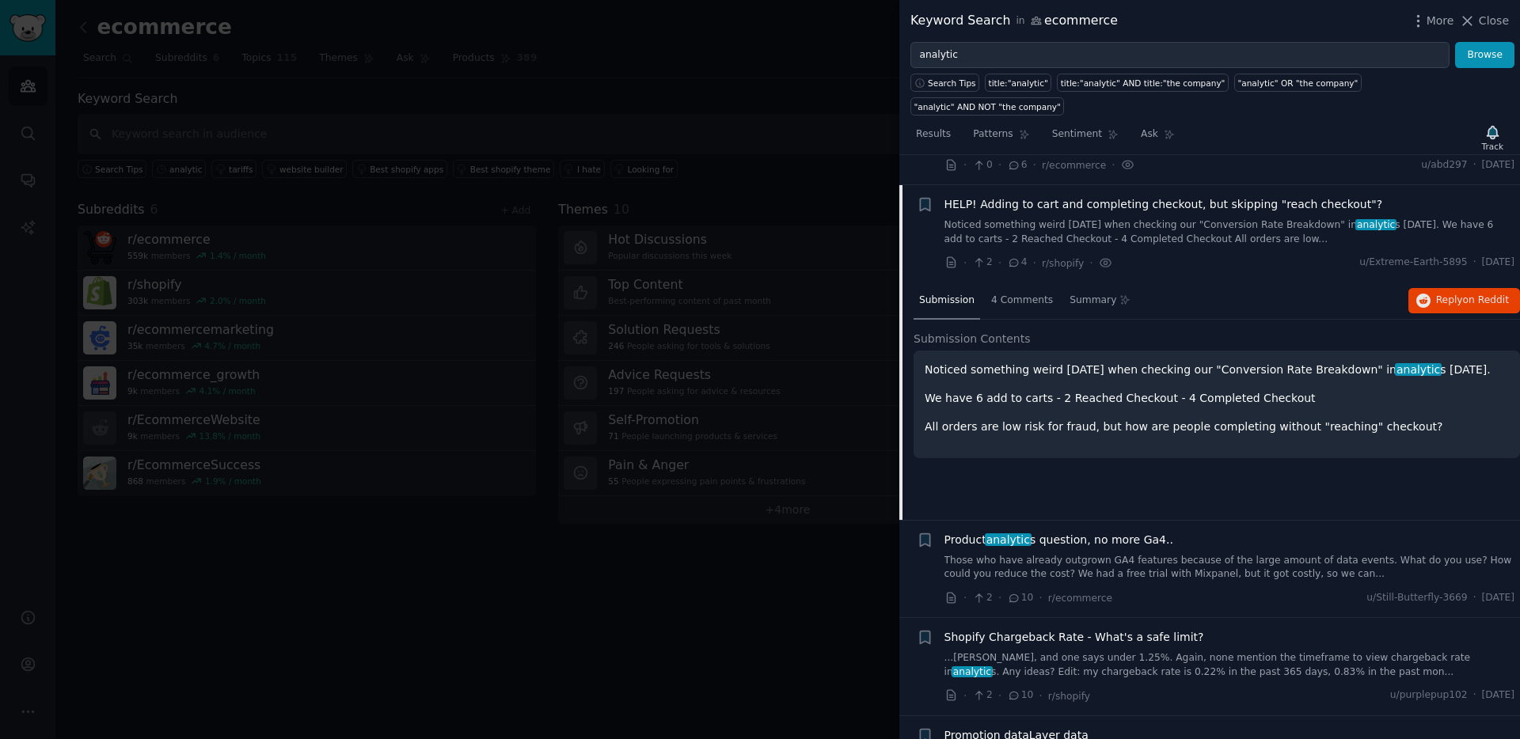
click at [1129, 554] on link "Those who have already outgrown GA4 features because of the large amount of dat…" at bounding box center [1229, 568] width 571 height 28
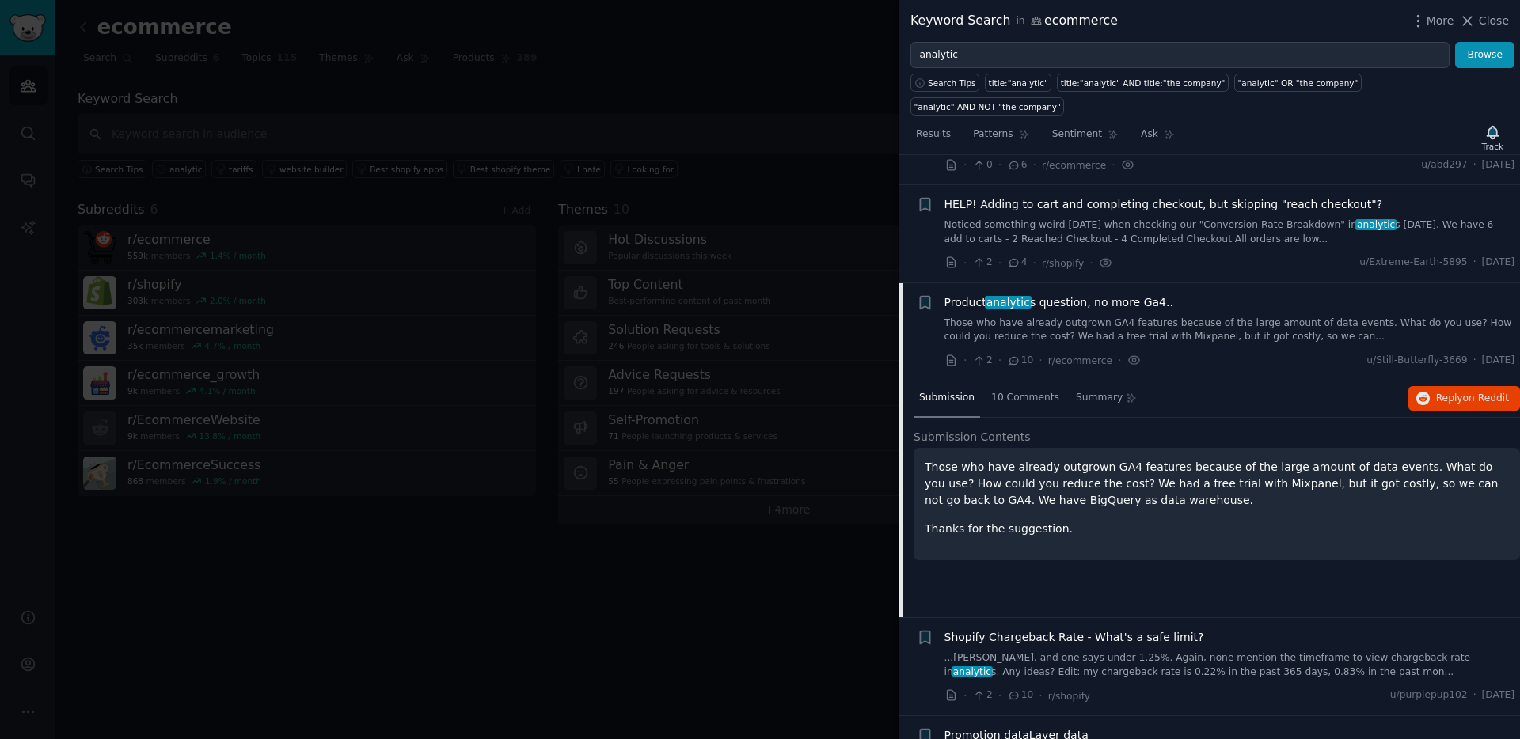
scroll to position [5753, 0]
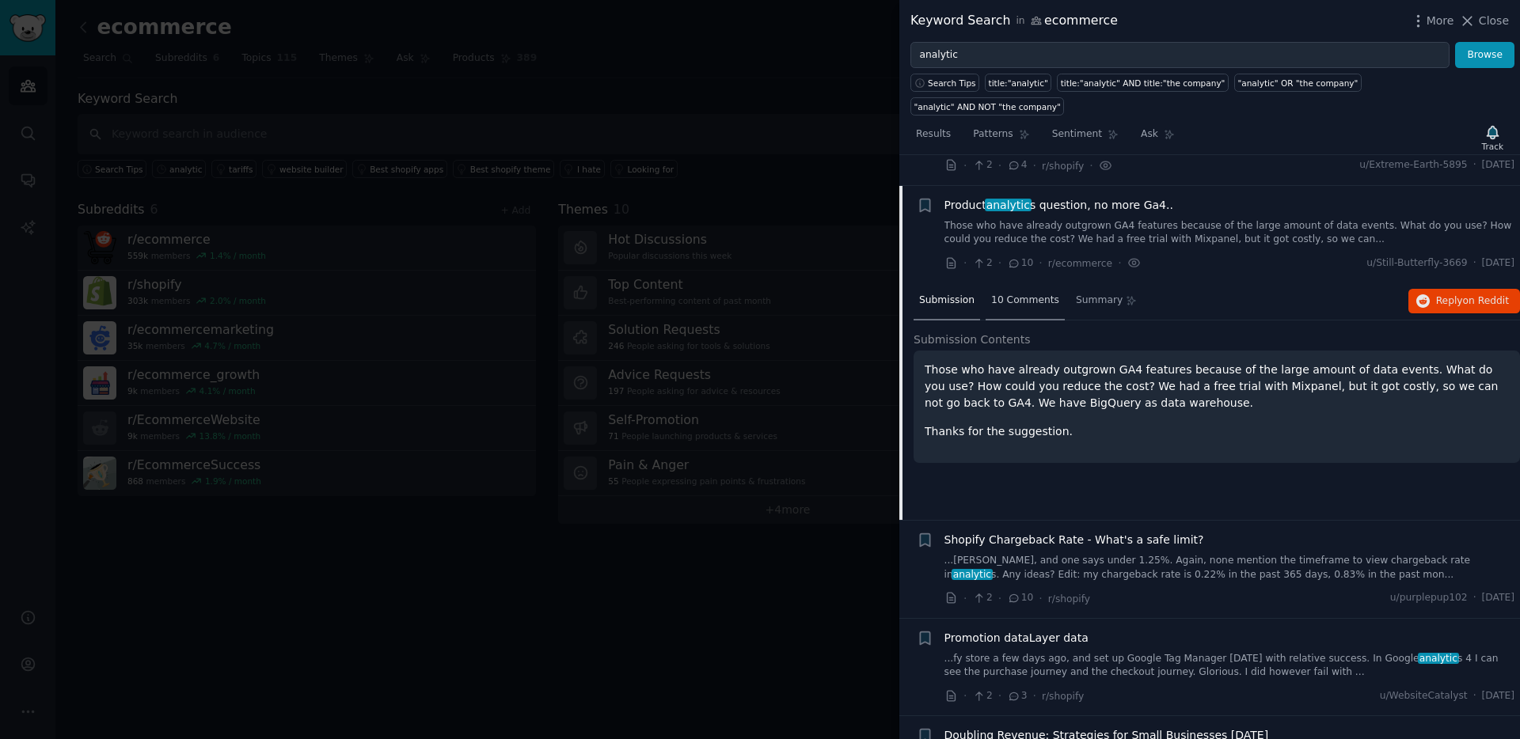
click at [1033, 294] on span "10 Comments" at bounding box center [1025, 301] width 68 height 14
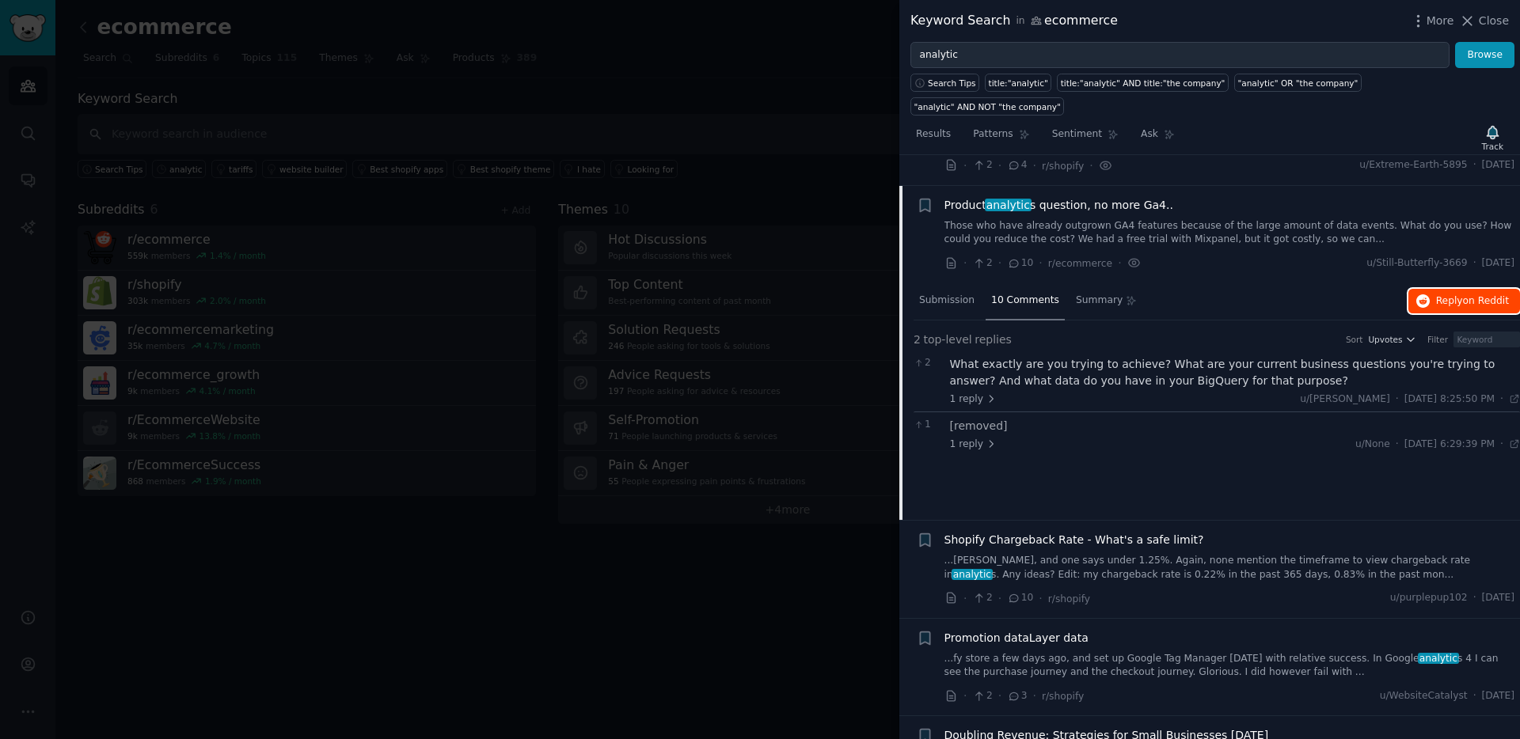
click at [1463, 295] on span "on Reddit" at bounding box center [1486, 300] width 46 height 11
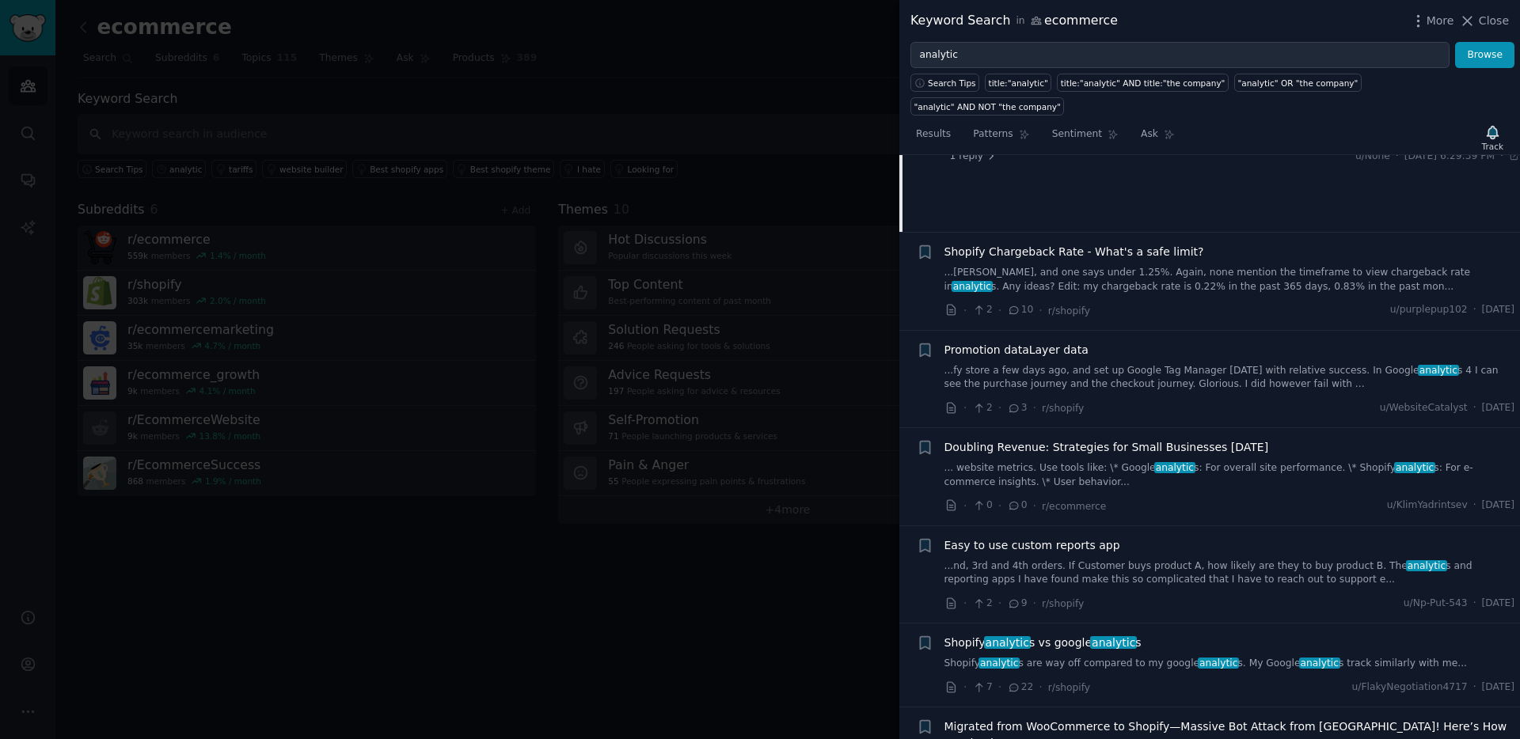
scroll to position [6057, 0]
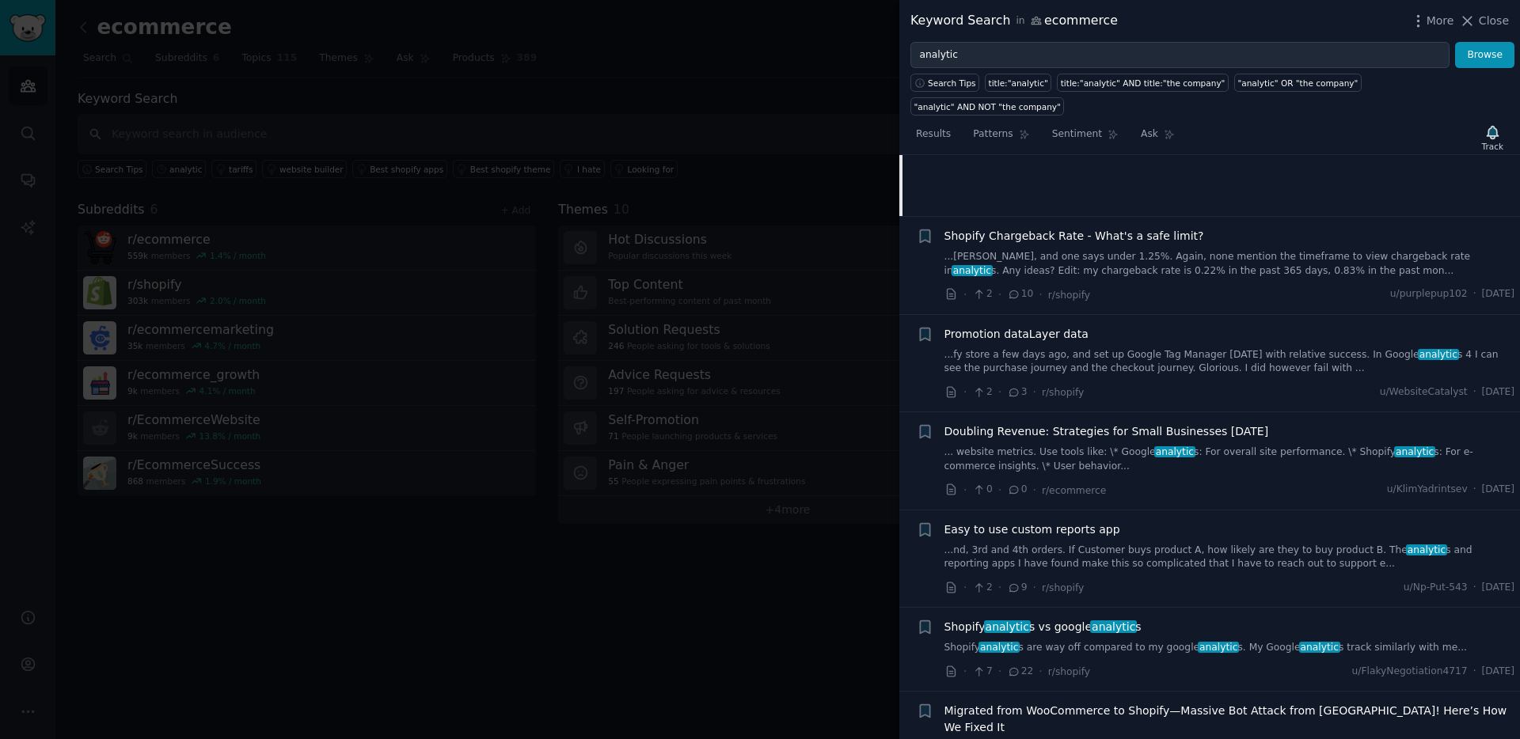
click at [1196, 446] on link "... website metrics. Use tools like: \* Google analytic s: For overall site per…" at bounding box center [1229, 460] width 571 height 28
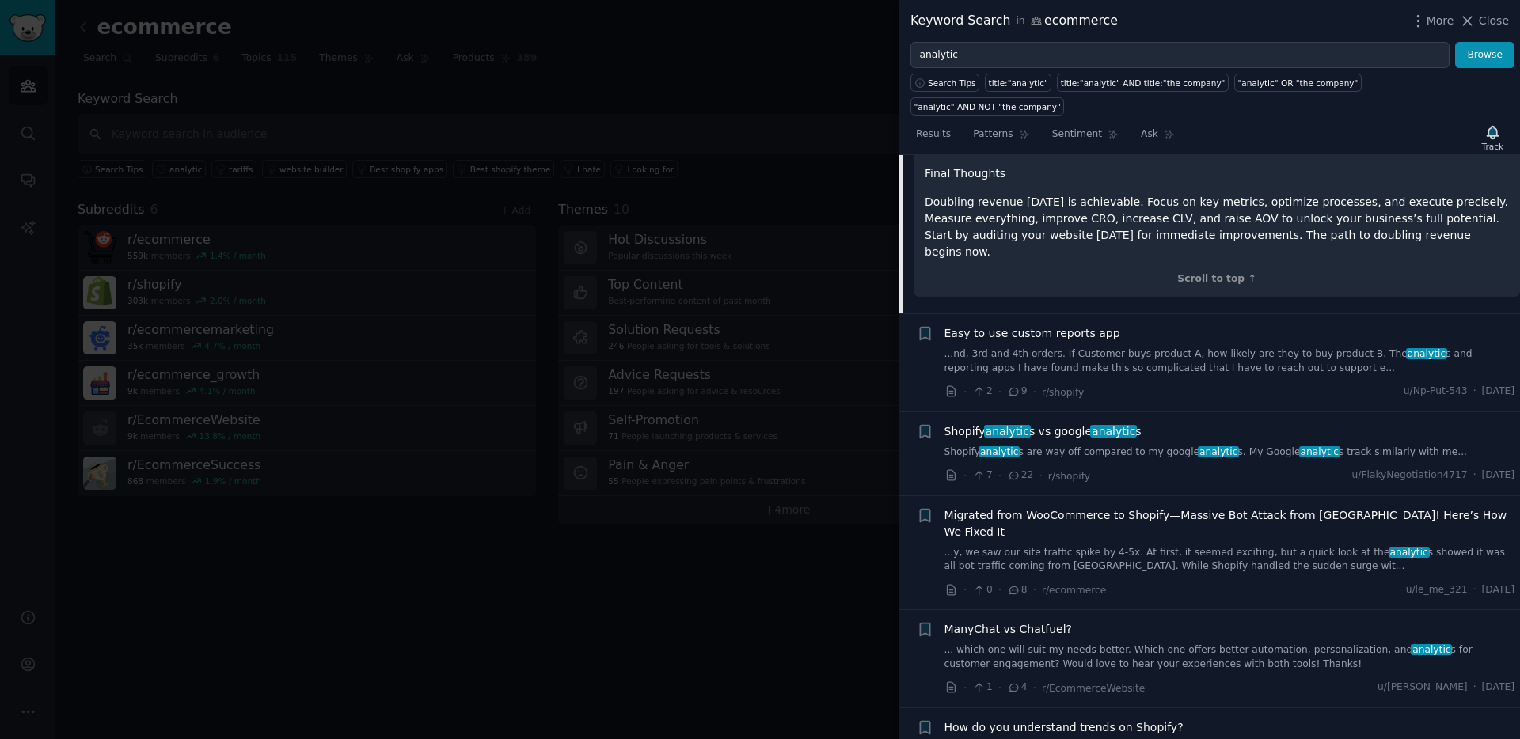
scroll to position [7490, 0]
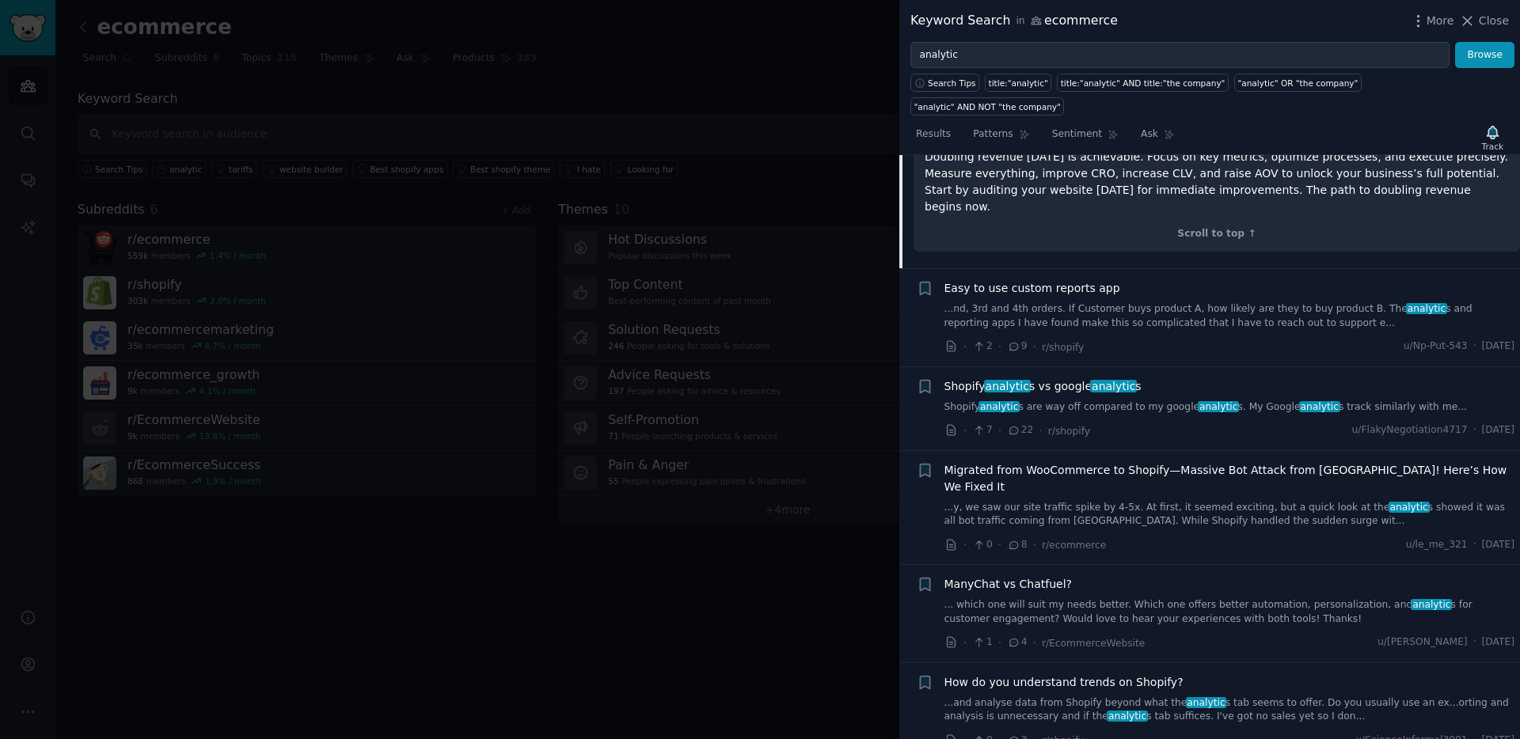
click at [1186, 302] on link "...nd, 3rd and 4th orders. If Customer buys product A, how likely are they to b…" at bounding box center [1229, 316] width 571 height 28
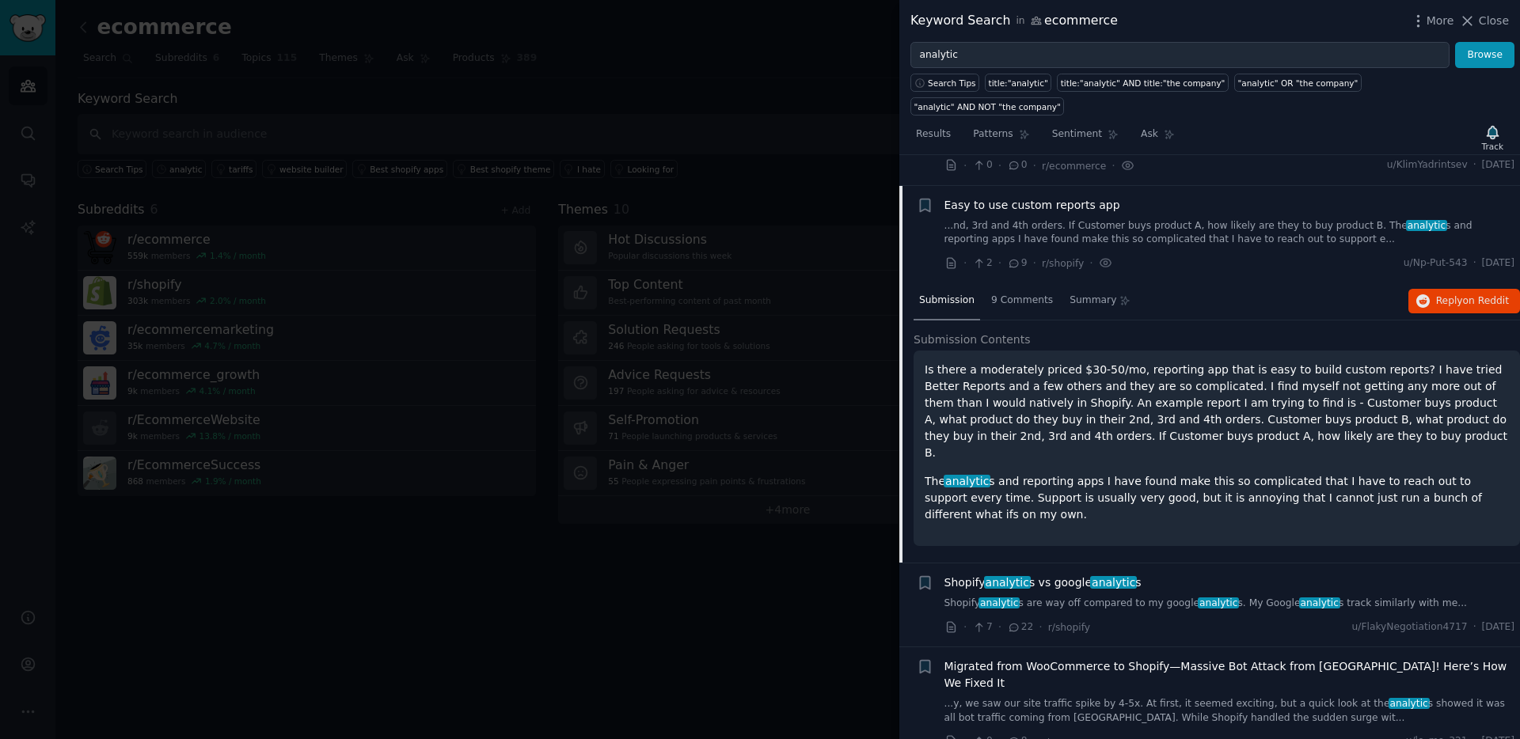
scroll to position [6098, 0]
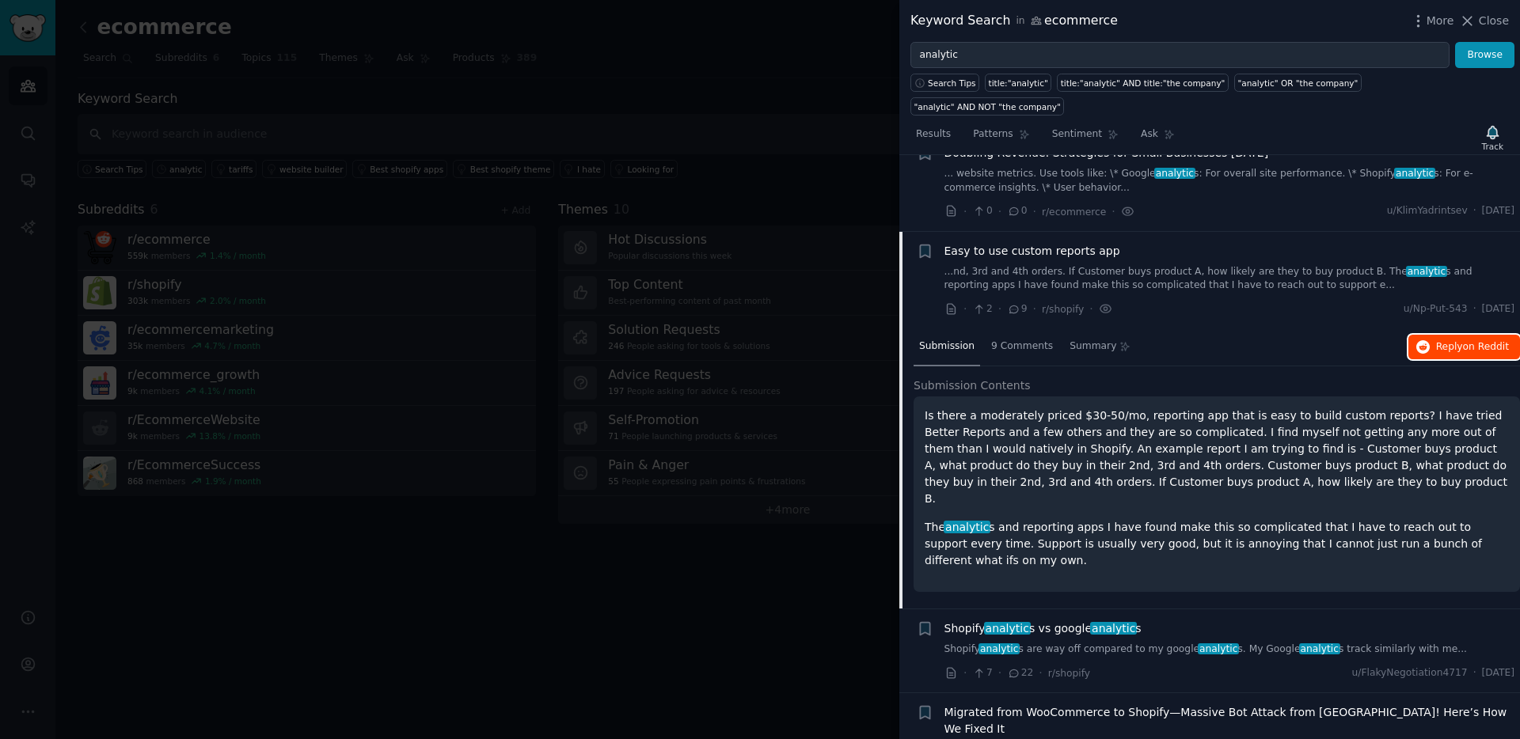
click at [1436, 340] on span "Reply on Reddit" at bounding box center [1472, 347] width 73 height 14
click at [925, 245] on icon "button" at bounding box center [924, 251] width 9 height 13
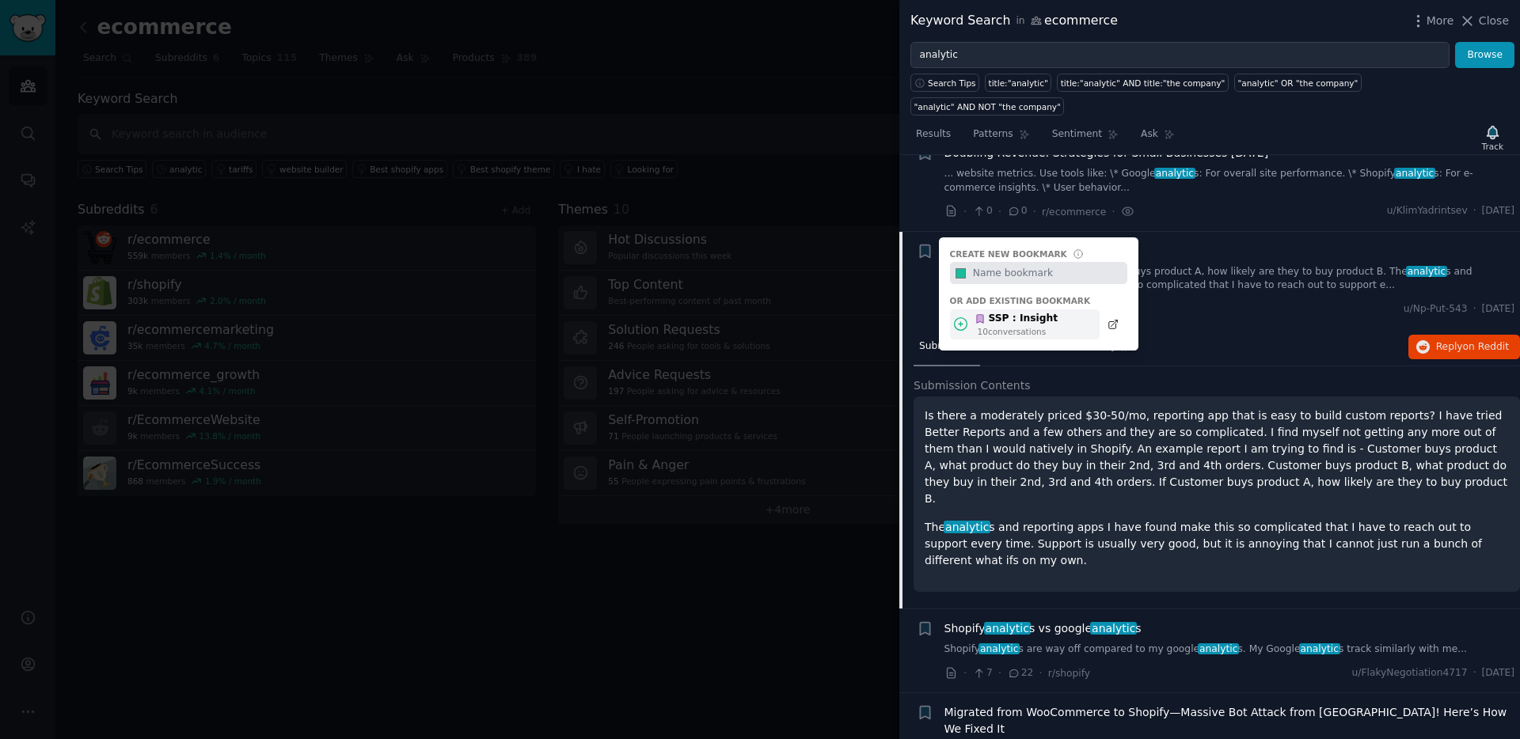
click at [1004, 312] on div "SSP : Insight" at bounding box center [1015, 319] width 83 height 14
click at [1126, 408] on p "Is there a moderately priced $30-50/mo, reporting app that is easy to build cus…" at bounding box center [1216, 458] width 584 height 100
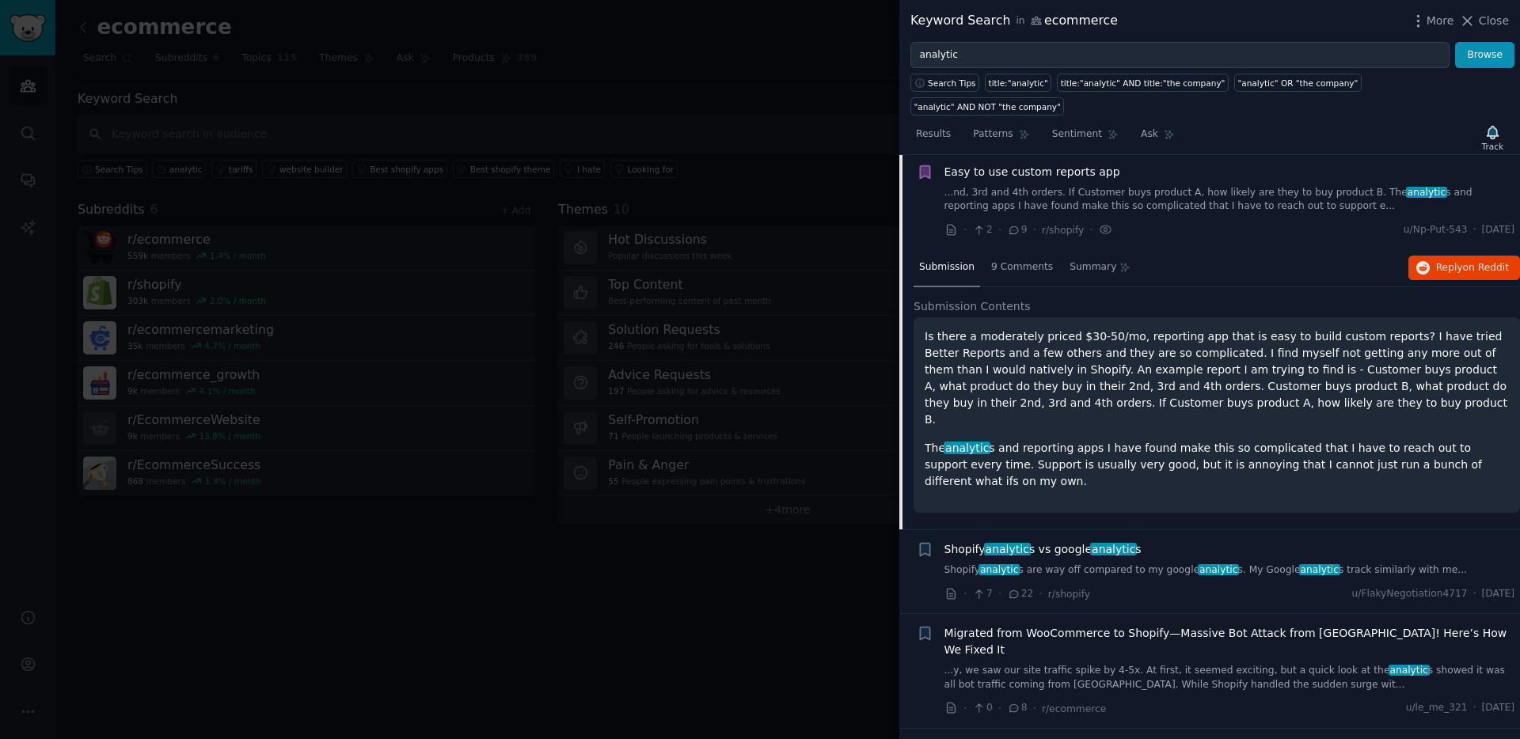
scroll to position [6178, 0]
click at [1145, 541] on div "Shopify analytic s vs google analytic s" at bounding box center [1229, 549] width 571 height 17
click at [1148, 541] on div "Shopify analytic s vs google analytic s Shopify analytic s are way off compared…" at bounding box center [1229, 571] width 571 height 61
click at [1149, 563] on link "Shopify analytic s are way off compared to my google analytic s. My Google anal…" at bounding box center [1229, 570] width 571 height 14
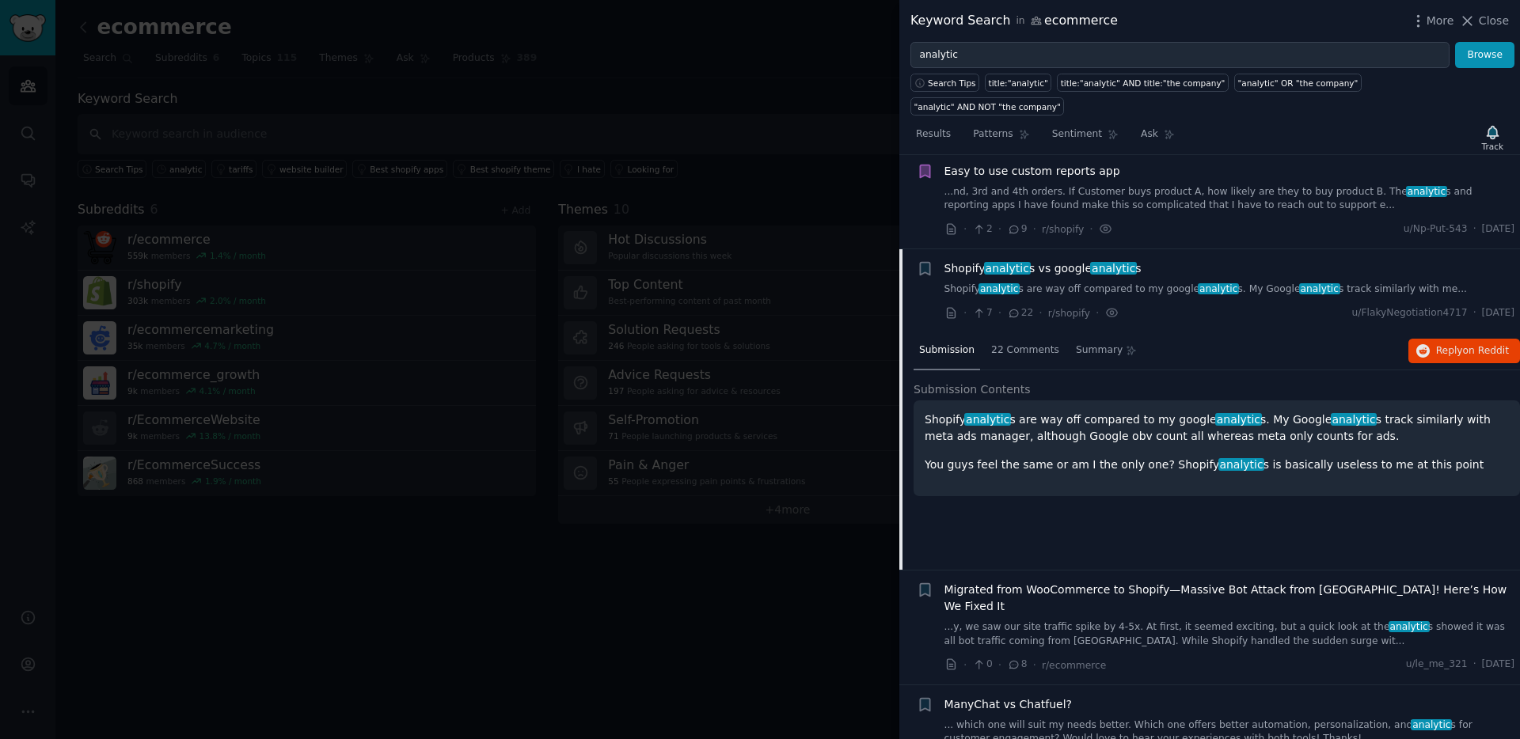
scroll to position [6242, 0]
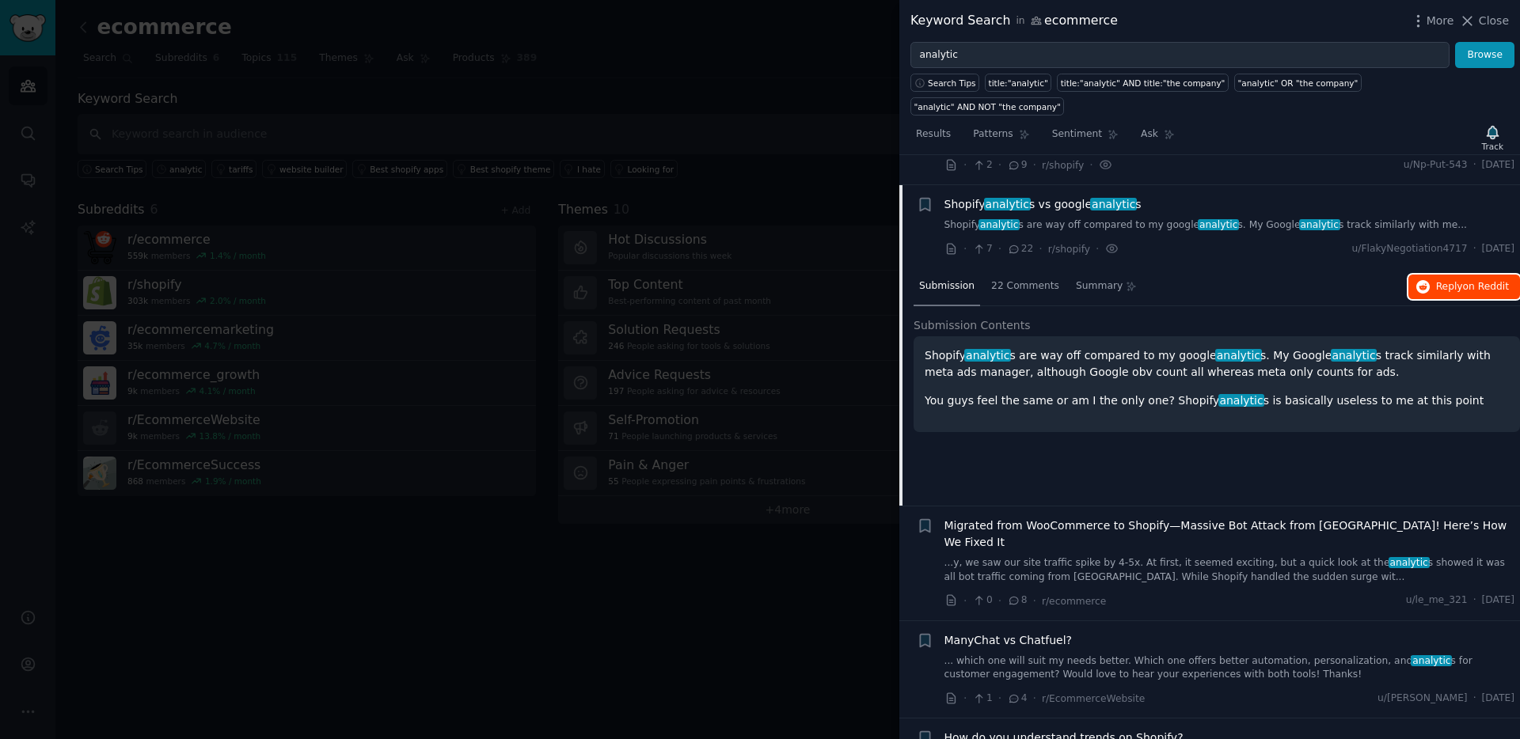
click at [1463, 275] on button "Reply on Reddit" at bounding box center [1464, 287] width 112 height 25
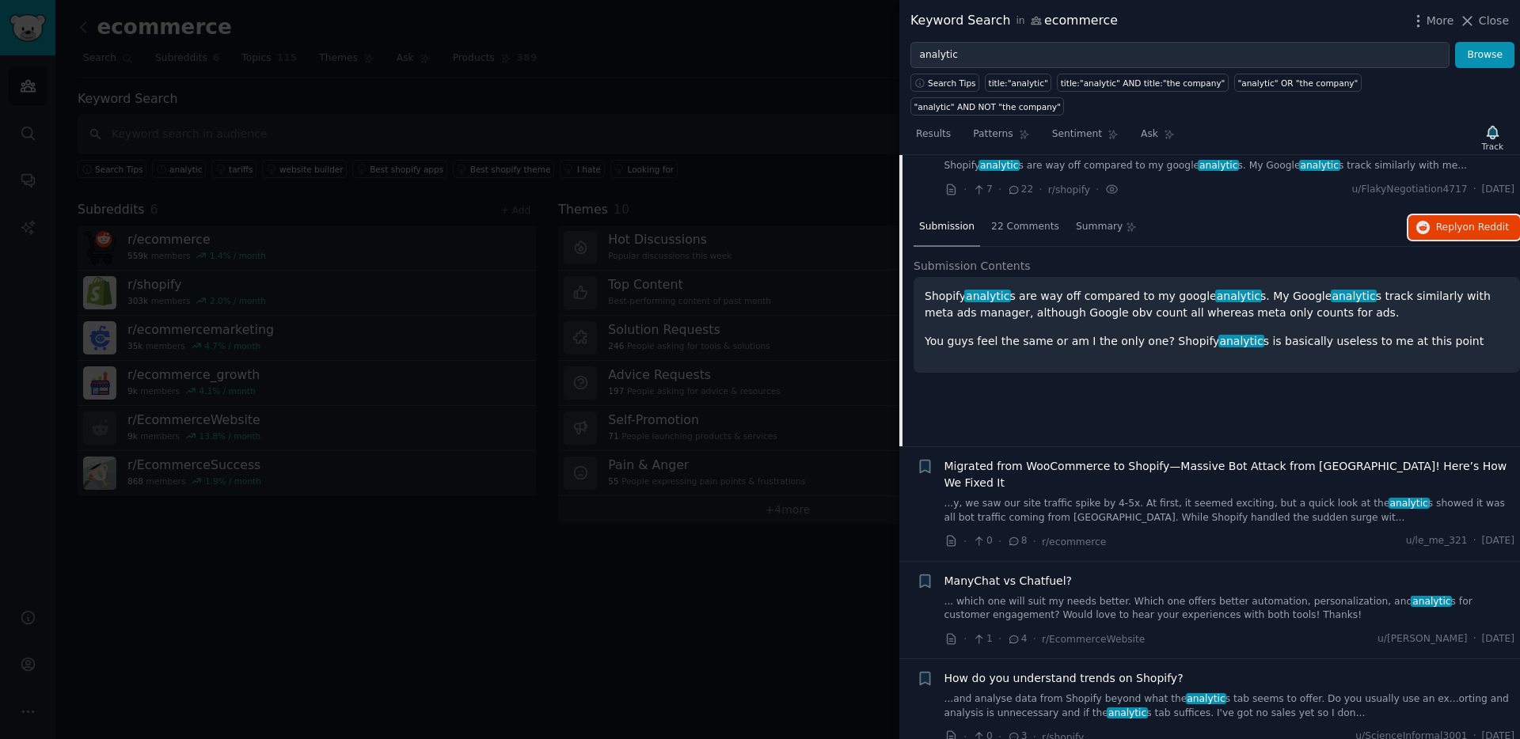
scroll to position [6305, 0]
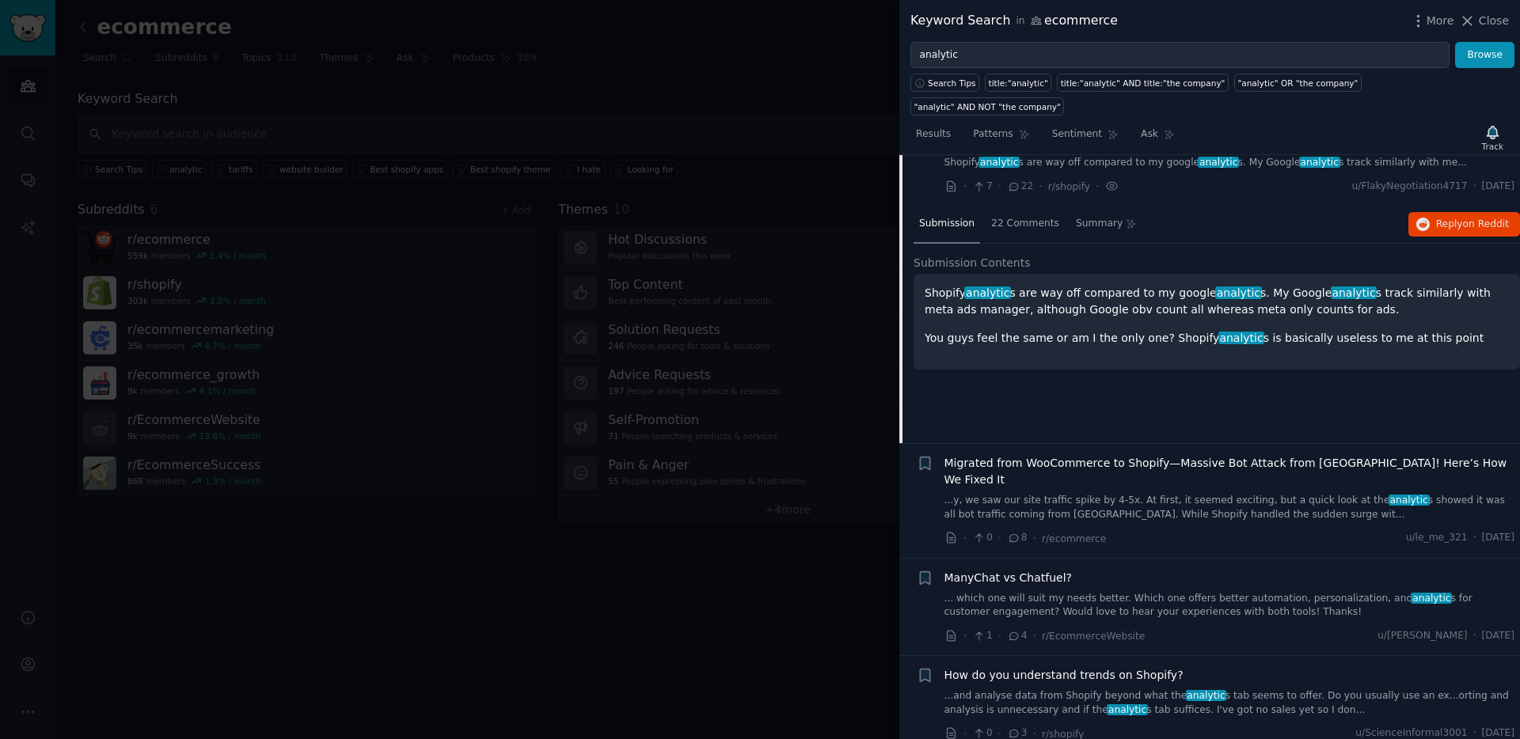
click at [1119, 494] on link "...y, we saw our site traffic spike by 4-5x. At first, it seemed exciting, but …" at bounding box center [1229, 508] width 571 height 28
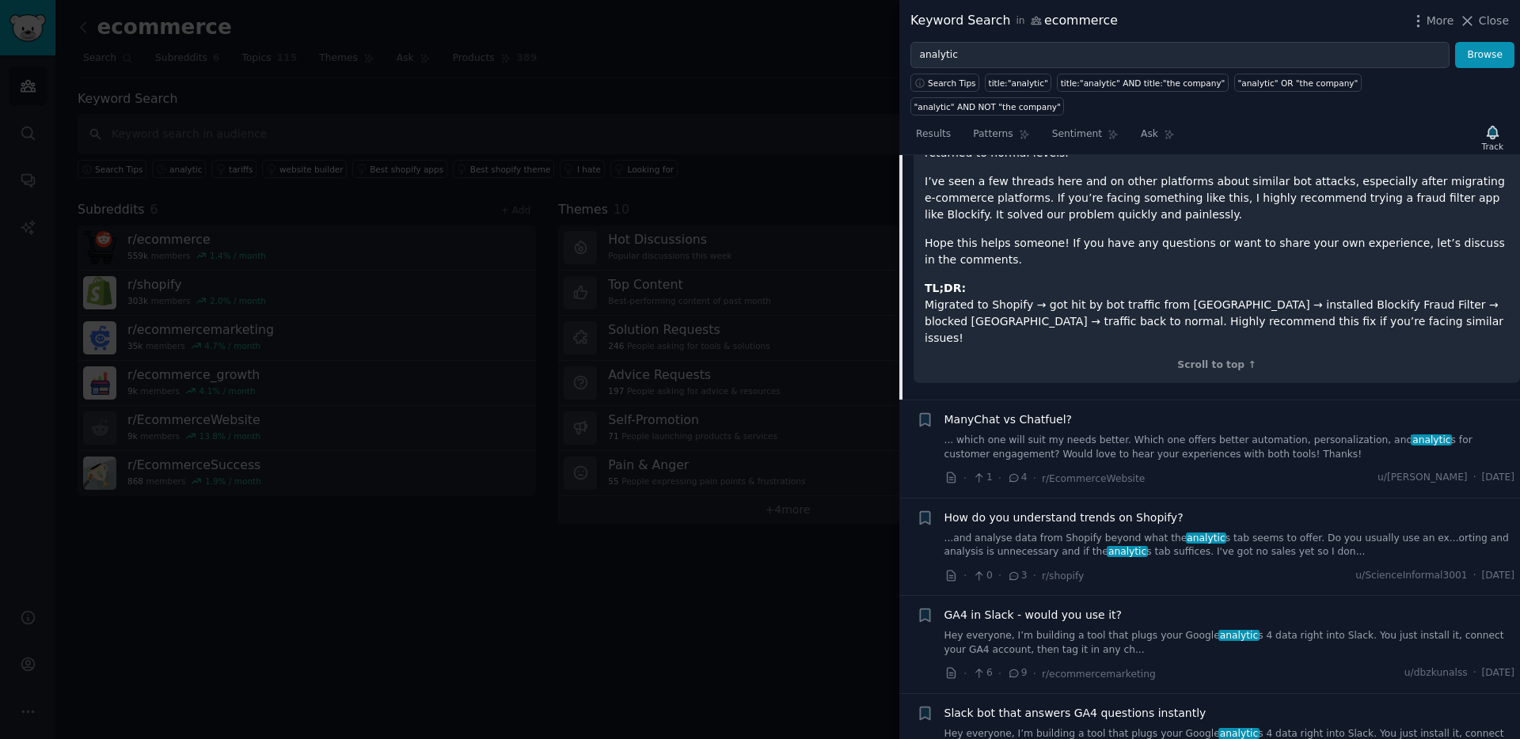
scroll to position [6758, 0]
click at [1121, 530] on link "...and analyse data from Shopify beyond what the analytic s tab seems to offer.…" at bounding box center [1229, 544] width 571 height 28
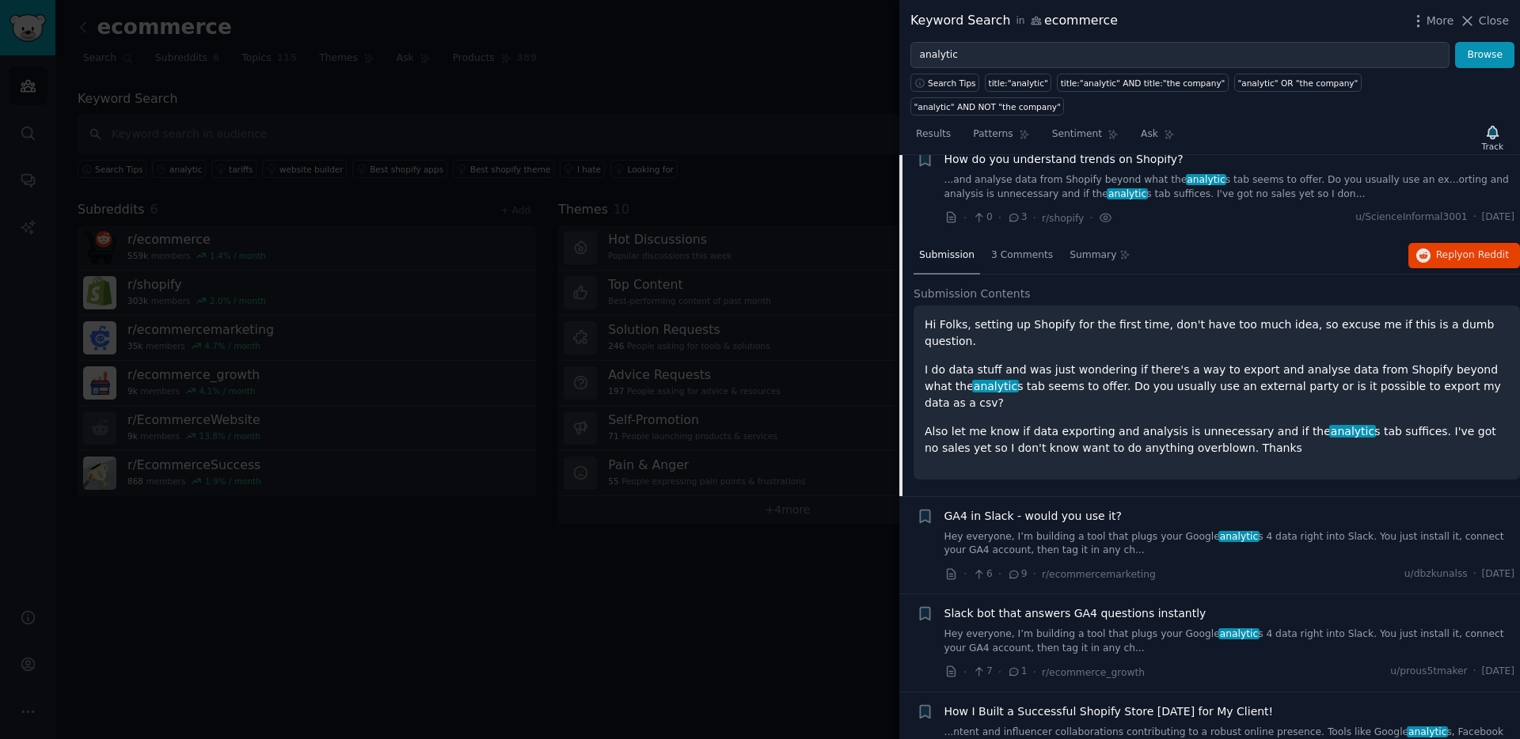
scroll to position [6522, 0]
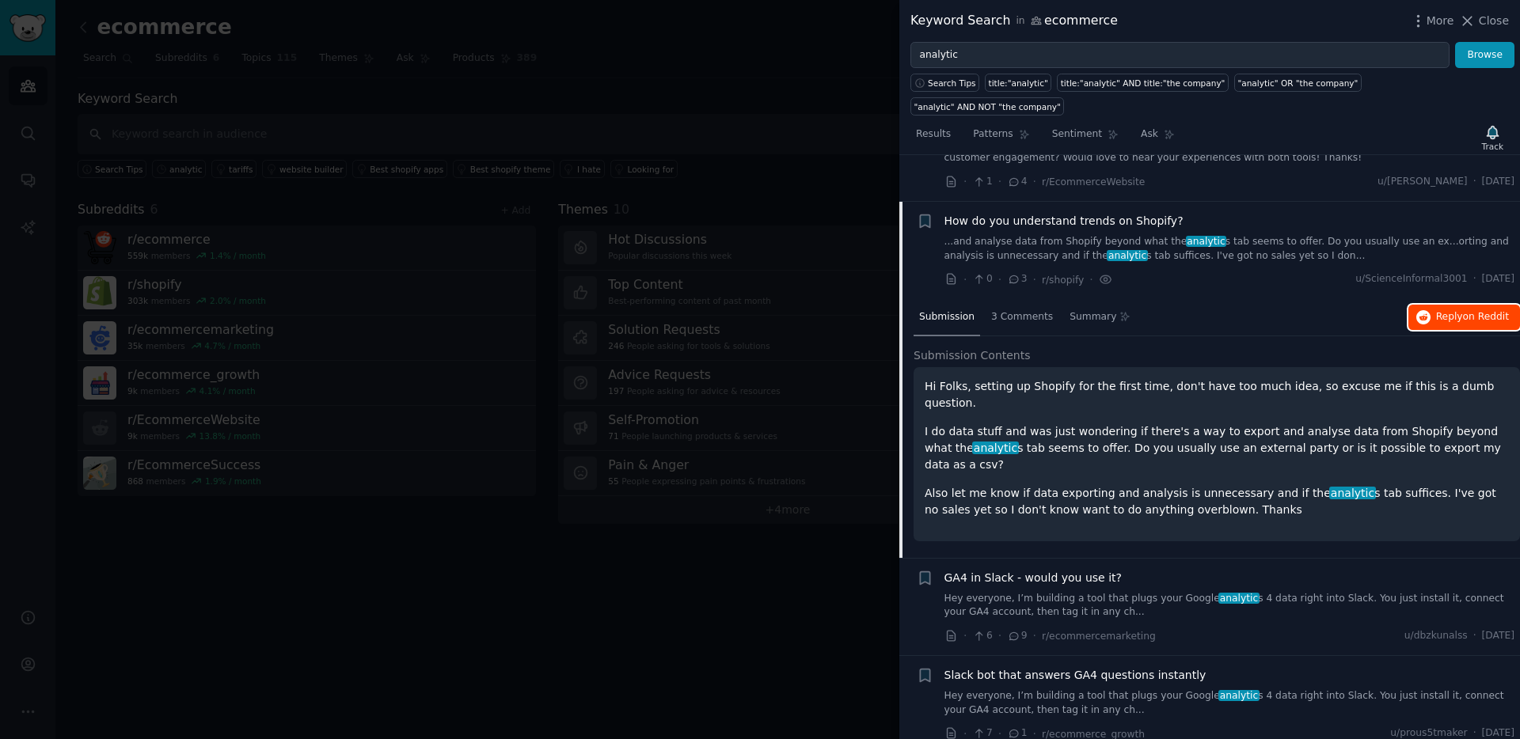
click at [1443, 310] on span "Reply on Reddit" at bounding box center [1472, 317] width 73 height 14
click at [1077, 592] on link "Hey everyone, I’m building a tool that plugs your Google analytic s 4 data righ…" at bounding box center [1229, 606] width 571 height 28
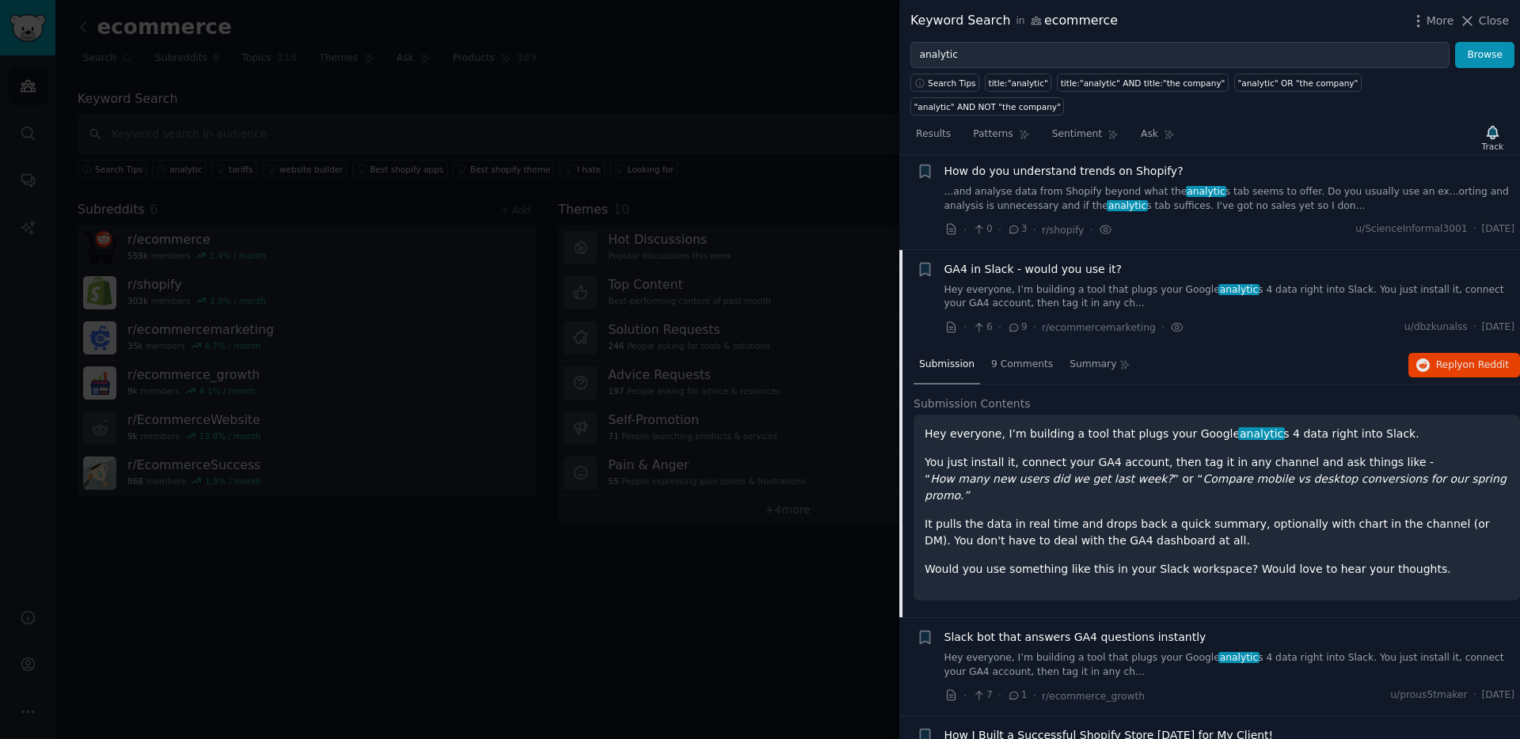
scroll to position [6619, 0]
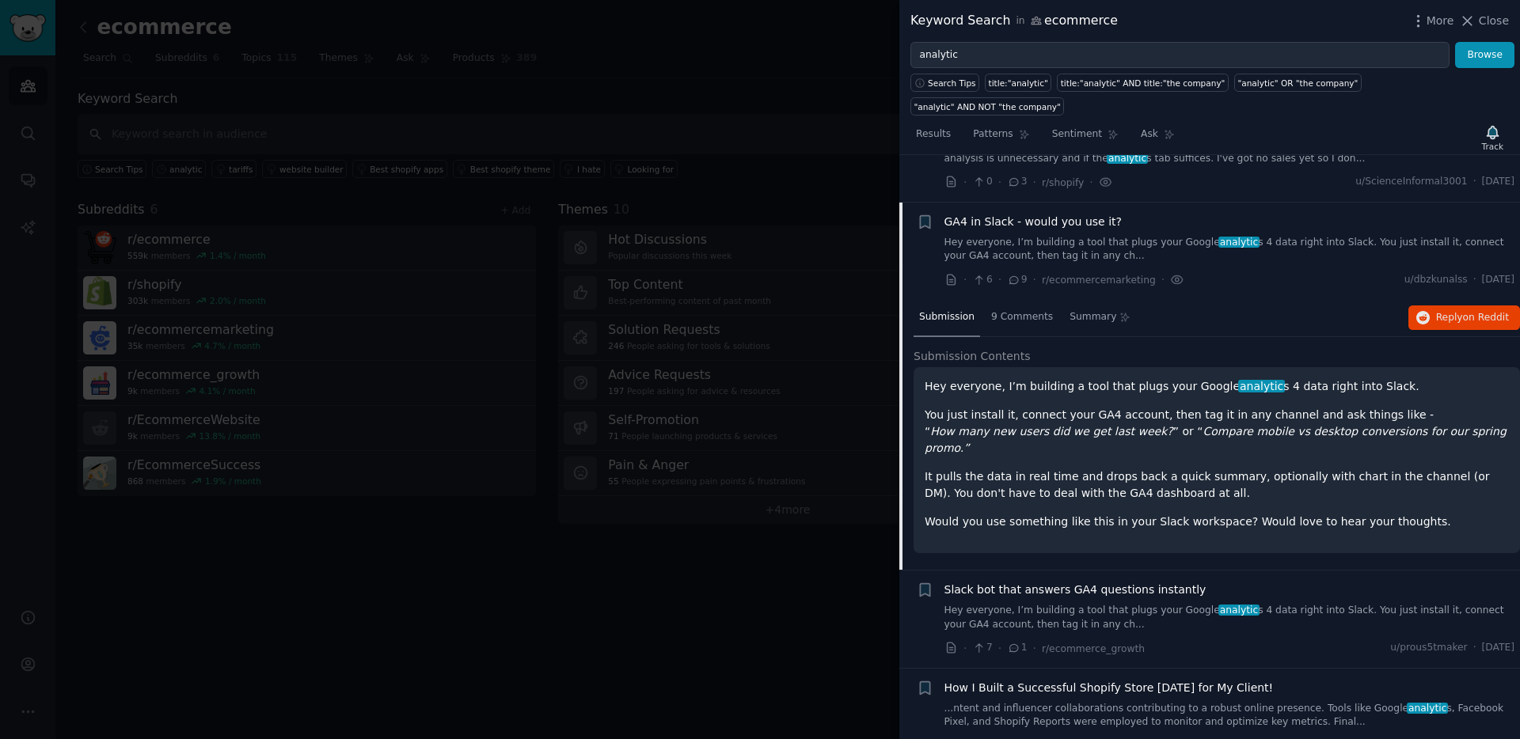
click at [1161, 680] on span "How I Built a Successful Shopify Store [DATE] for My Client!" at bounding box center [1108, 688] width 329 height 17
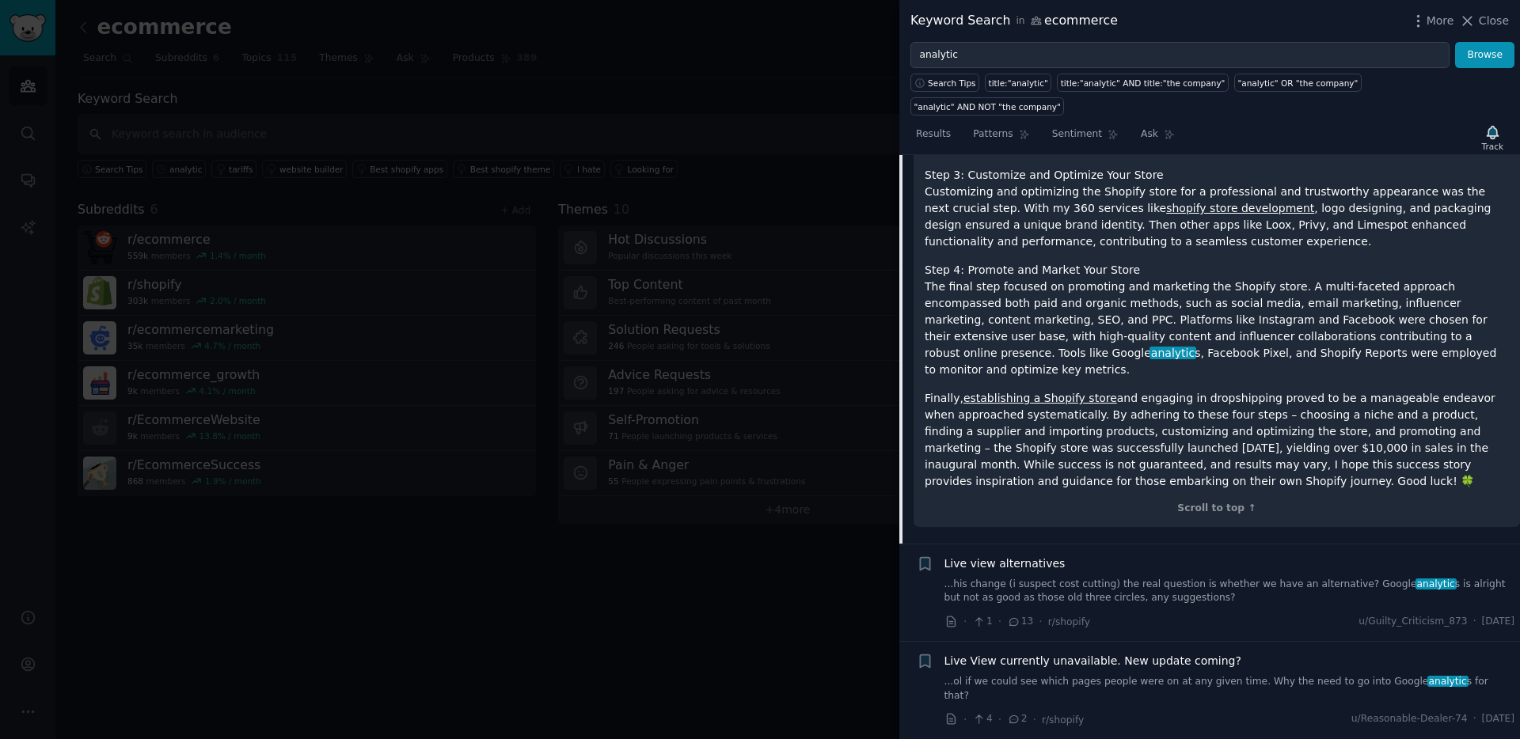
scroll to position [7297, 0]
click at [1183, 575] on link "...his change (i suspect cost cutting) the real question is whether we have an …" at bounding box center [1229, 589] width 571 height 28
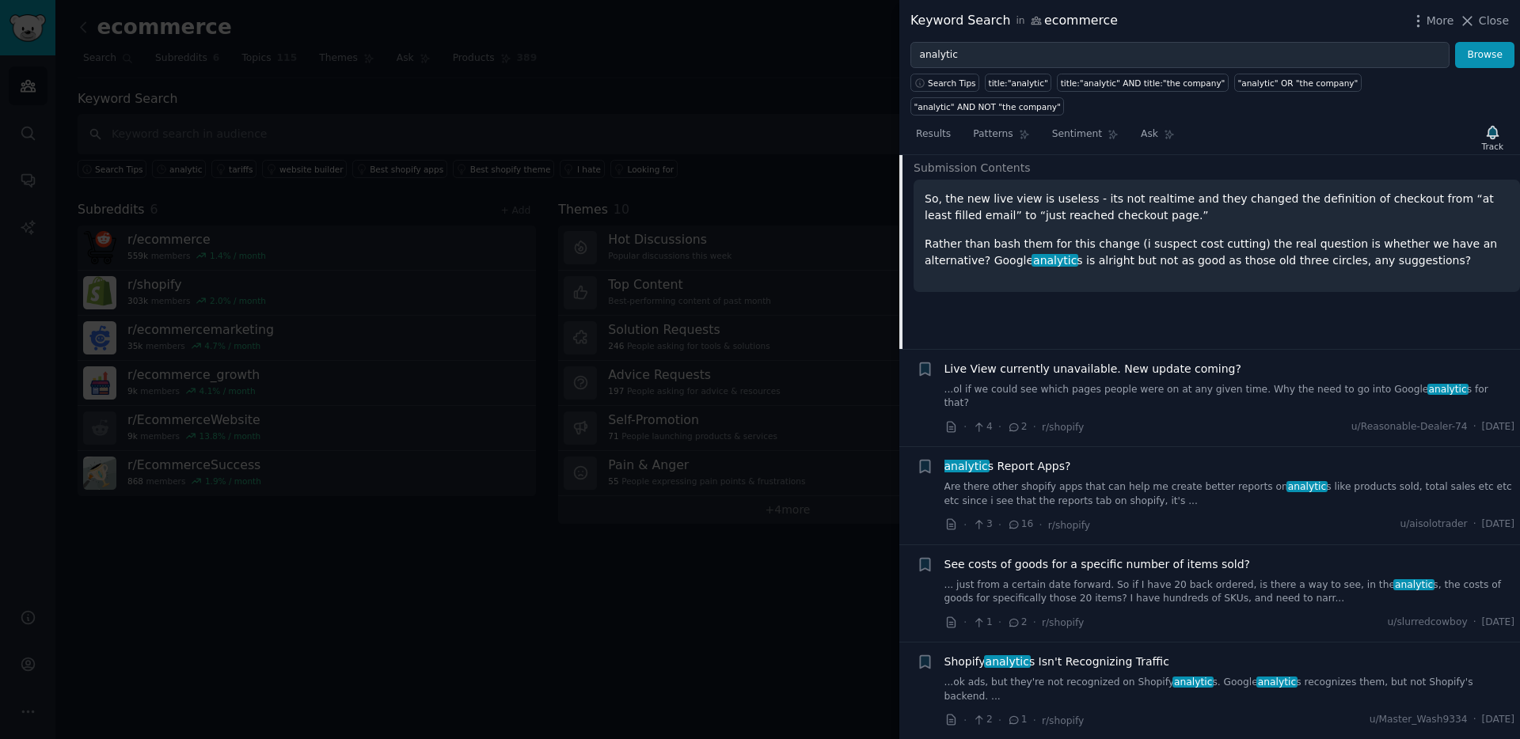
scroll to position [6913, 0]
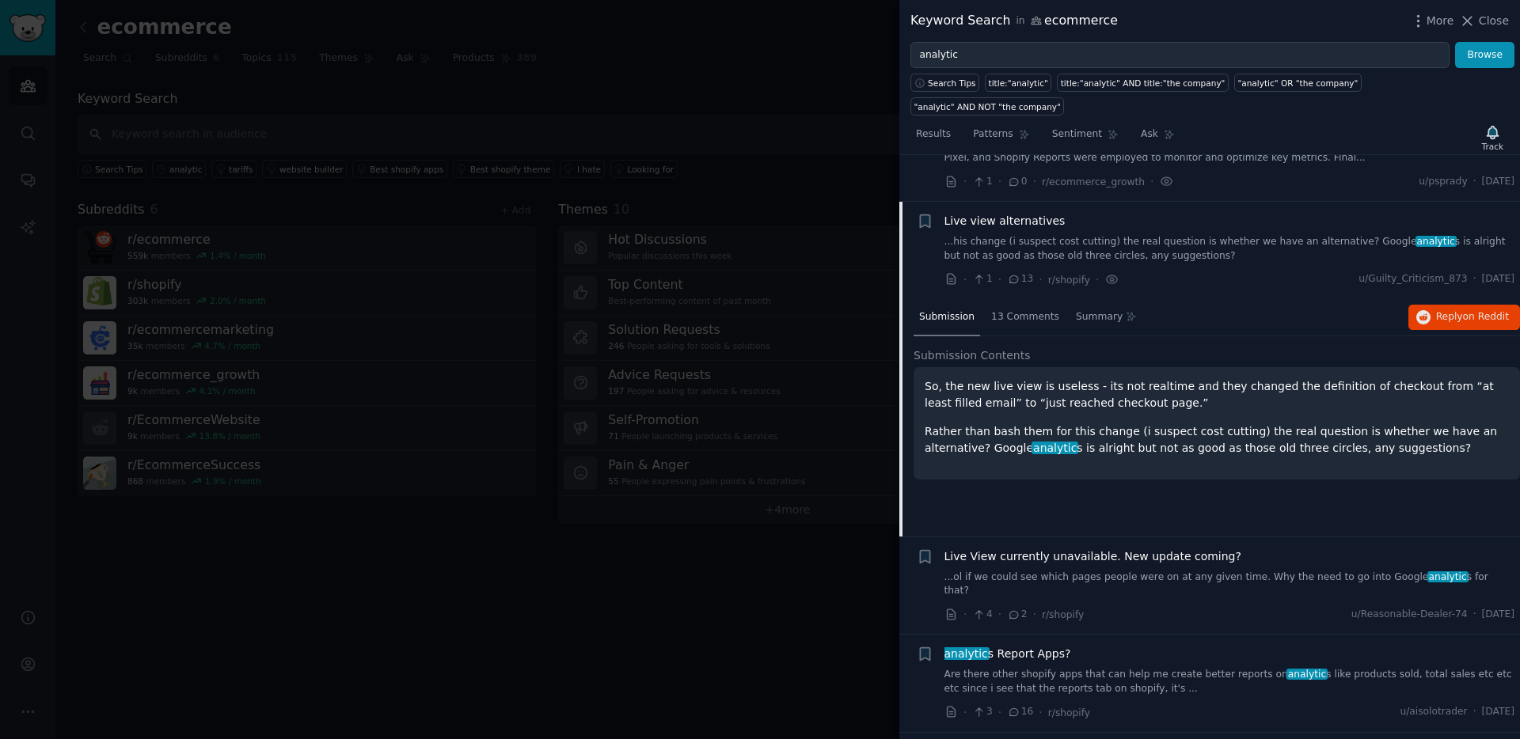
click at [1107, 646] on div "analytic s Report Apps? Are there other shopify apps that can help me create be…" at bounding box center [1229, 671] width 571 height 50
click at [1060, 668] on link "Are there other shopify apps that can help me create better reports on analytic…" at bounding box center [1229, 682] width 571 height 28
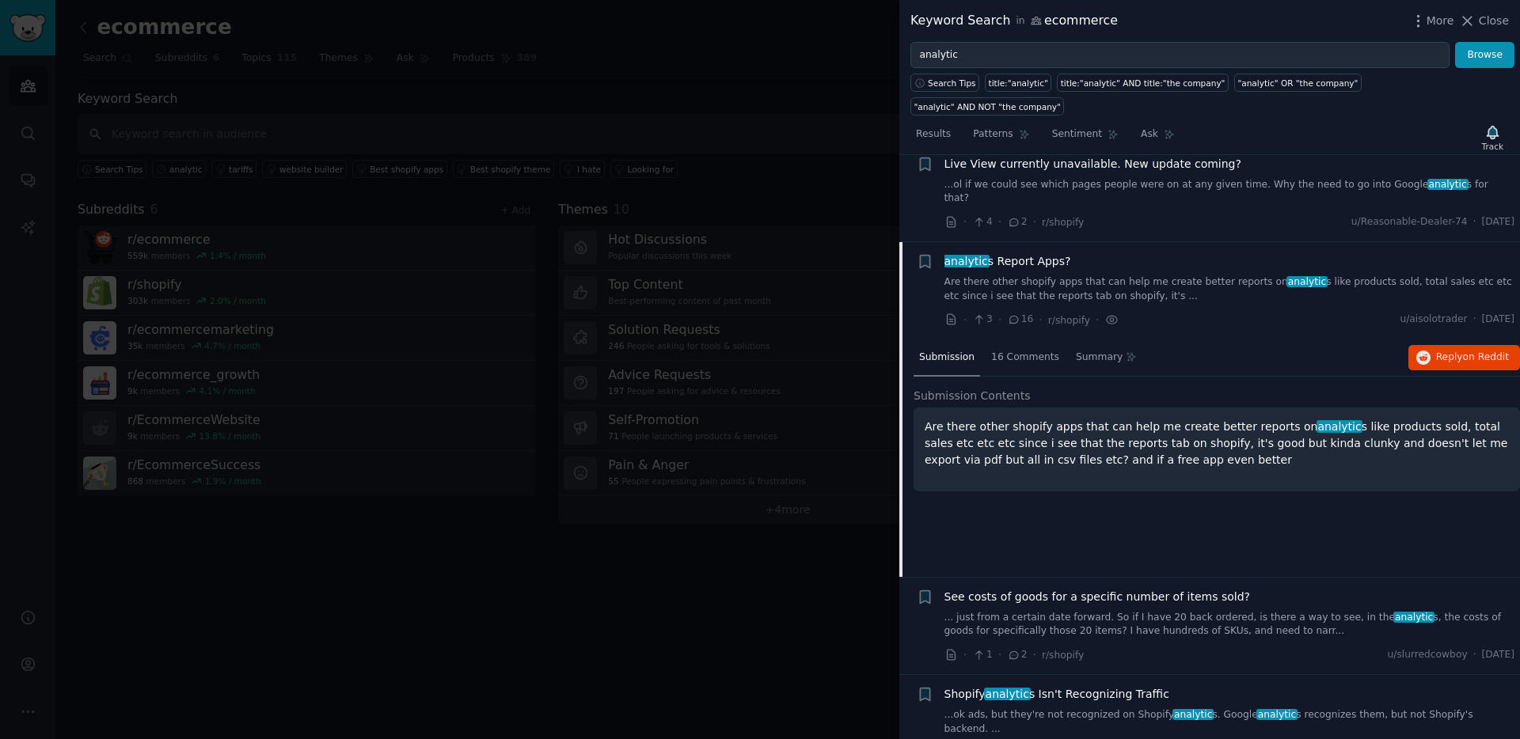
scroll to position [7094, 0]
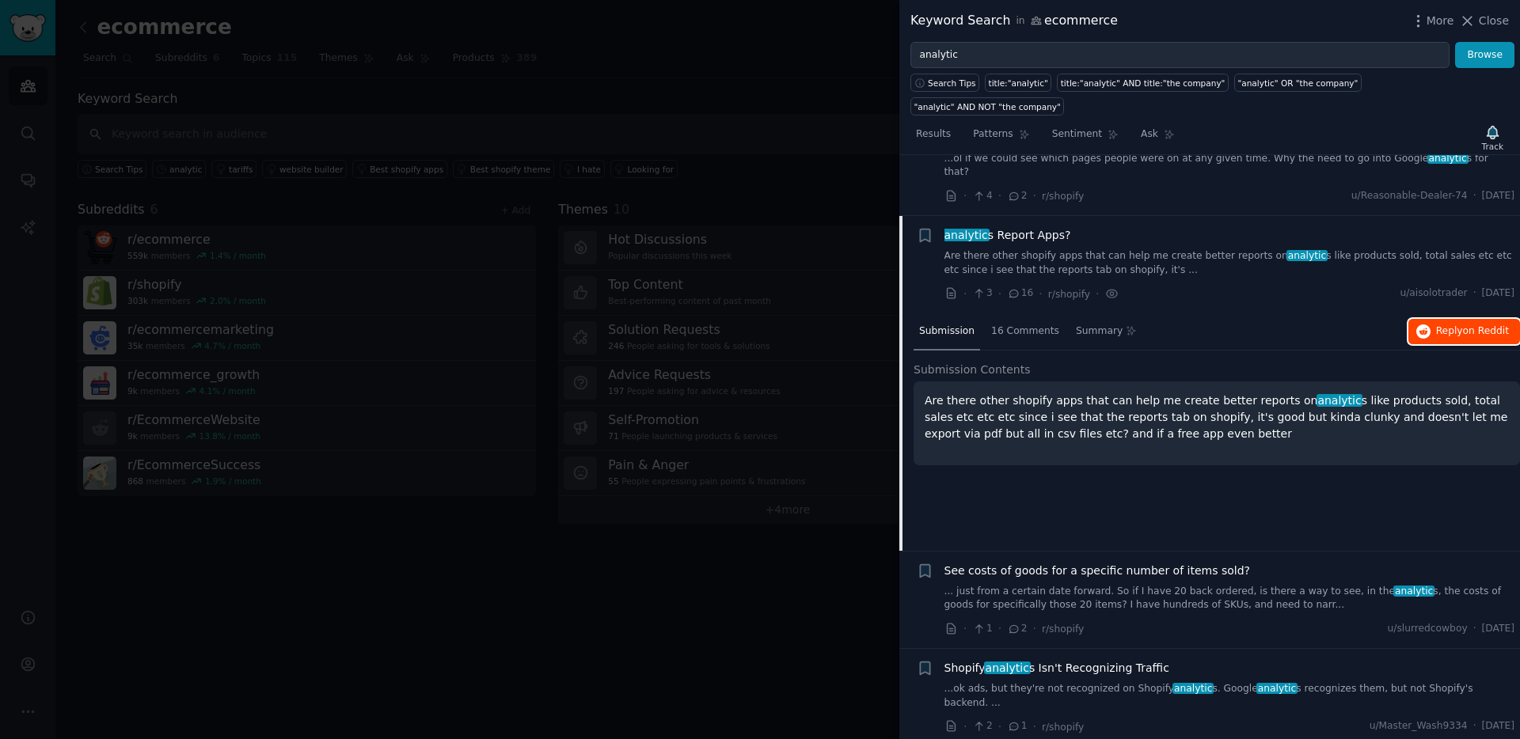
click at [1463, 325] on span "on Reddit" at bounding box center [1486, 330] width 46 height 11
click at [924, 230] on icon "button" at bounding box center [924, 236] width 9 height 13
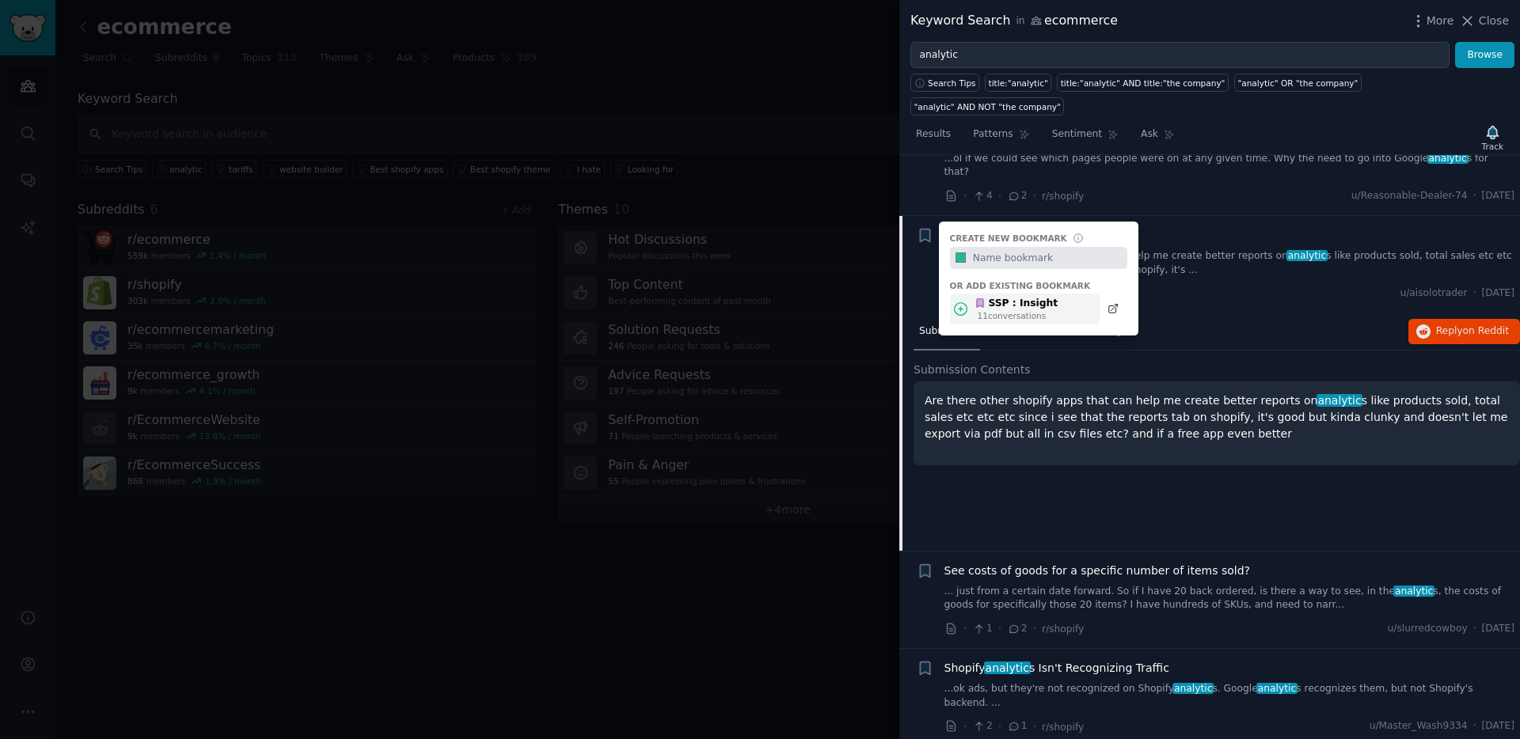
click at [987, 297] on div "SSP : Insight" at bounding box center [1015, 304] width 83 height 14
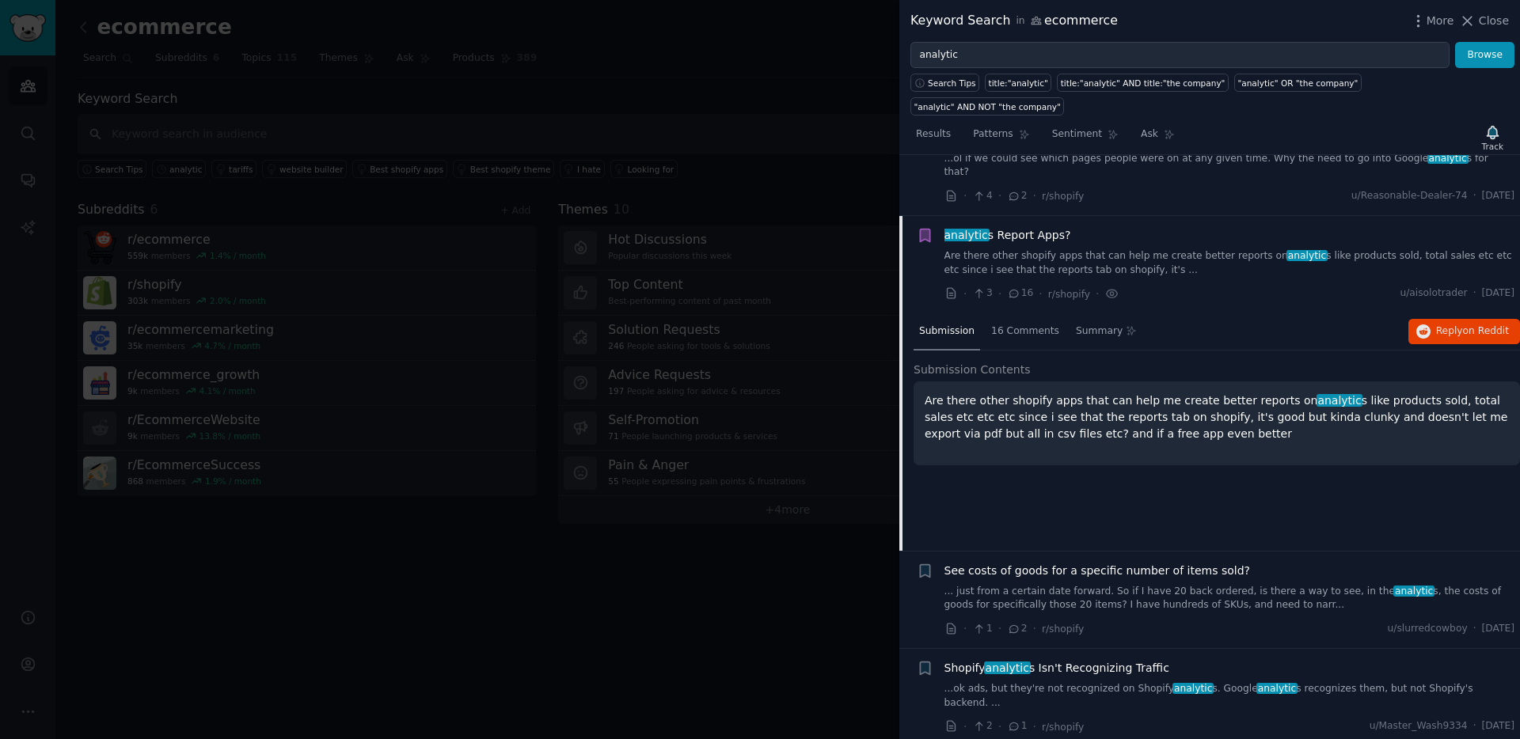
click at [1097, 426] on div "Submission 16 Comments Summary Reply on Reddit Submission Contents Are there ot…" at bounding box center [1216, 431] width 606 height 237
click at [1113, 563] on span "See costs of goods for a specific number of items sold?" at bounding box center [1097, 571] width 306 height 17
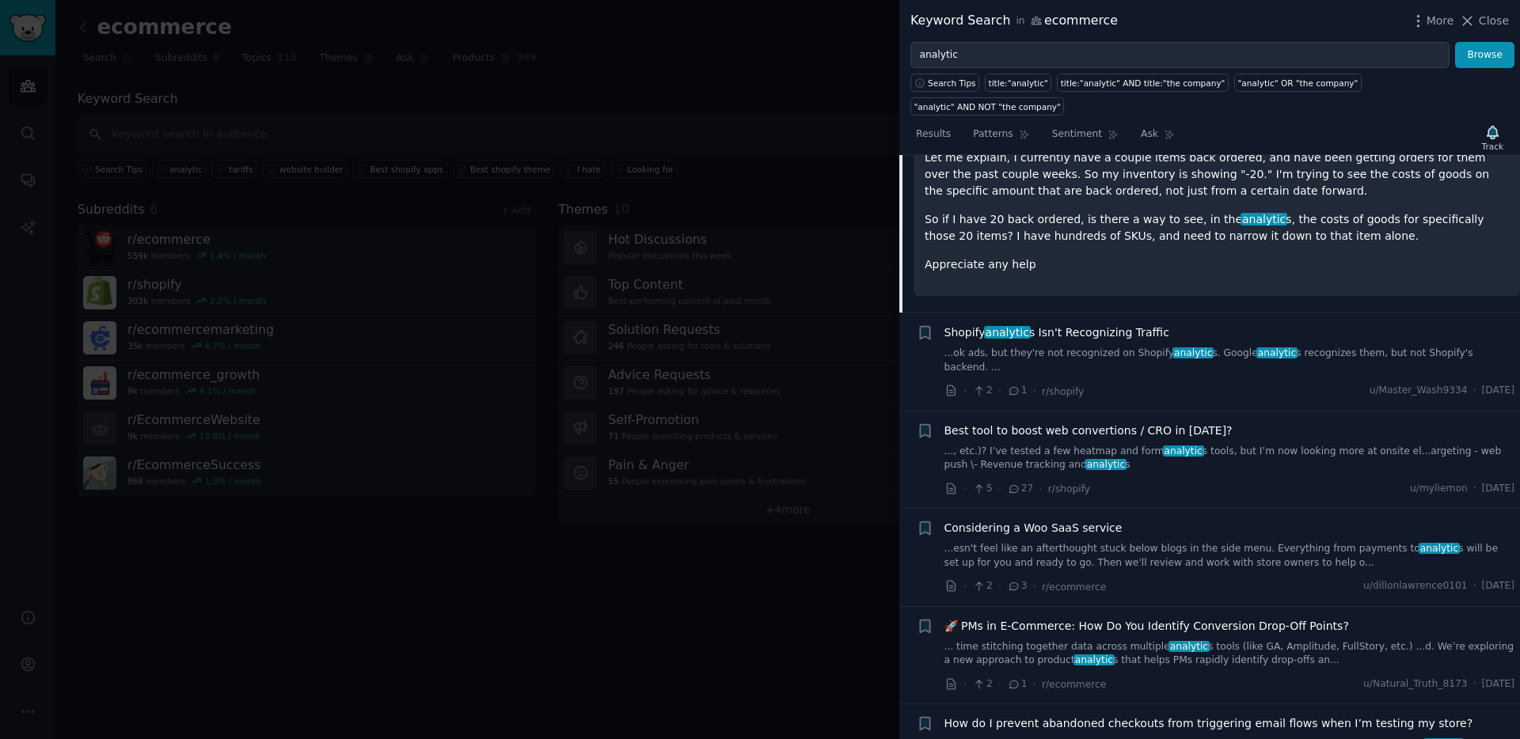
scroll to position [7437, 0]
click at [1112, 540] on link "...esn't feel like an afterthought stuck below blogs in the side menu. Everythi…" at bounding box center [1229, 554] width 571 height 28
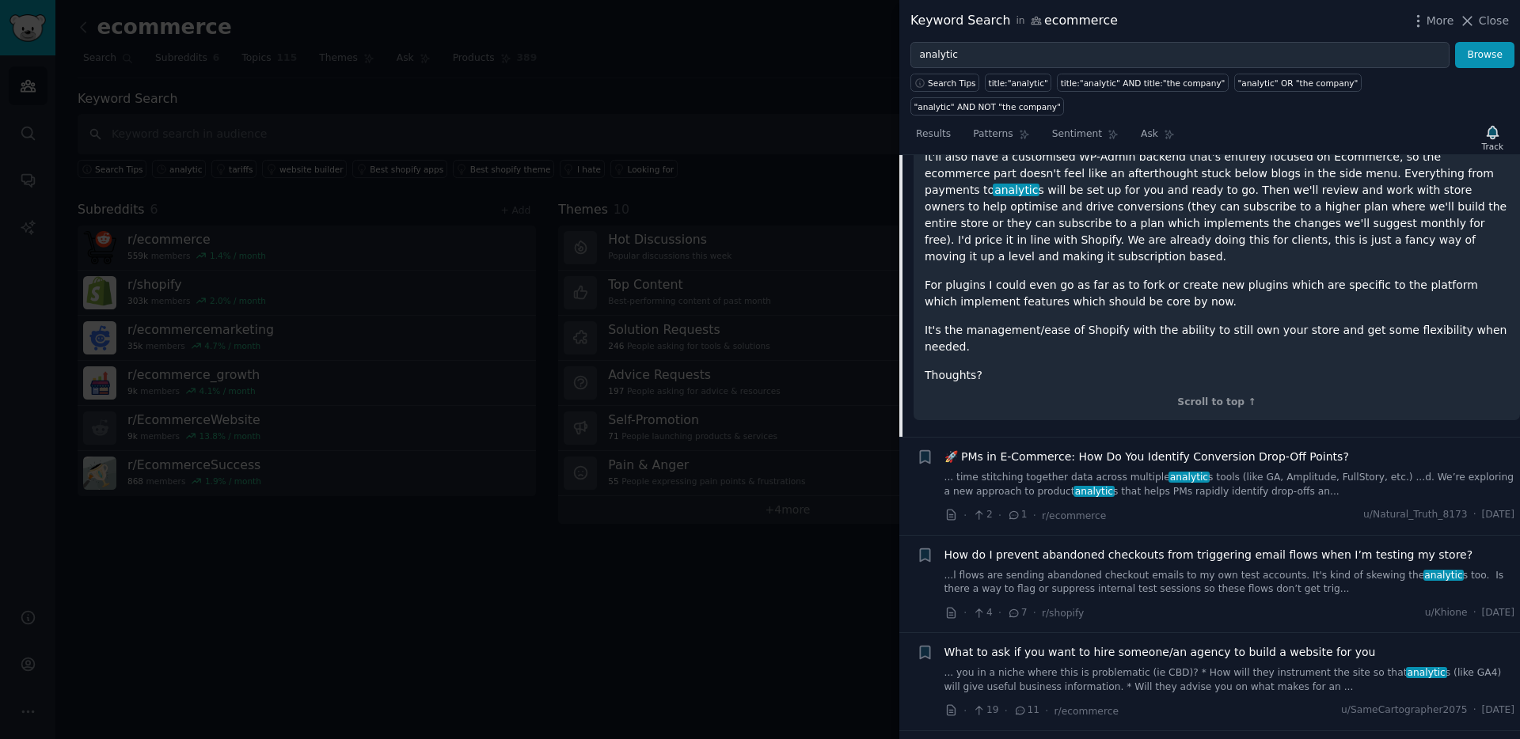
scroll to position [7826, 0]
click at [1114, 545] on span "How do I prevent abandoned checkouts from triggering email flows when I’m testi…" at bounding box center [1208, 553] width 529 height 17
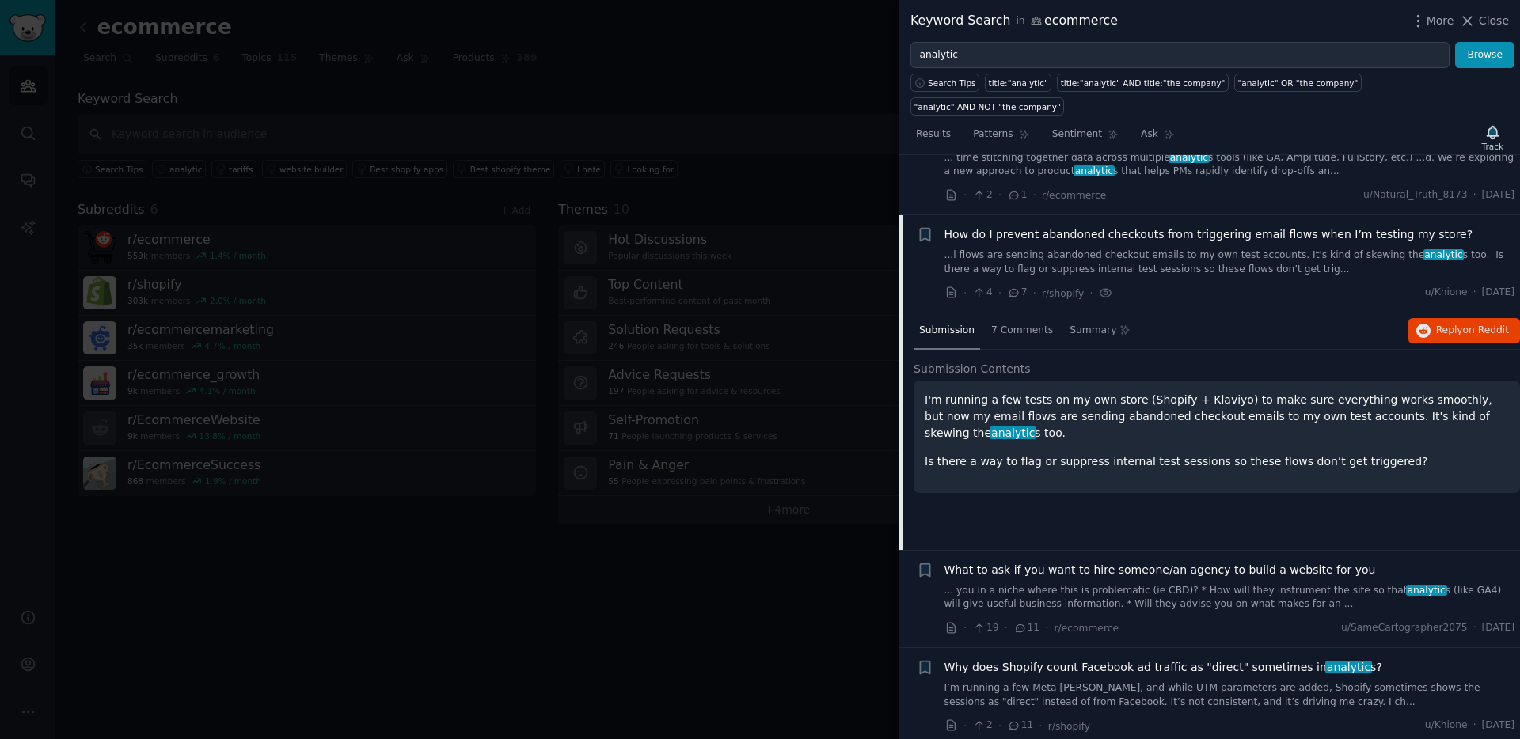
scroll to position [7667, 0]
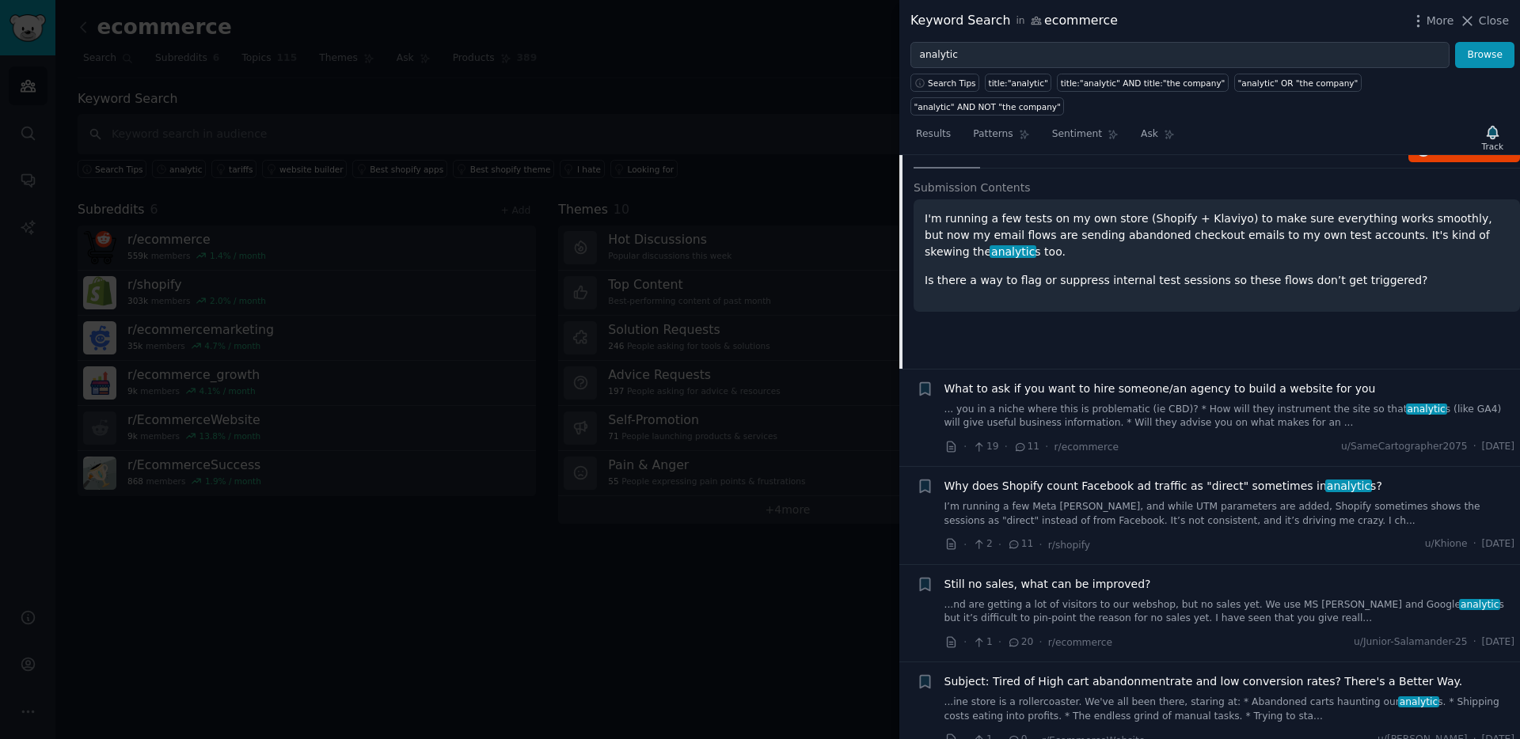
click at [1118, 598] on link "...nd are getting a lot of visitors to our webshop, but no sales yet. We use MS…" at bounding box center [1229, 612] width 571 height 28
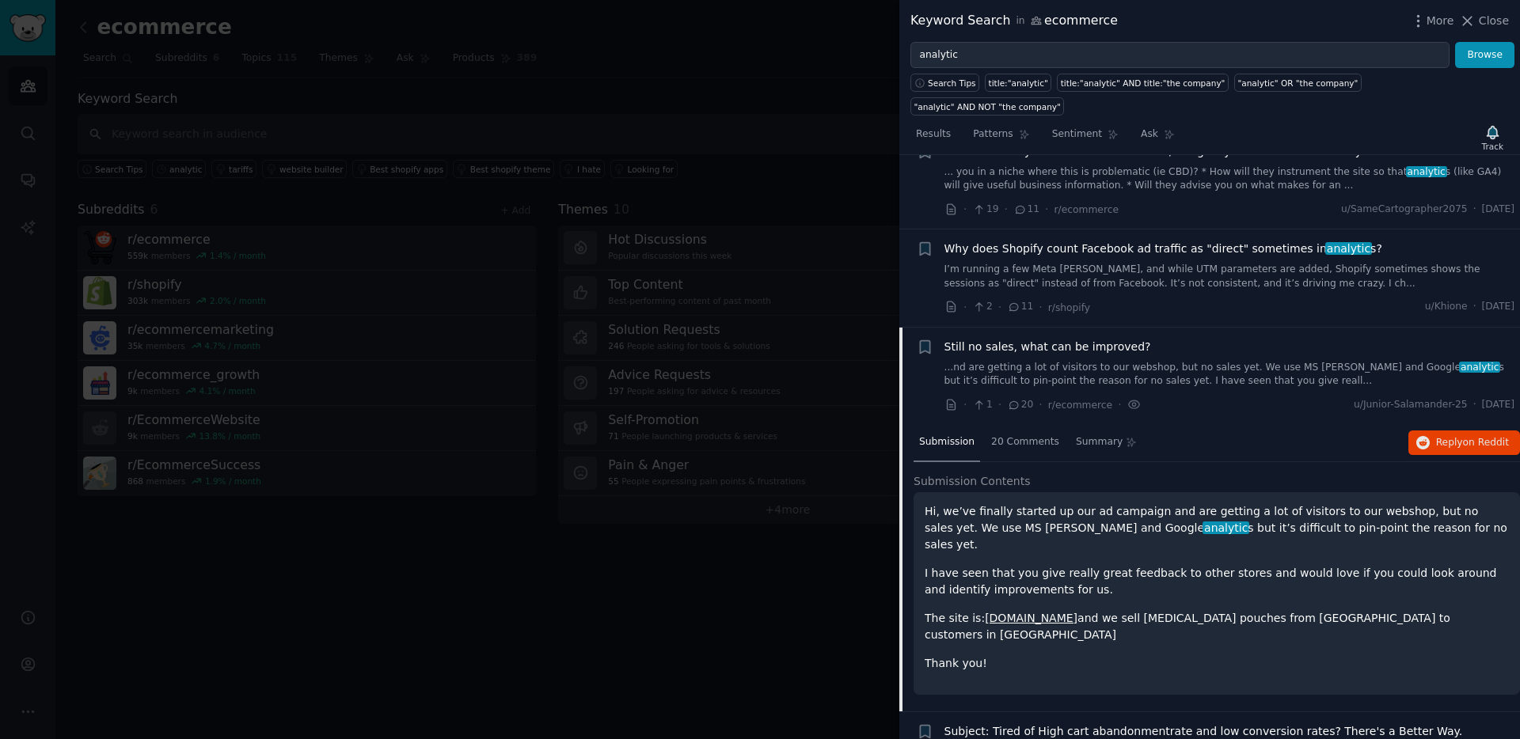
scroll to position [7960, 0]
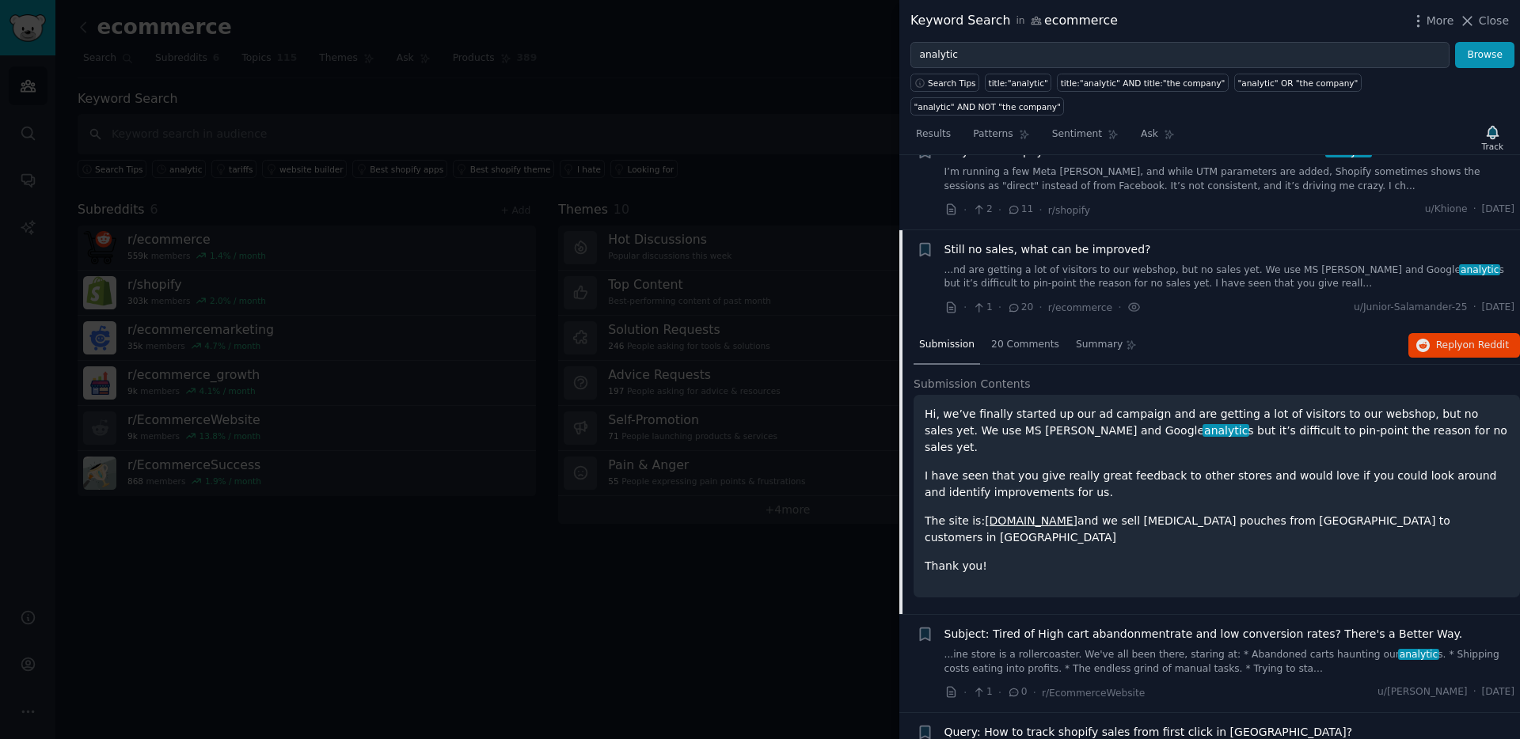
click at [1056, 514] on link "[DOMAIN_NAME]" at bounding box center [1031, 520] width 93 height 13
click at [1120, 648] on link "...ine store is a rollercoaster. We've all been there, staring at: * Abandoned …" at bounding box center [1229, 662] width 571 height 28
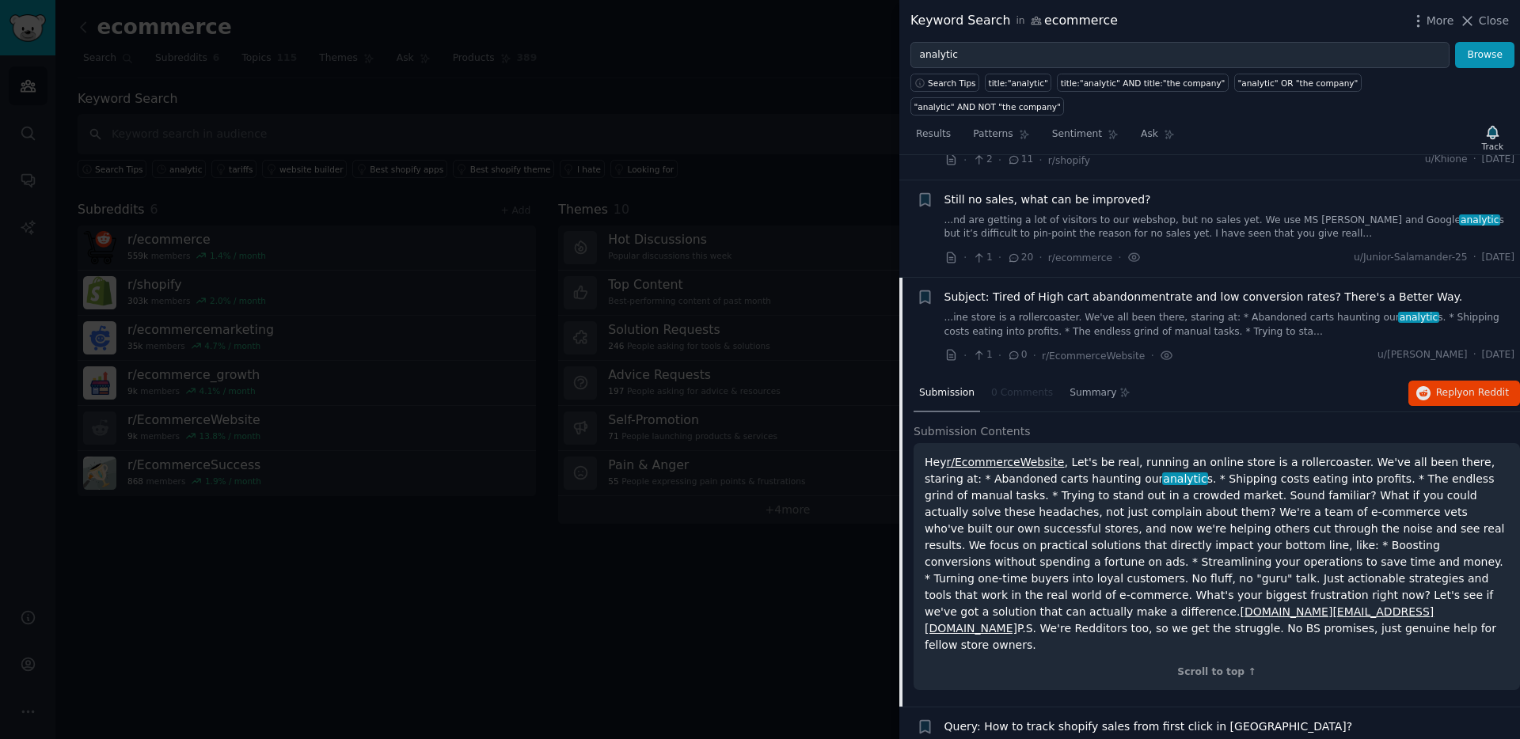
scroll to position [8058, 0]
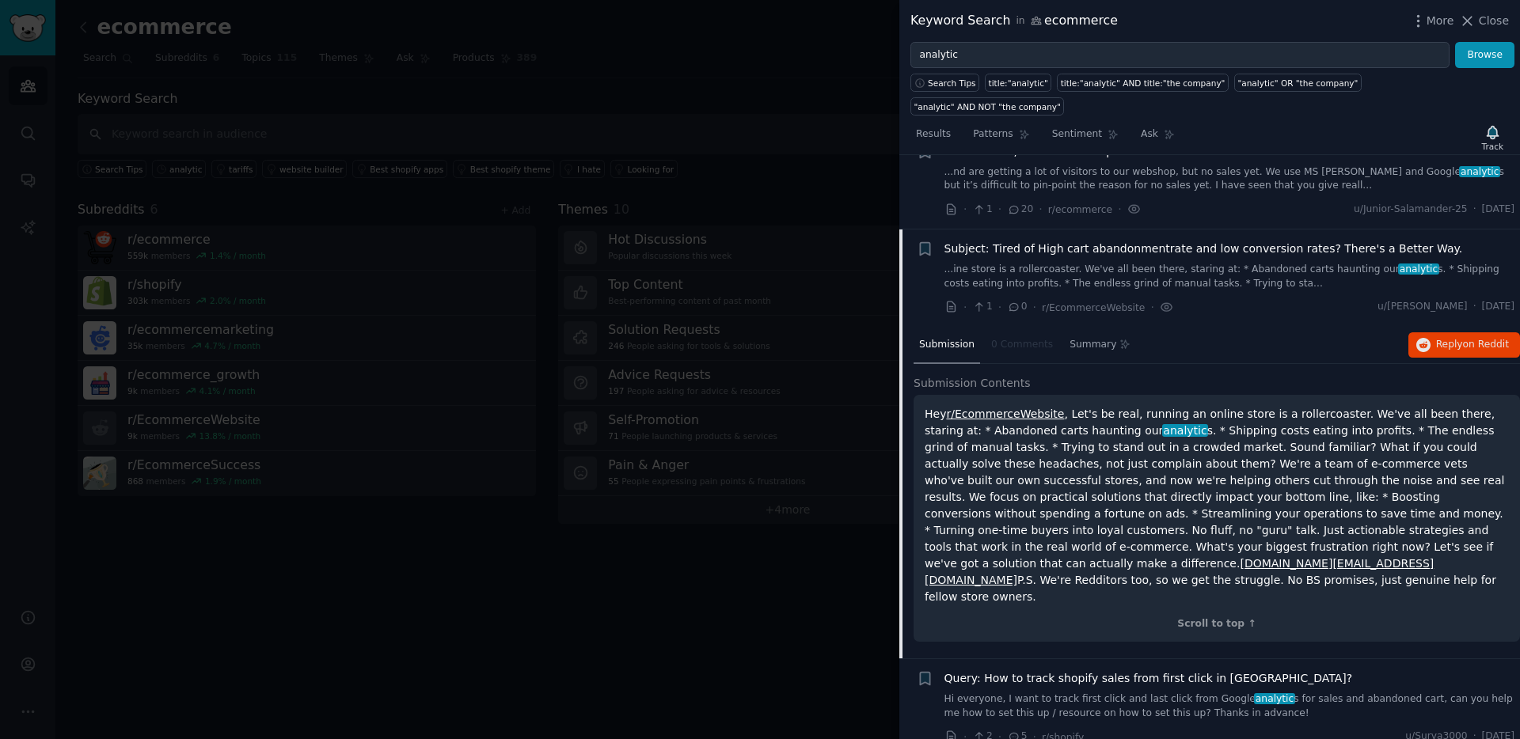
click at [1162, 424] on span "analytic" at bounding box center [1185, 430] width 47 height 13
click at [1155, 406] on p "Hey r/EcommerceWebsite , Let's be real, running an online store is a rollercoas…" at bounding box center [1216, 505] width 584 height 199
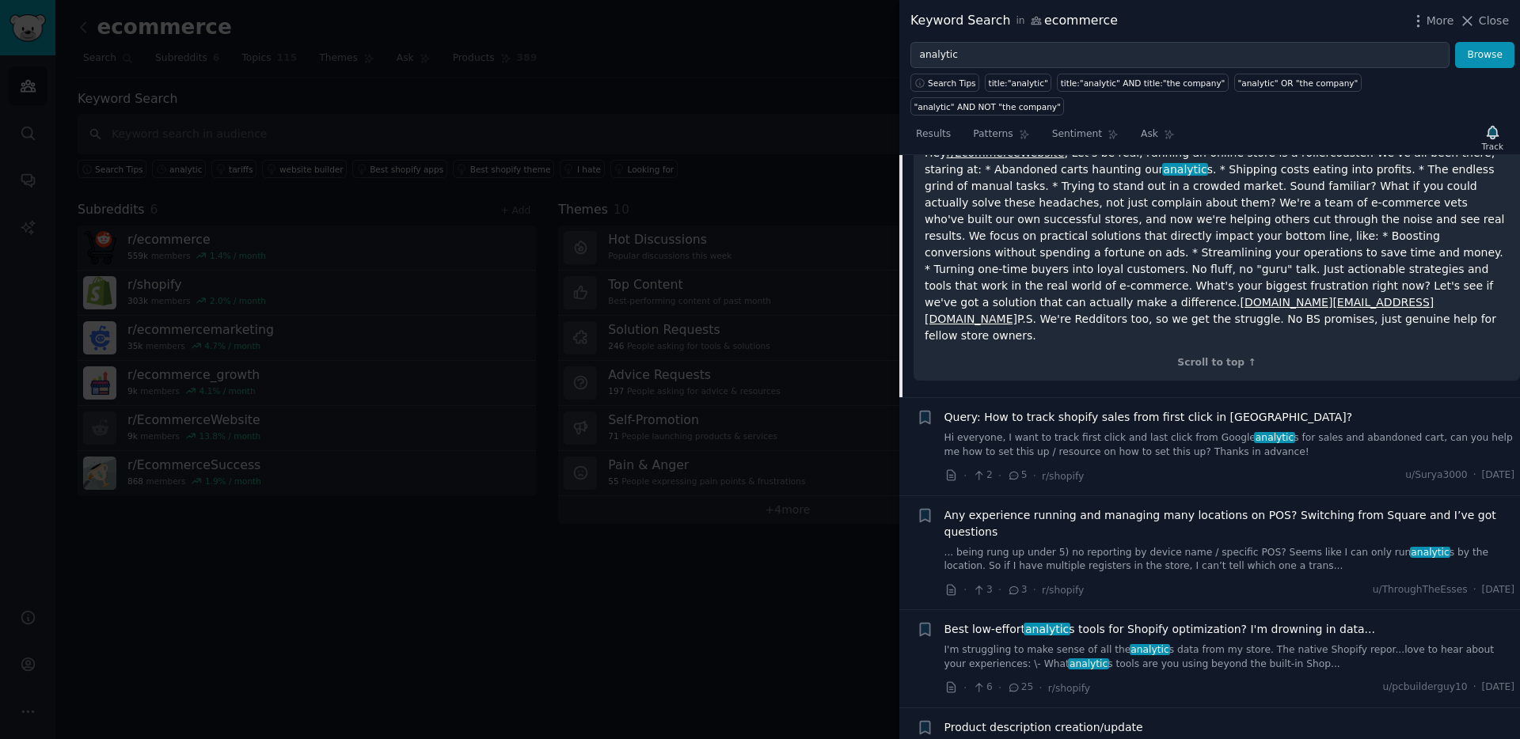
scroll to position [8321, 0]
click at [1211, 620] on span "Best low-effort analytic s tools for Shopify optimization? I'm drowning in data…" at bounding box center [1159, 628] width 431 height 17
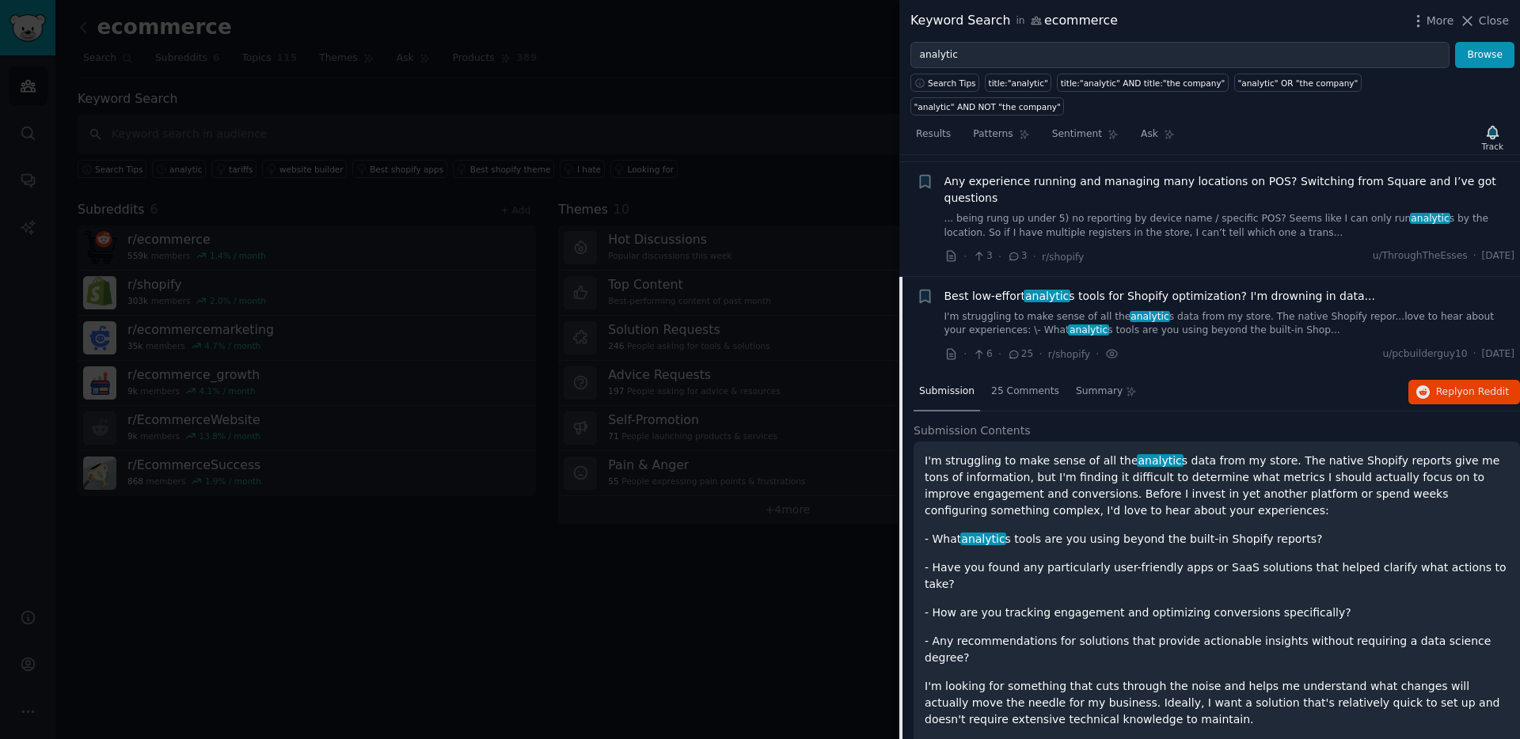
scroll to position [8367, 0]
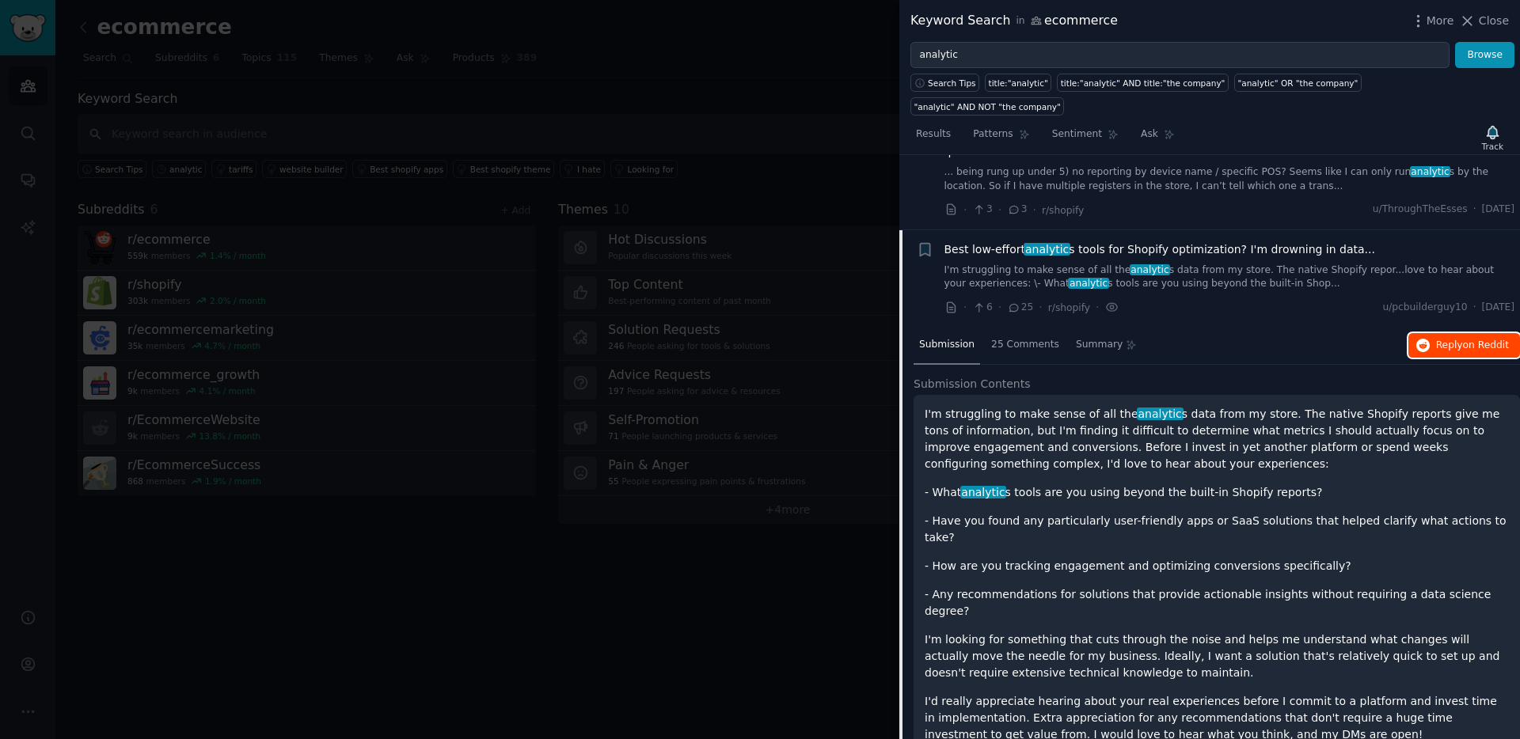
click at [1444, 339] on span "Reply on Reddit" at bounding box center [1472, 346] width 73 height 14
click at [922, 243] on icon "button" at bounding box center [924, 249] width 9 height 13
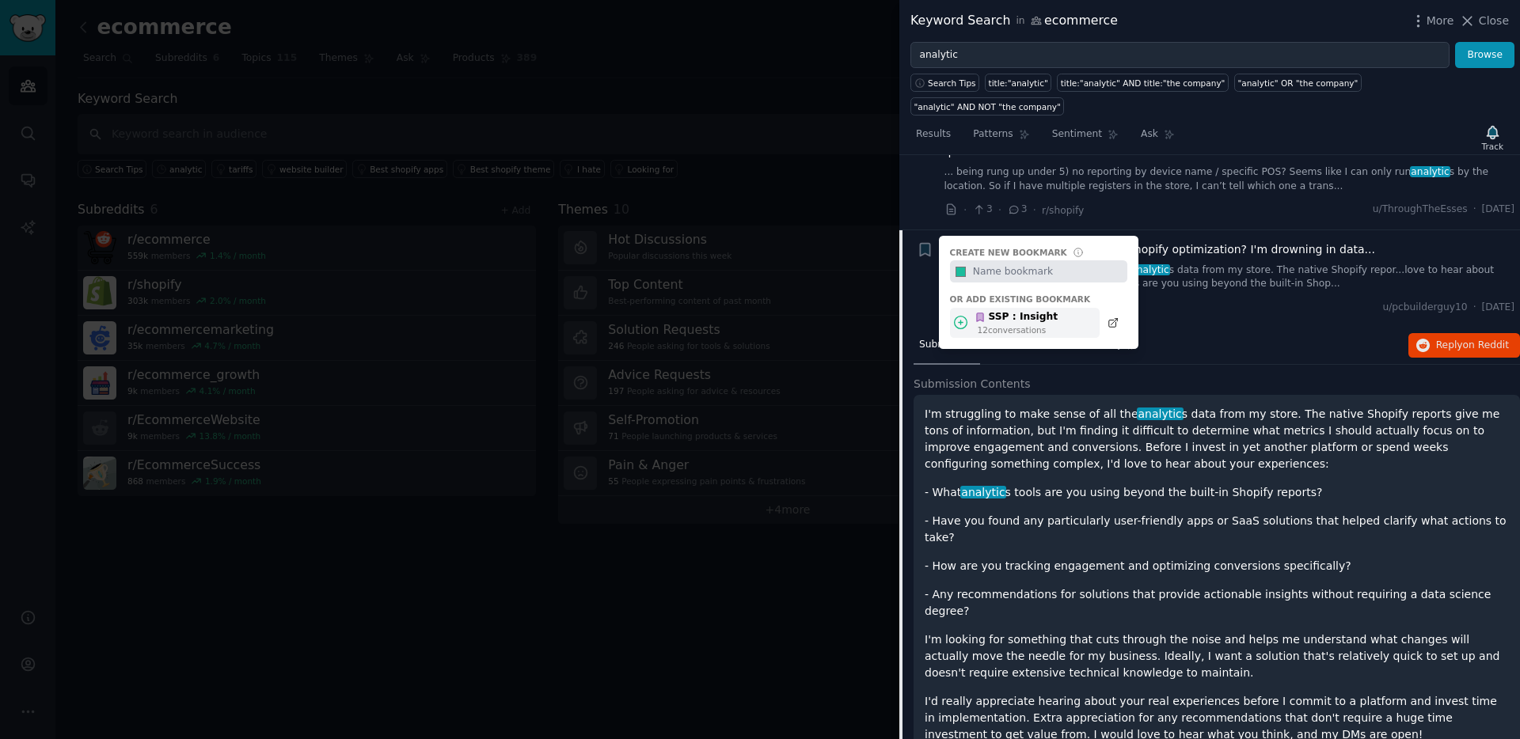
click at [993, 310] on div "SSP : Insight" at bounding box center [1015, 317] width 83 height 14
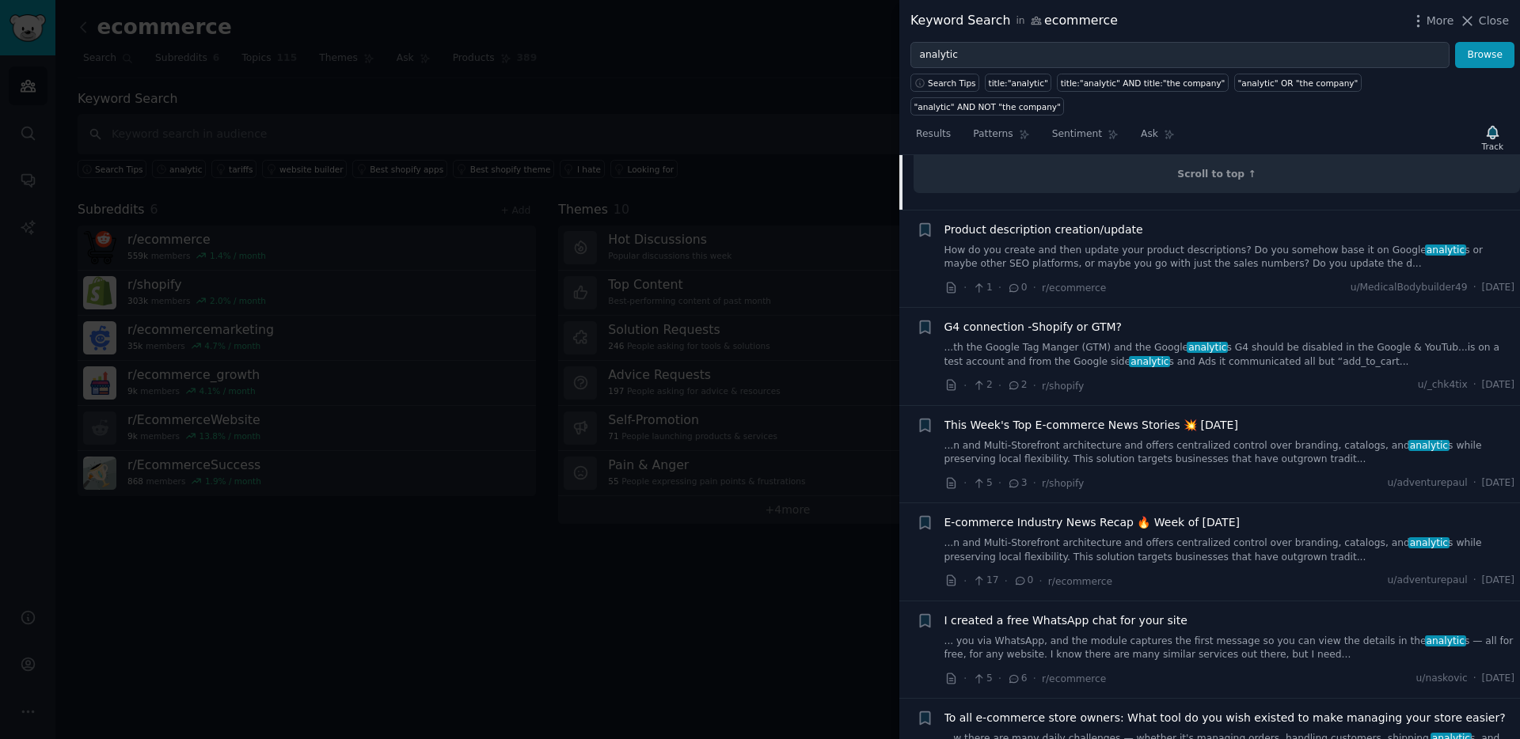
scroll to position [8993, 0]
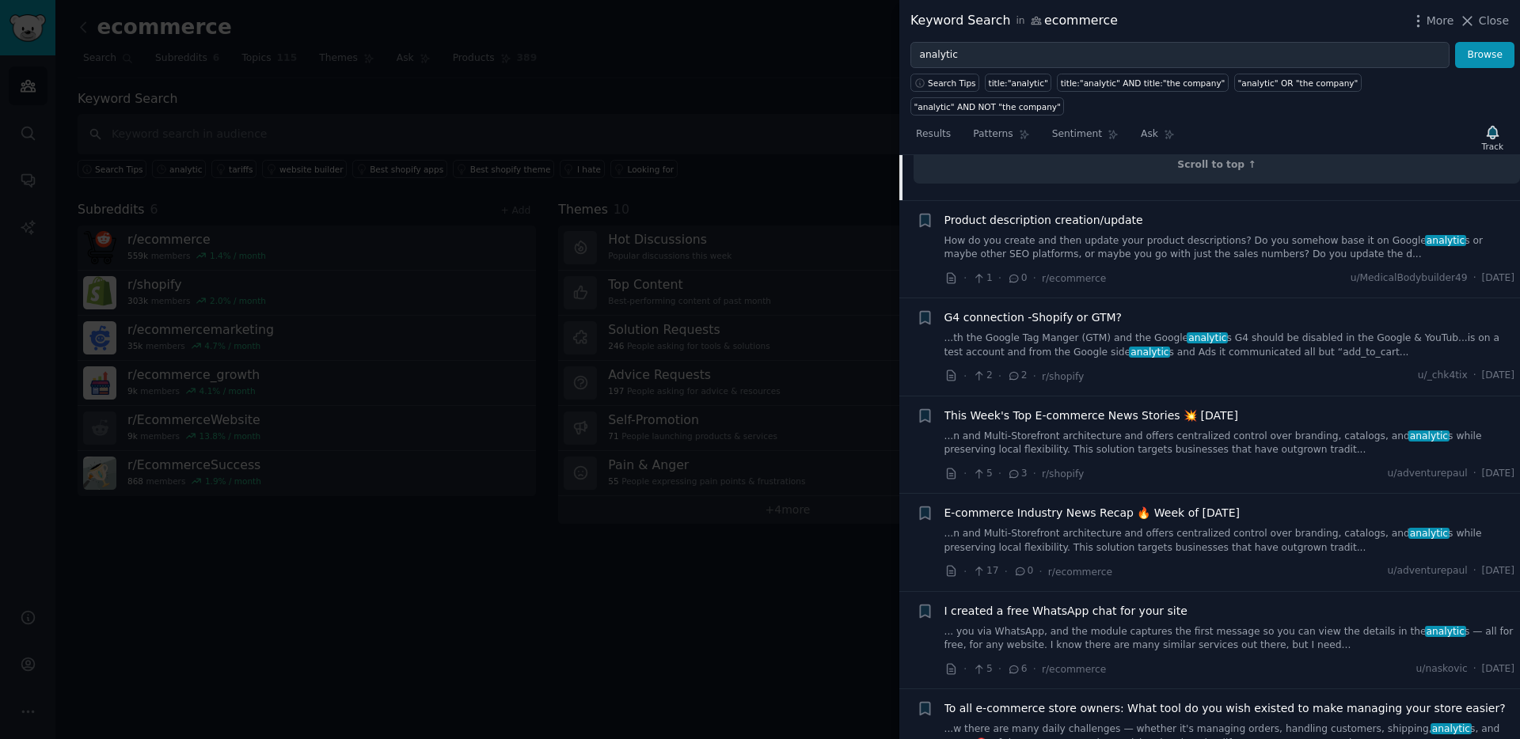
click at [1091, 700] on span "To all e-commerce store owners: What tool do you wish existed to make managing …" at bounding box center [1224, 708] width 561 height 17
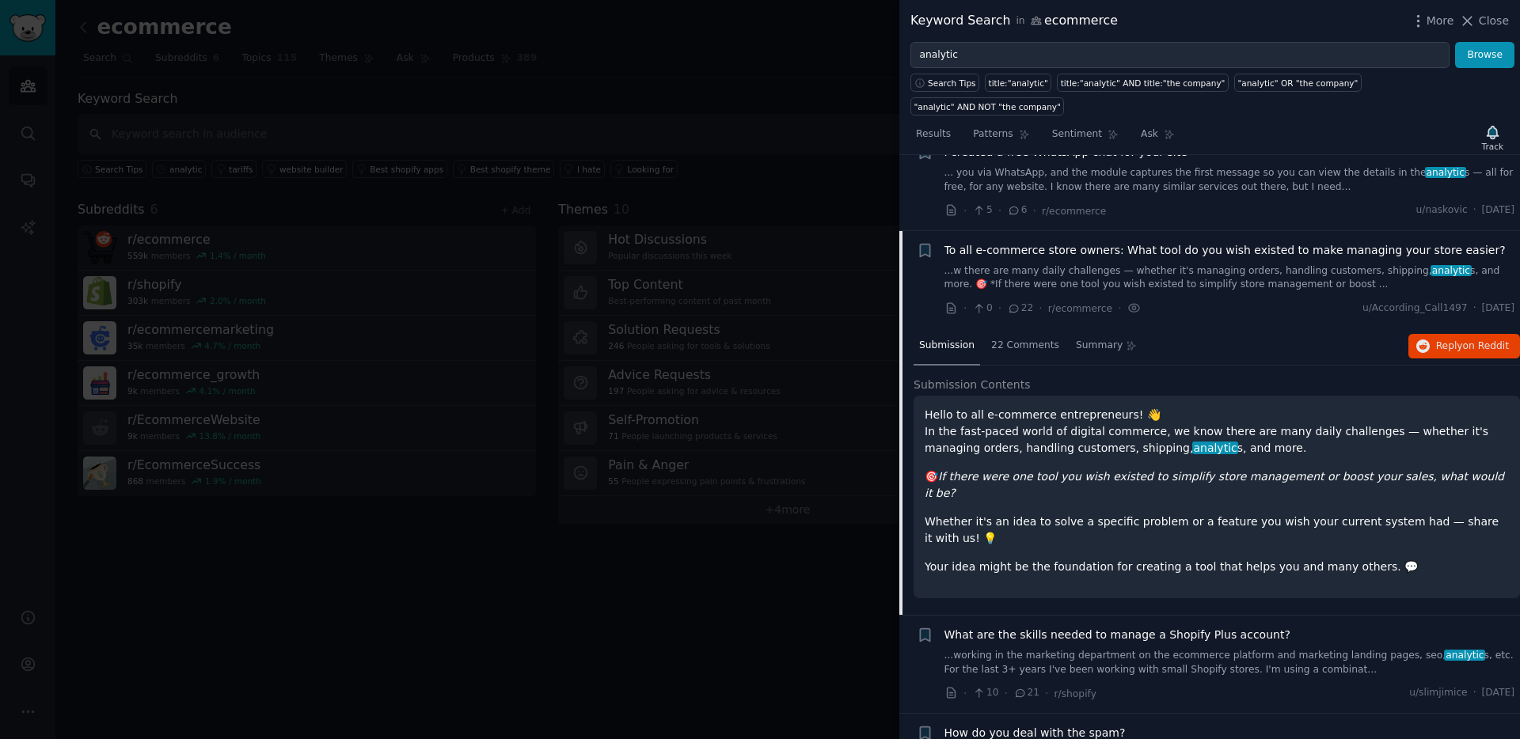
scroll to position [8954, 0]
click at [1474, 340] on span "on Reddit" at bounding box center [1486, 345] width 46 height 11
click at [991, 338] on span "22 Comments" at bounding box center [1025, 345] width 68 height 14
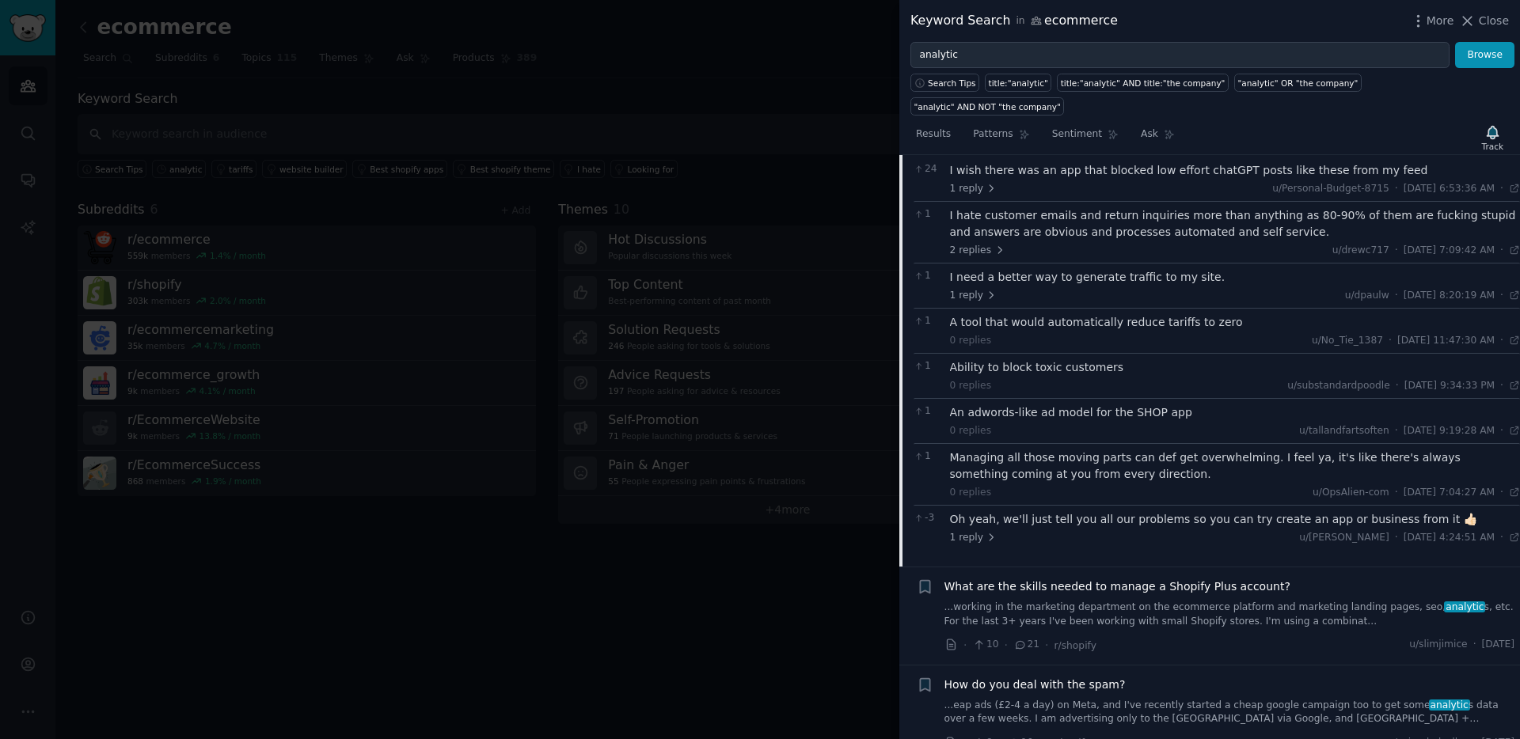
scroll to position [9197, 0]
click at [1117, 596] on link "...working in the marketing department on the ecommerce platform and marketing …" at bounding box center [1229, 610] width 571 height 28
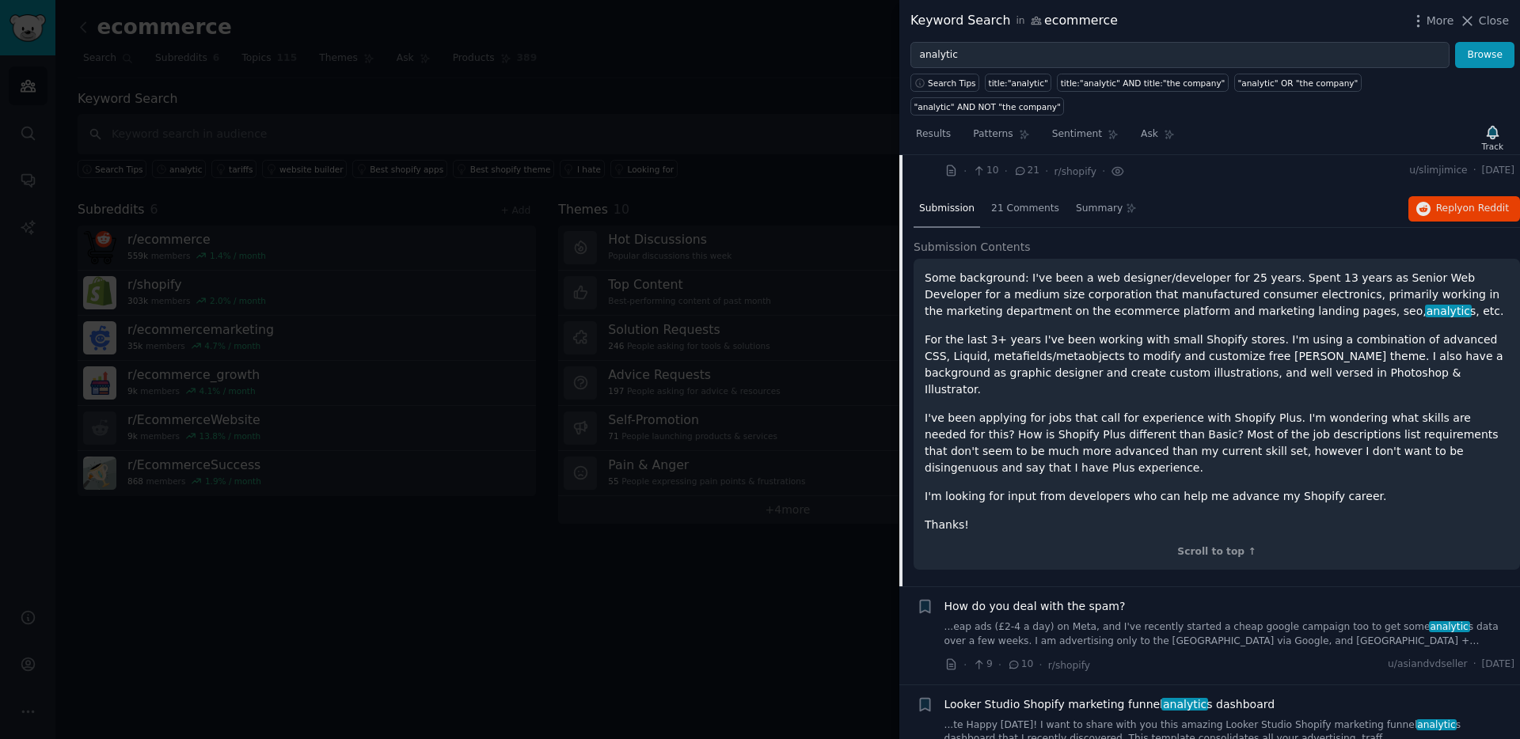
scroll to position [9189, 0]
click at [1130, 718] on link "...te Happy [DATE]! I want to share with you this amazing Looker Studio Shopify…" at bounding box center [1229, 732] width 571 height 28
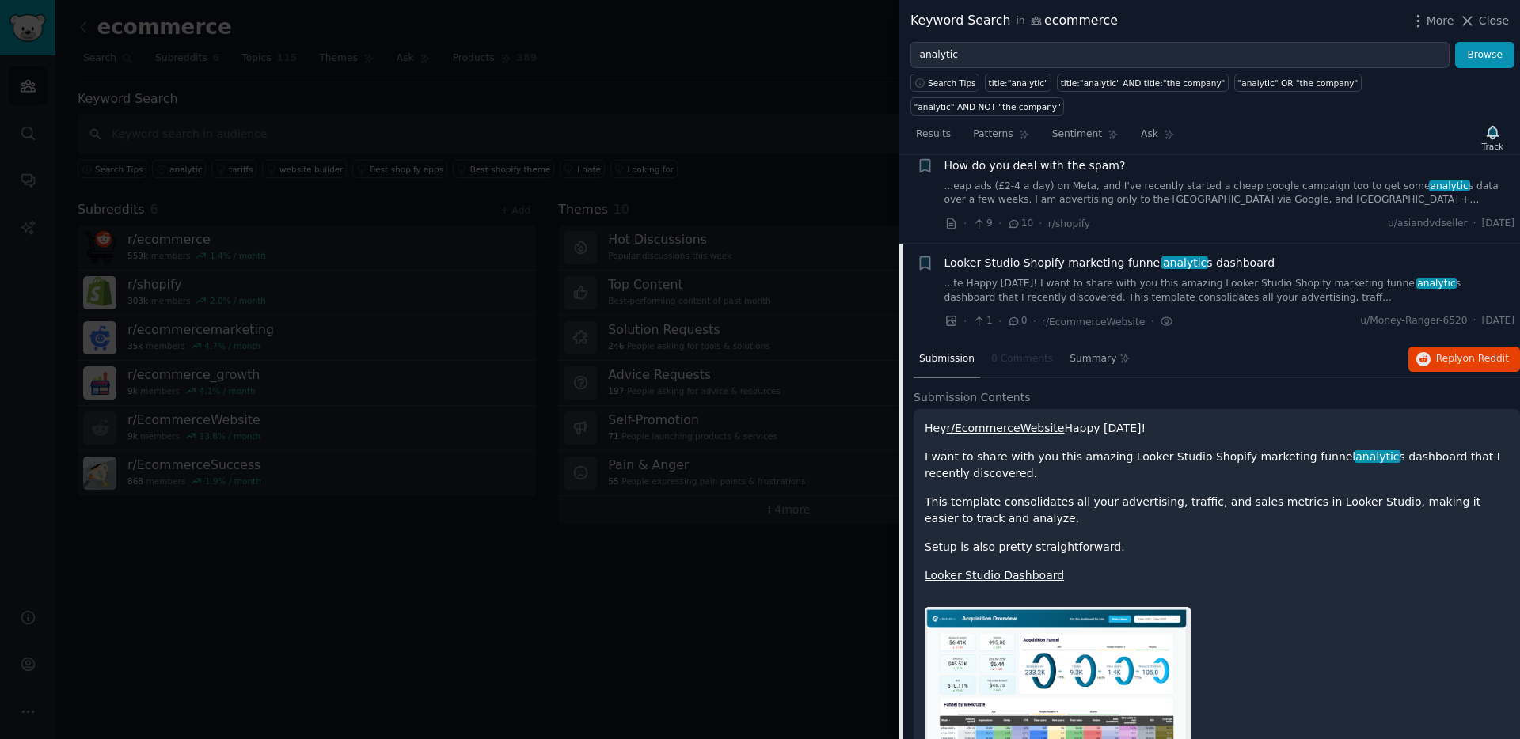
scroll to position [9247, 0]
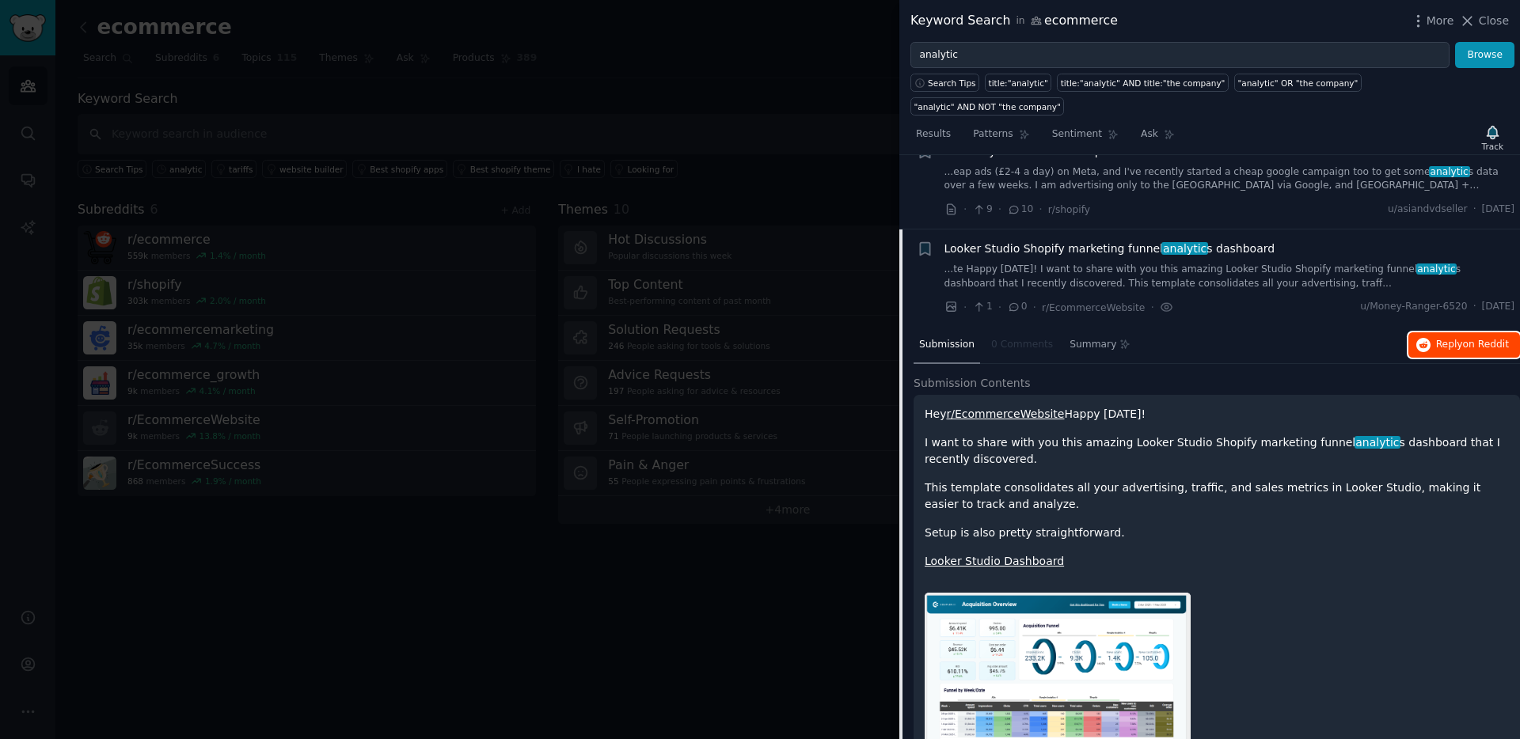
click at [1436, 338] on span "Reply on Reddit" at bounding box center [1472, 345] width 73 height 14
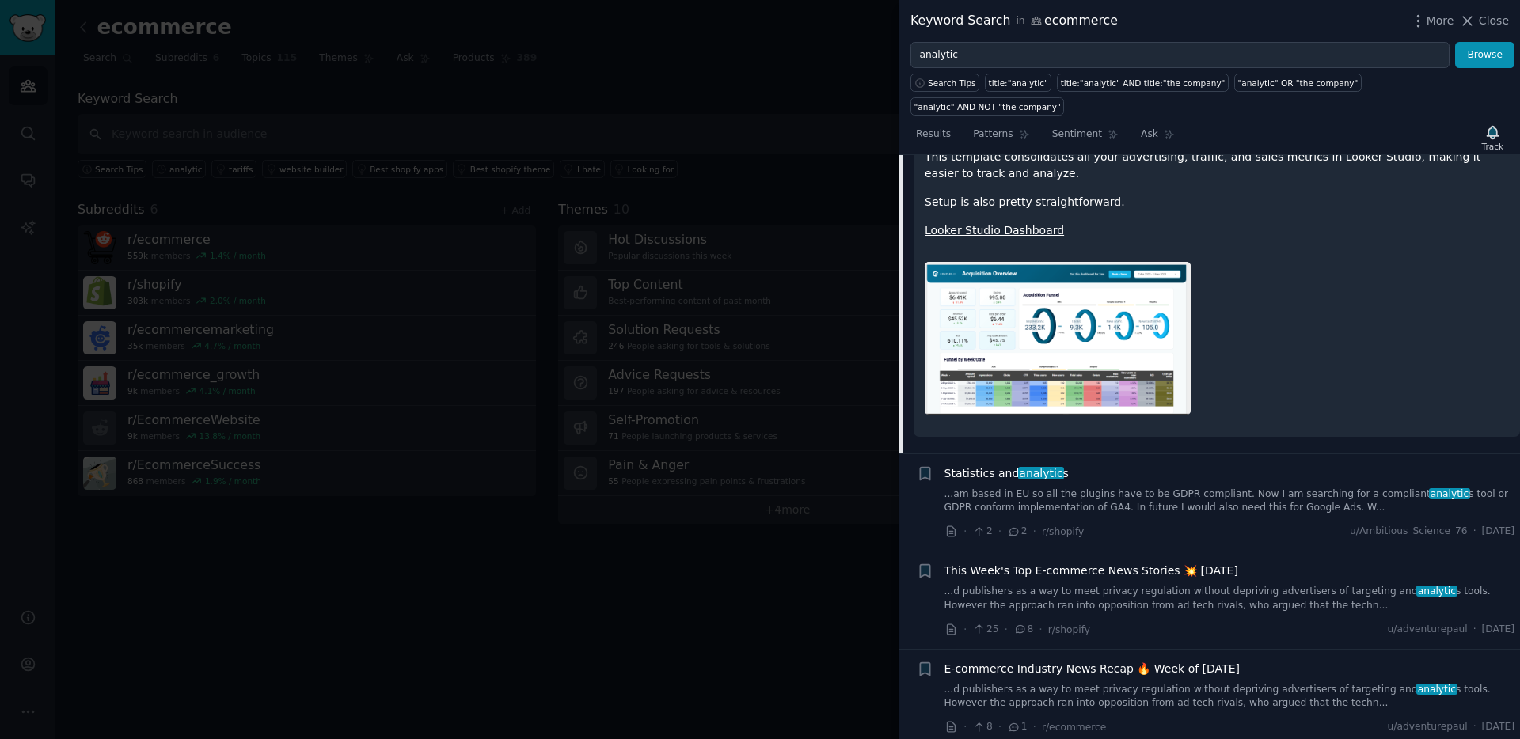
scroll to position [9585, 0]
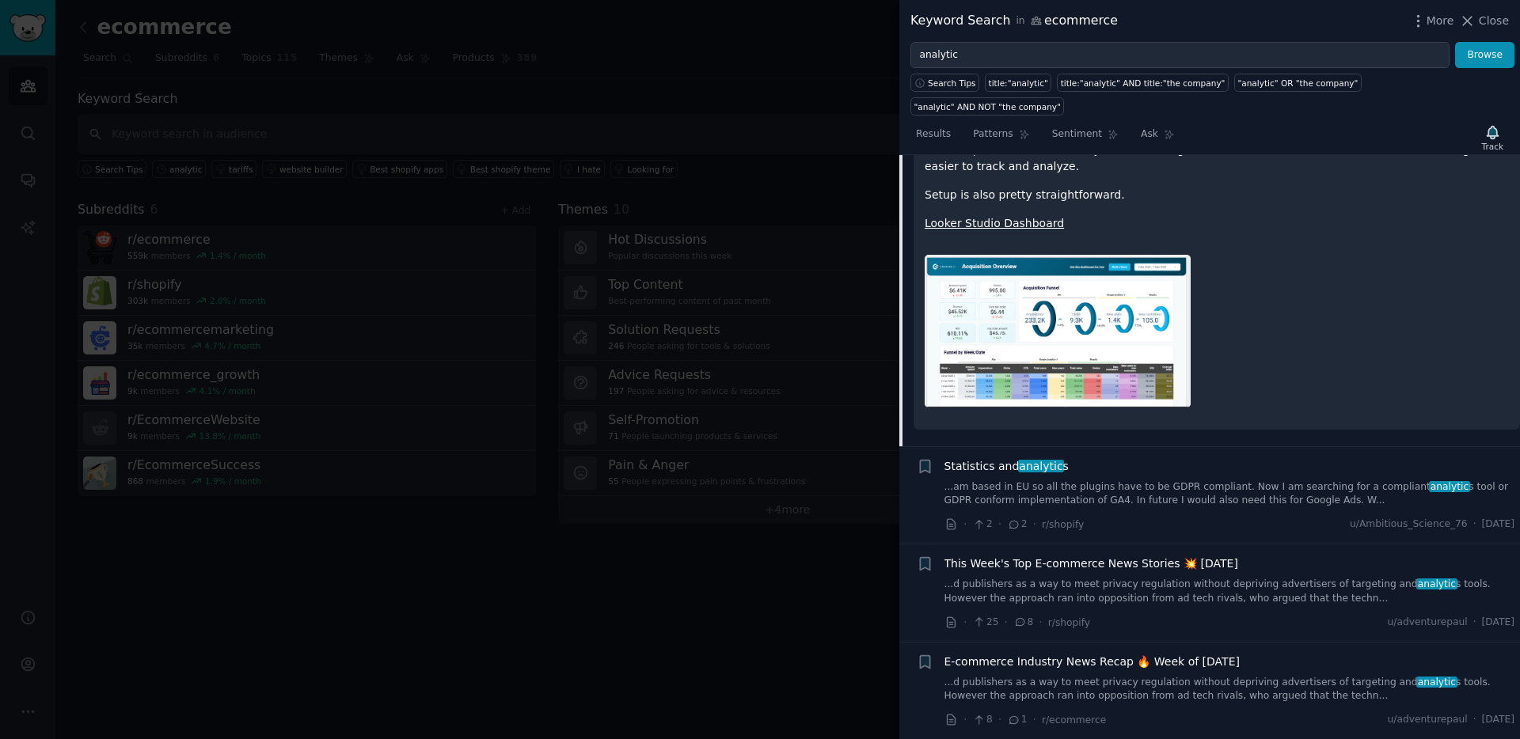
click at [1109, 458] on div "Statistics and analytic s" at bounding box center [1229, 466] width 571 height 17
click at [1092, 480] on link "...am based in EU so all the plugins have to be GDPR compliant. Now I am search…" at bounding box center [1229, 494] width 571 height 28
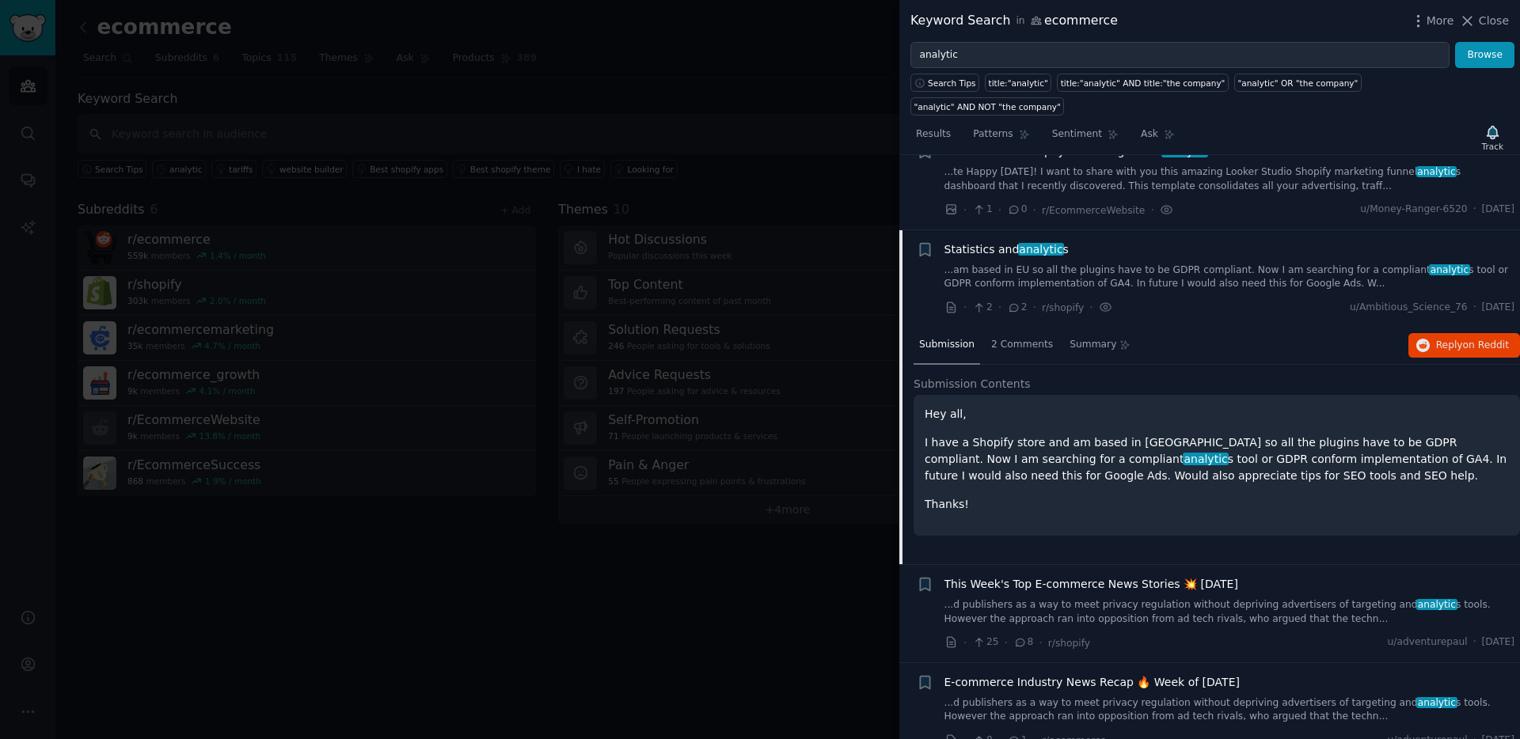
scroll to position [9365, 0]
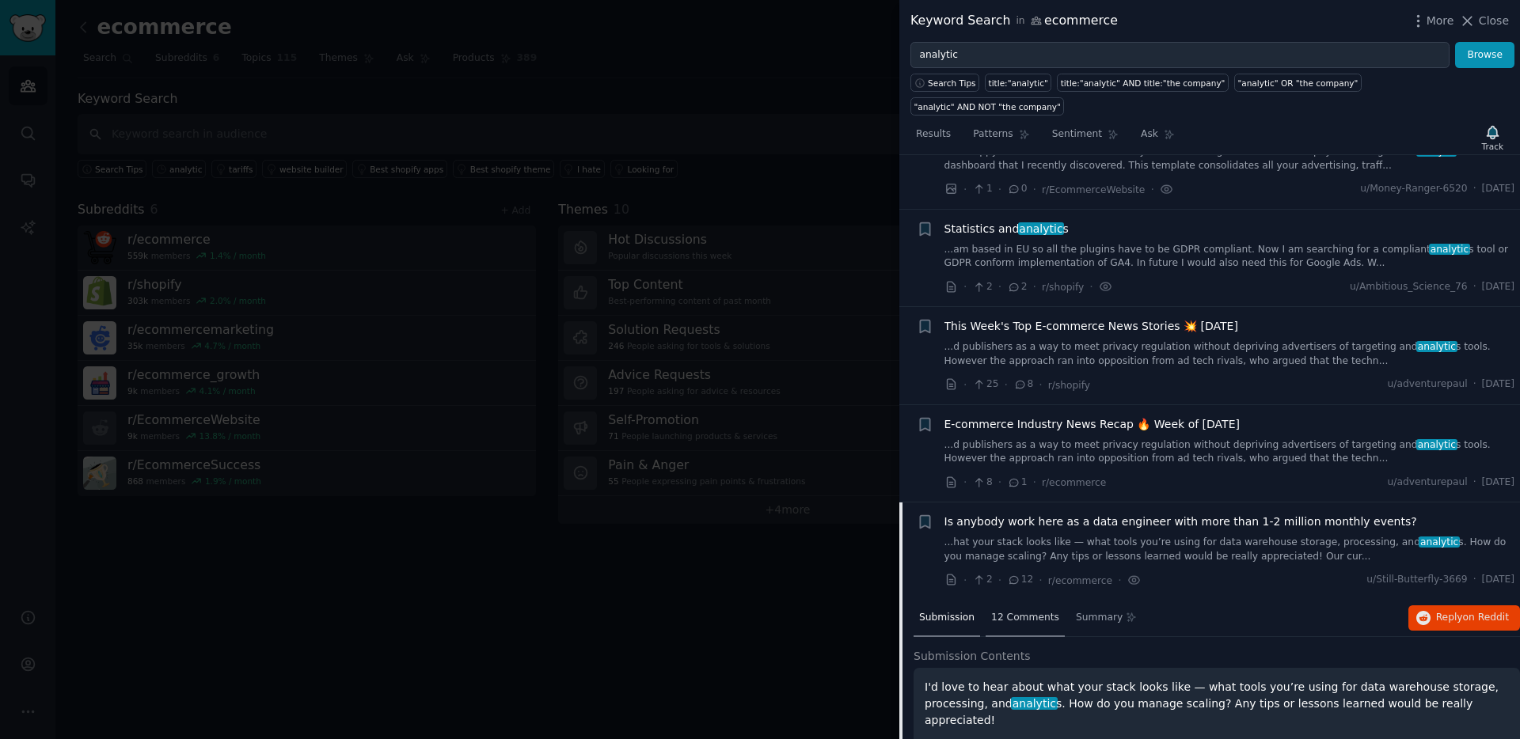
click at [1047, 611] on span "12 Comments" at bounding box center [1025, 618] width 68 height 14
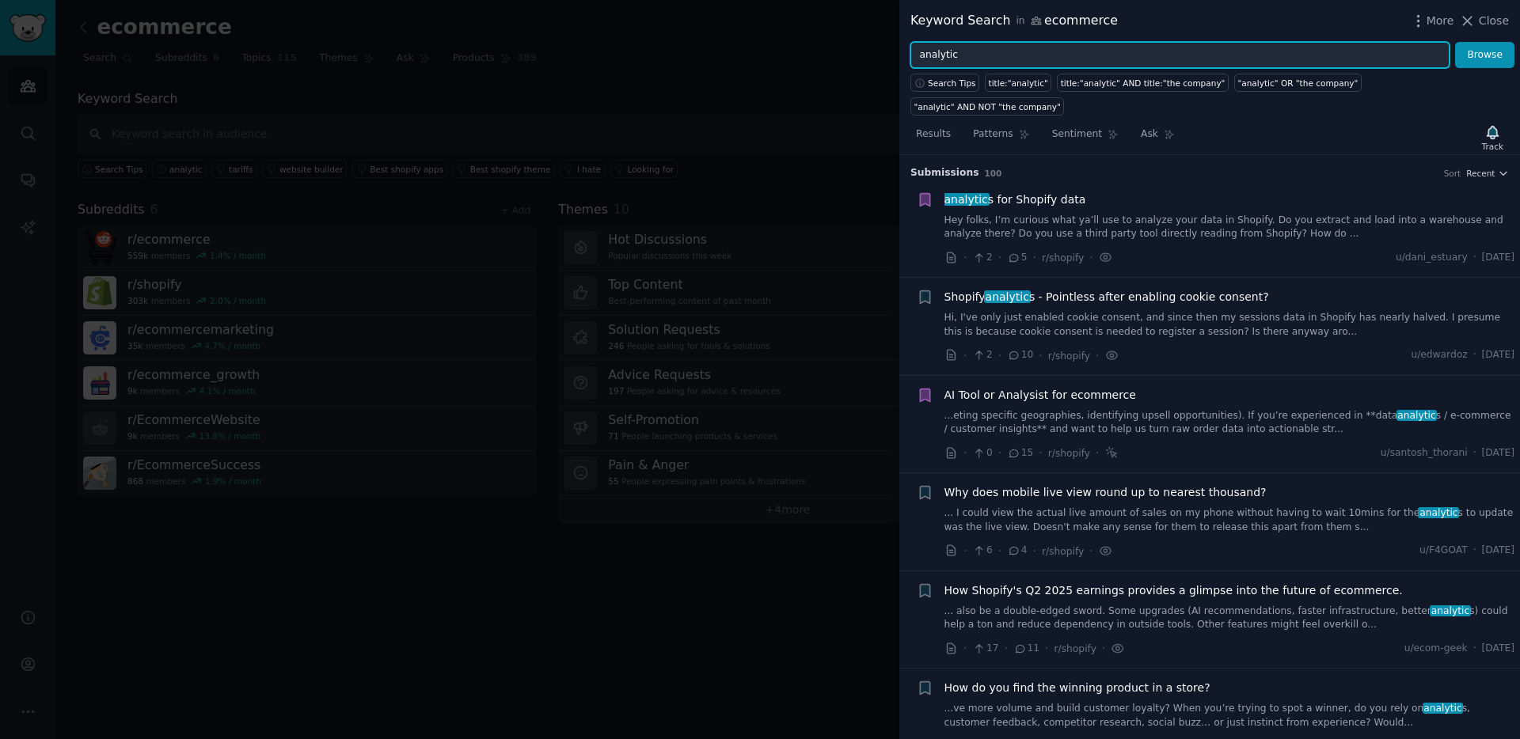
drag, startPoint x: 996, startPoint y: 51, endPoint x: 889, endPoint y: 51, distance: 107.6
click at [889, 51] on div "Keyword Search in ecommerce More Close analytic Browse Search Tips title:"analy…" at bounding box center [760, 369] width 1520 height 739
type input "insight"
click at [1455, 42] on button "Browse" at bounding box center [1484, 55] width 59 height 27
